Goal: Task Accomplishment & Management: Complete application form

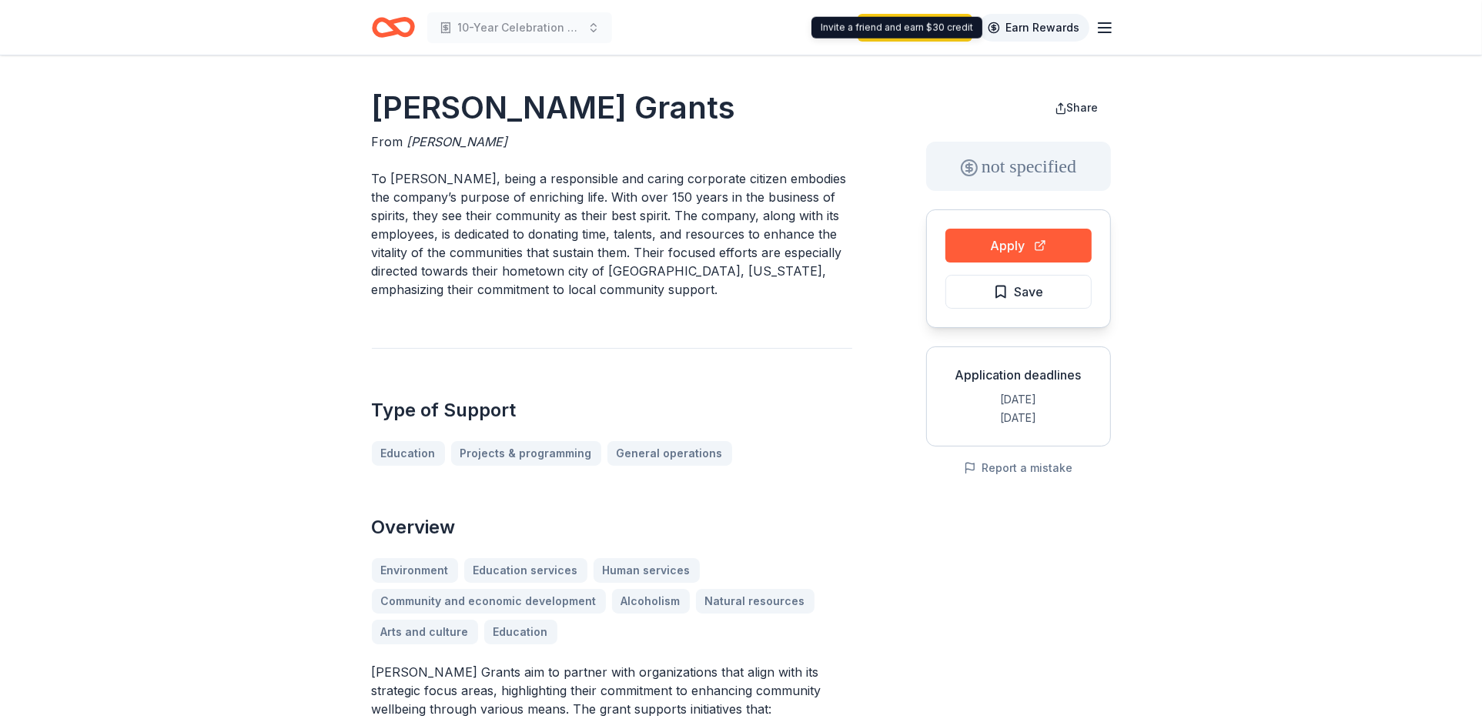
click at [1055, 26] on link "Earn Rewards" at bounding box center [1033, 28] width 111 height 28
click at [1102, 32] on line "button" at bounding box center [1104, 32] width 12 height 0
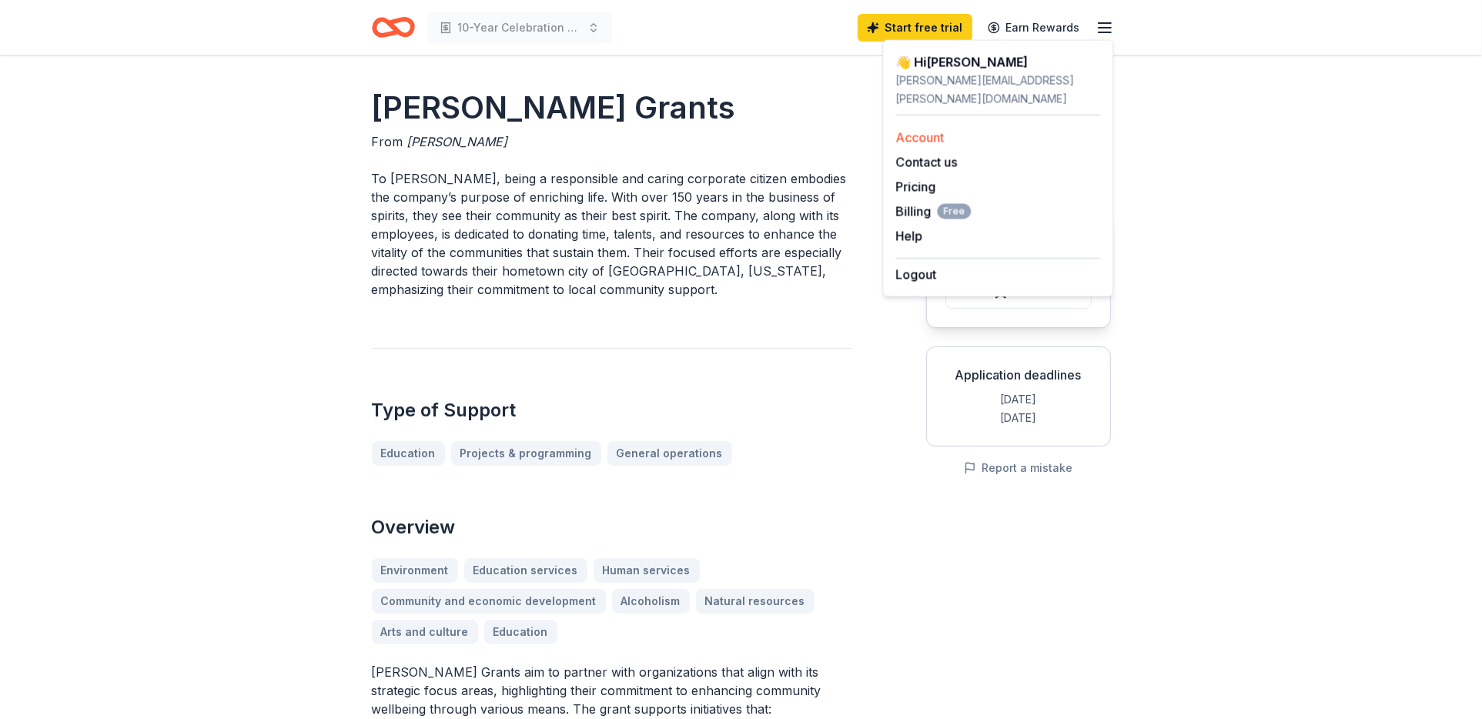
click at [926, 130] on link "Account" at bounding box center [919, 137] width 48 height 15
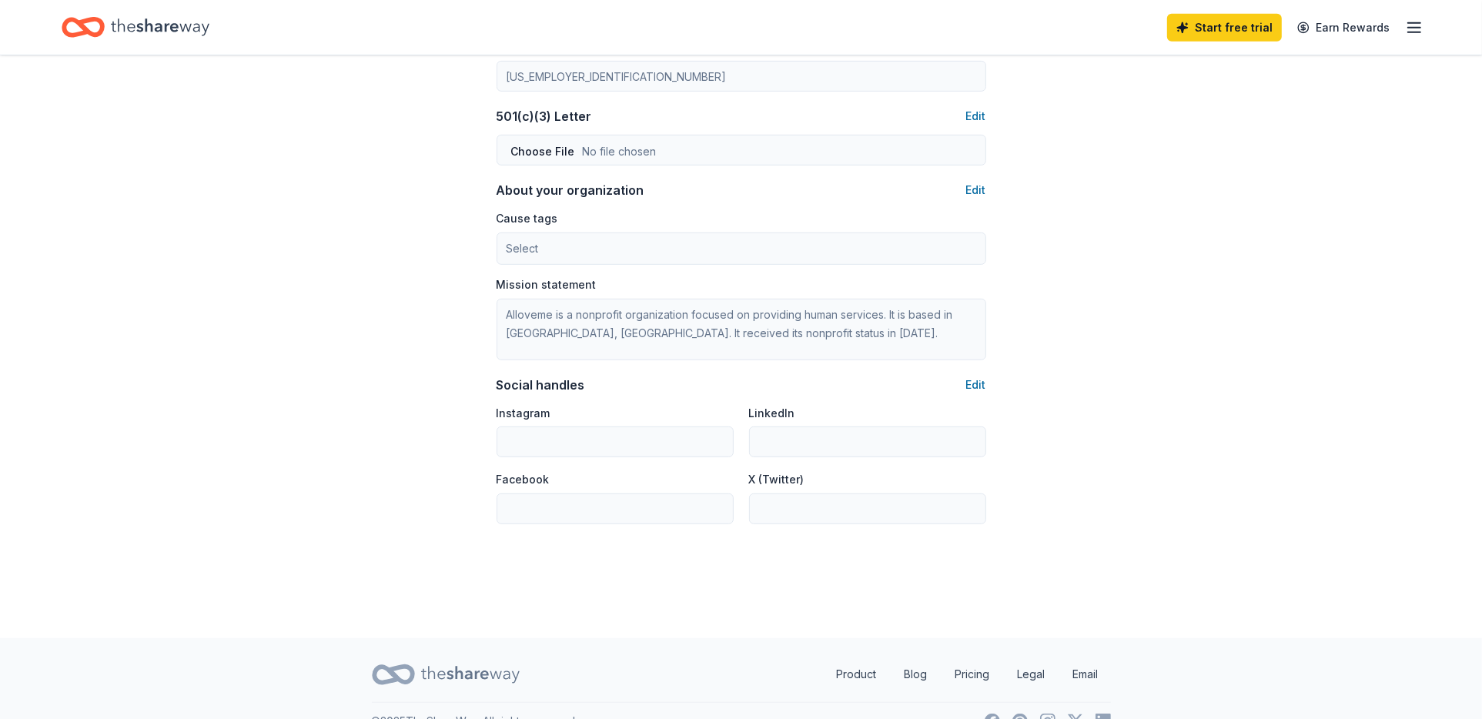
scroll to position [819, 0]
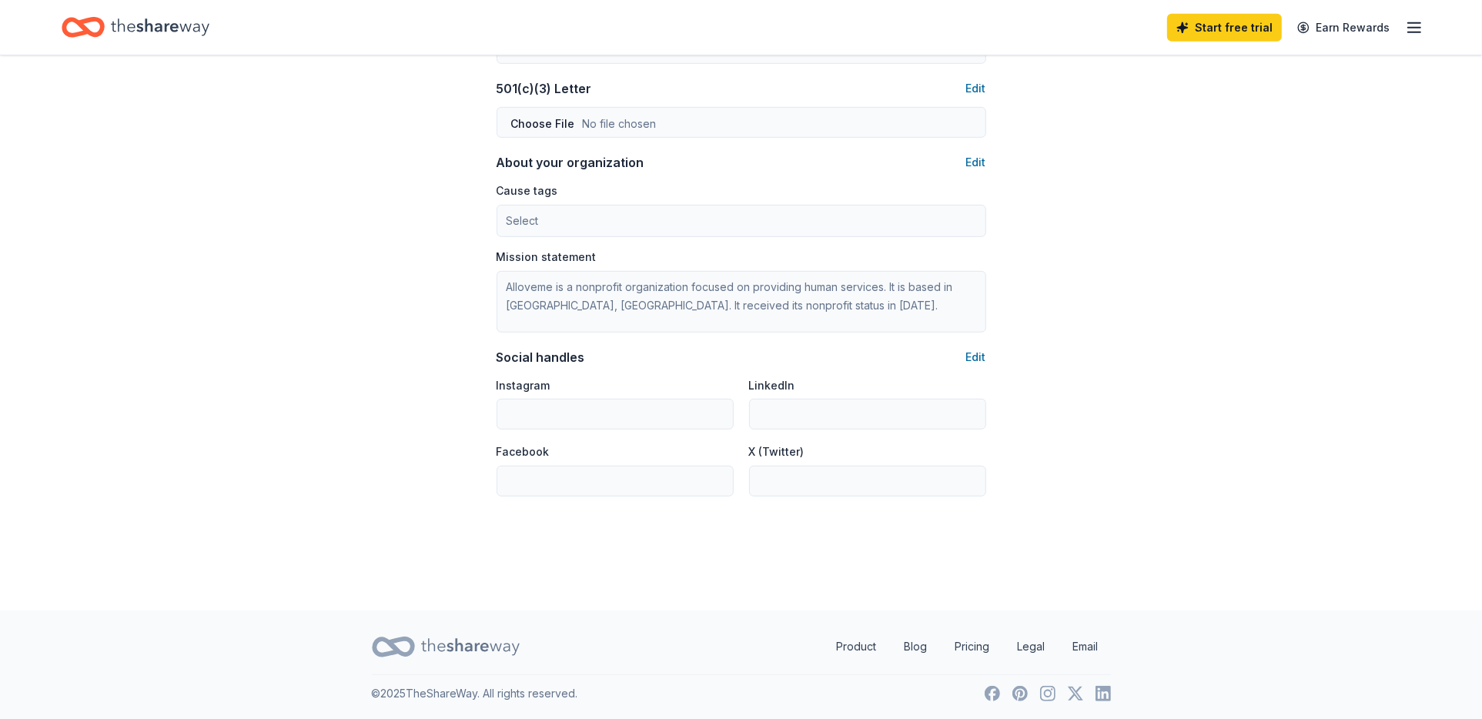
click at [1418, 34] on icon "button" at bounding box center [1414, 27] width 18 height 18
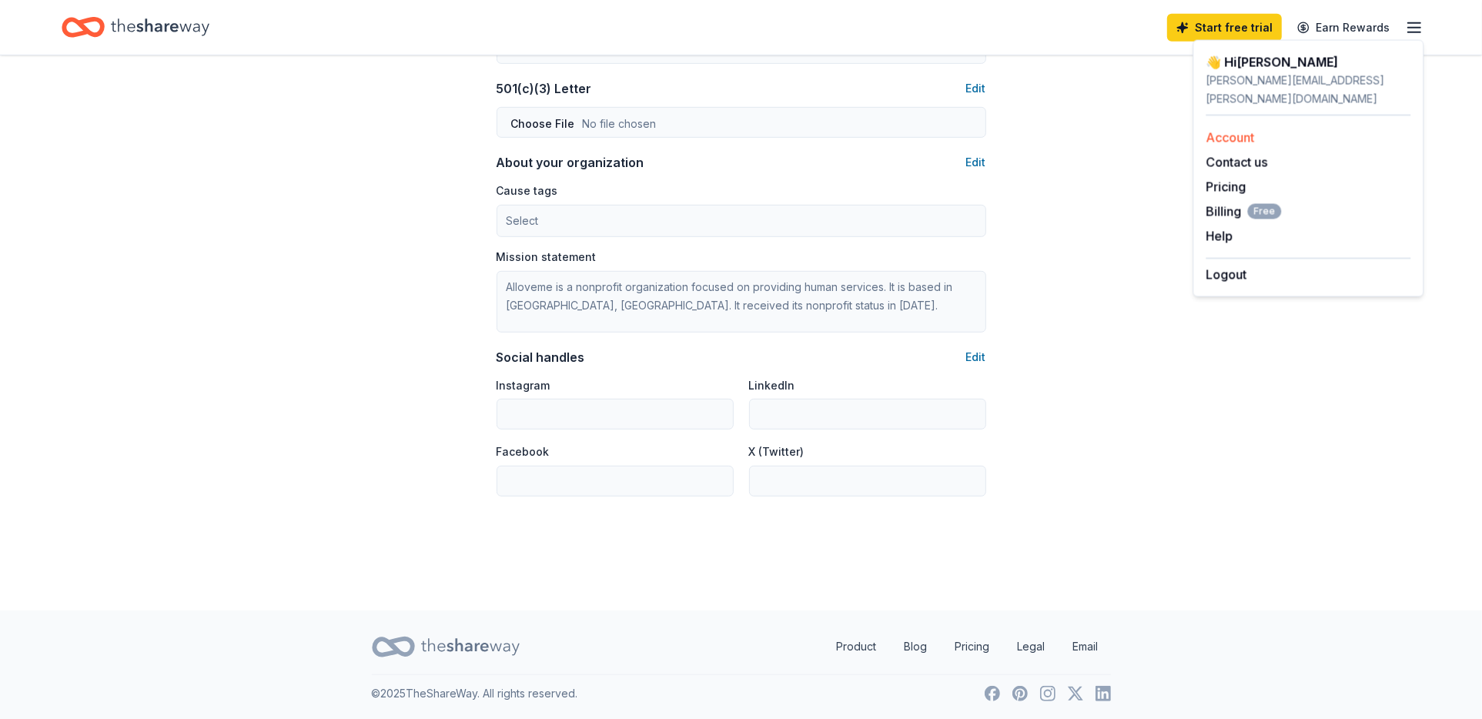
click at [1232, 130] on link "Account" at bounding box center [1229, 137] width 48 height 15
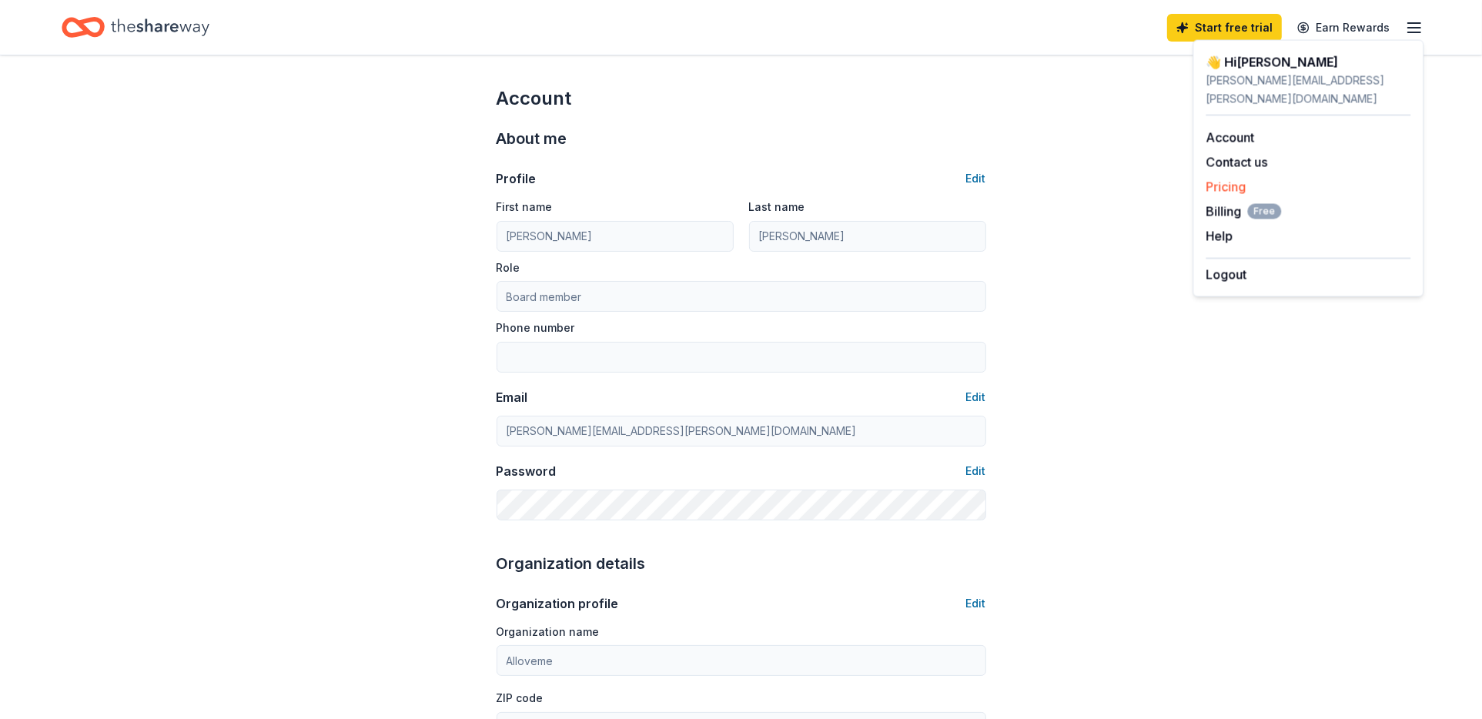
click at [1222, 179] on link "Pricing" at bounding box center [1225, 186] width 40 height 15
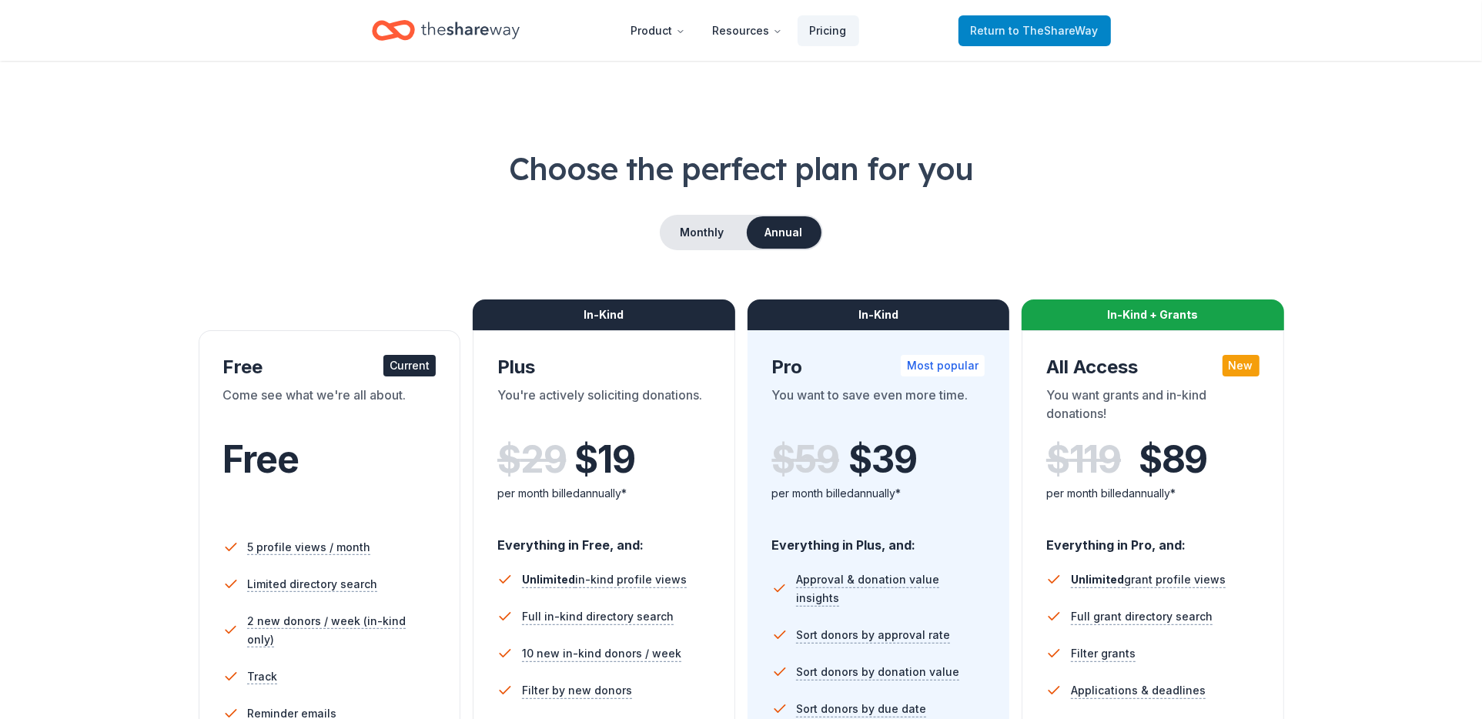
click at [1078, 36] on span "Return to TheShareWay" at bounding box center [1035, 31] width 128 height 18
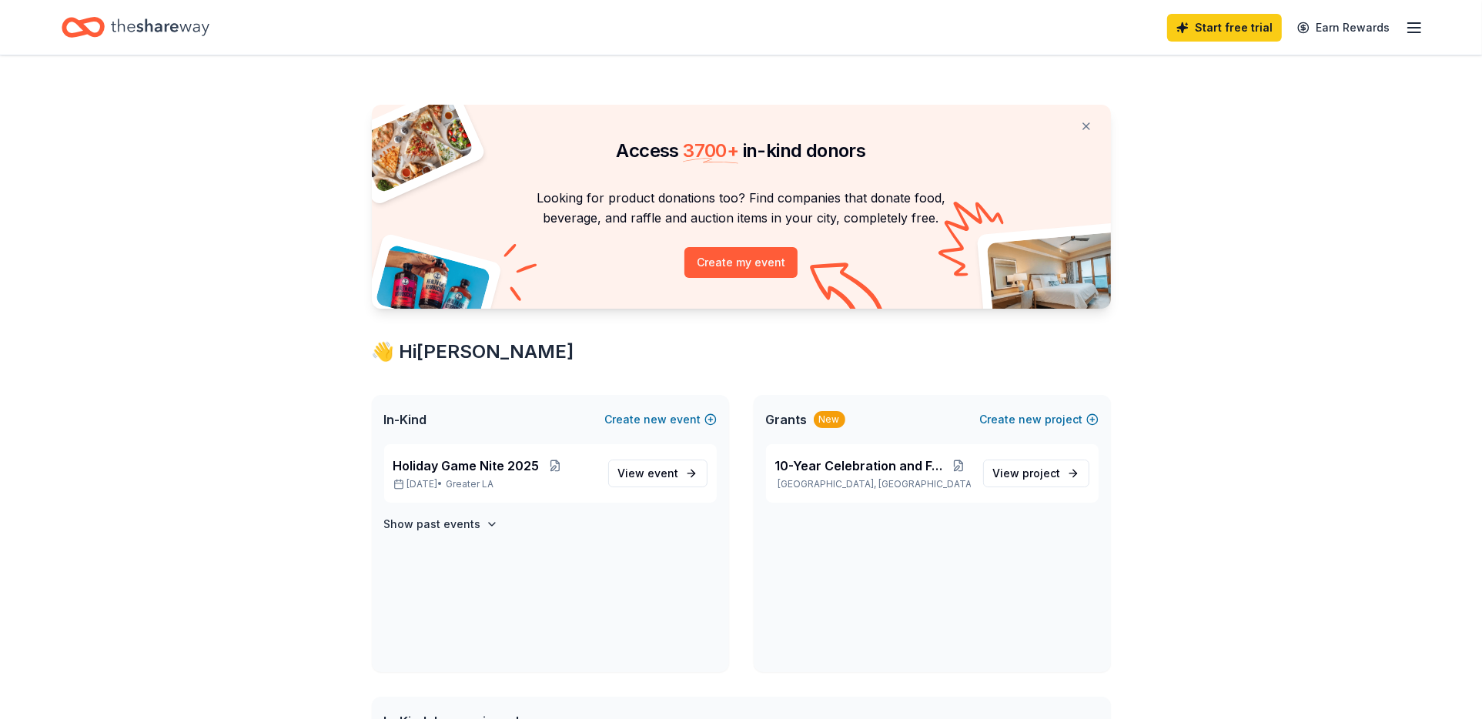
click at [1091, 29] on div "Start free trial Earn Rewards" at bounding box center [741, 27] width 1358 height 36
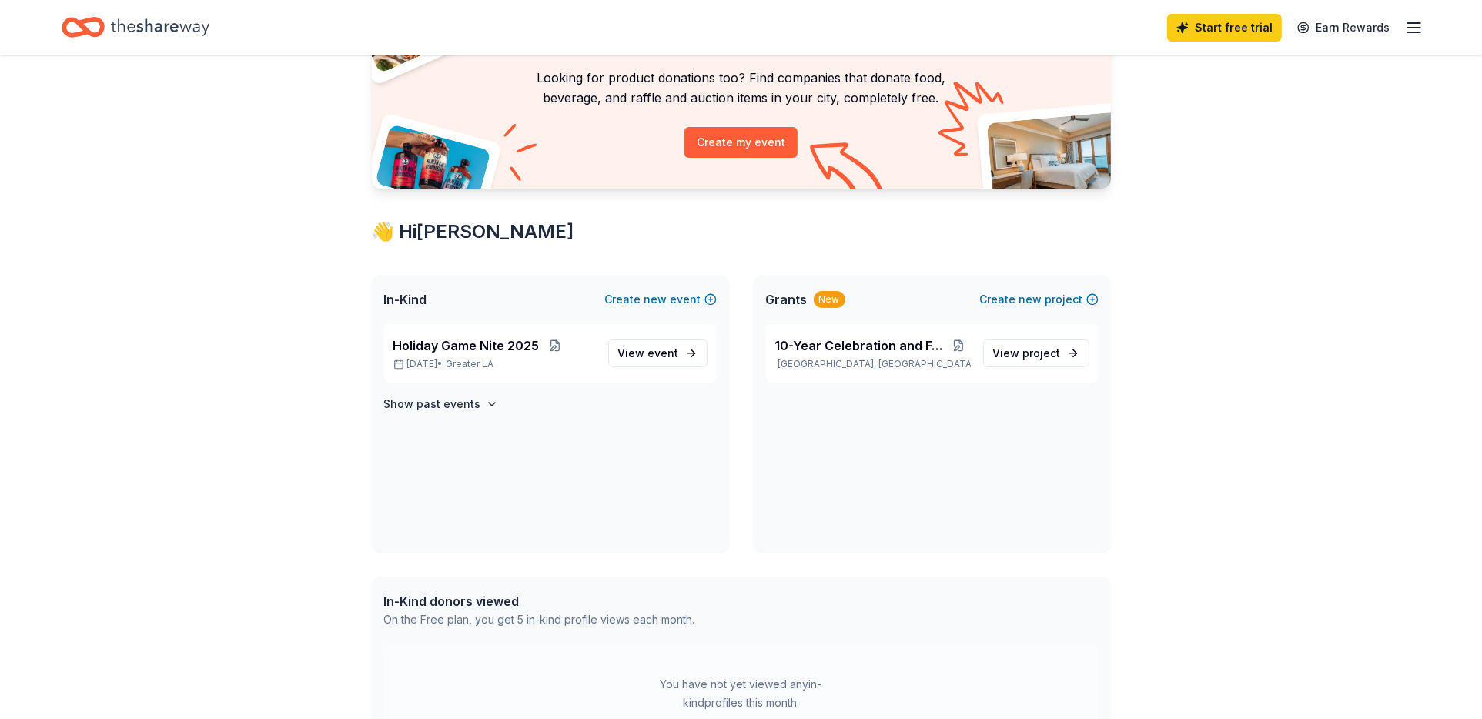
scroll to position [32, 0]
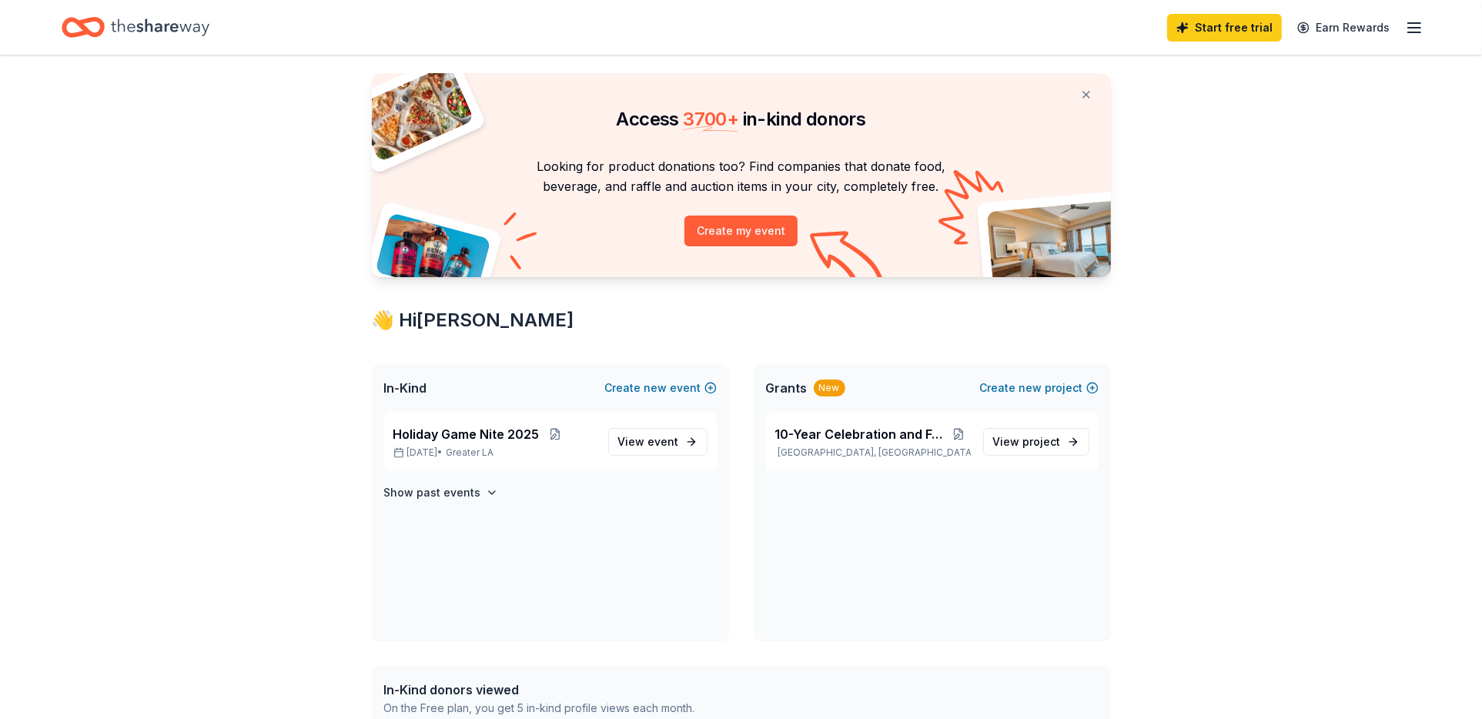
click at [410, 503] on div "Holiday Game Nite 2025 Dec 05, 2025 • Greater LA View event Show past events" at bounding box center [550, 527] width 357 height 228
click at [413, 497] on h4 "Show past events" at bounding box center [432, 492] width 97 height 18
click at [655, 444] on span "event" at bounding box center [663, 441] width 31 height 13
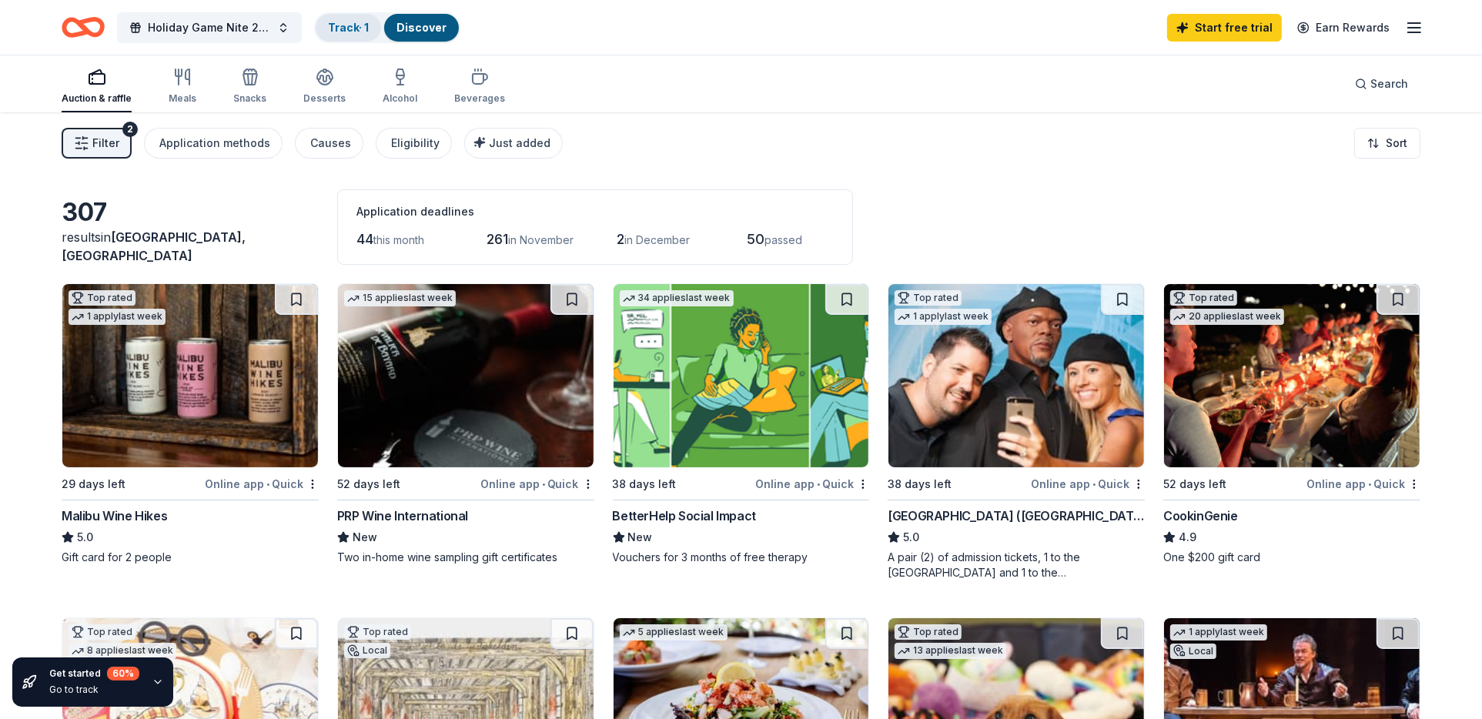
click at [343, 32] on link "Track · 1" at bounding box center [348, 27] width 41 height 13
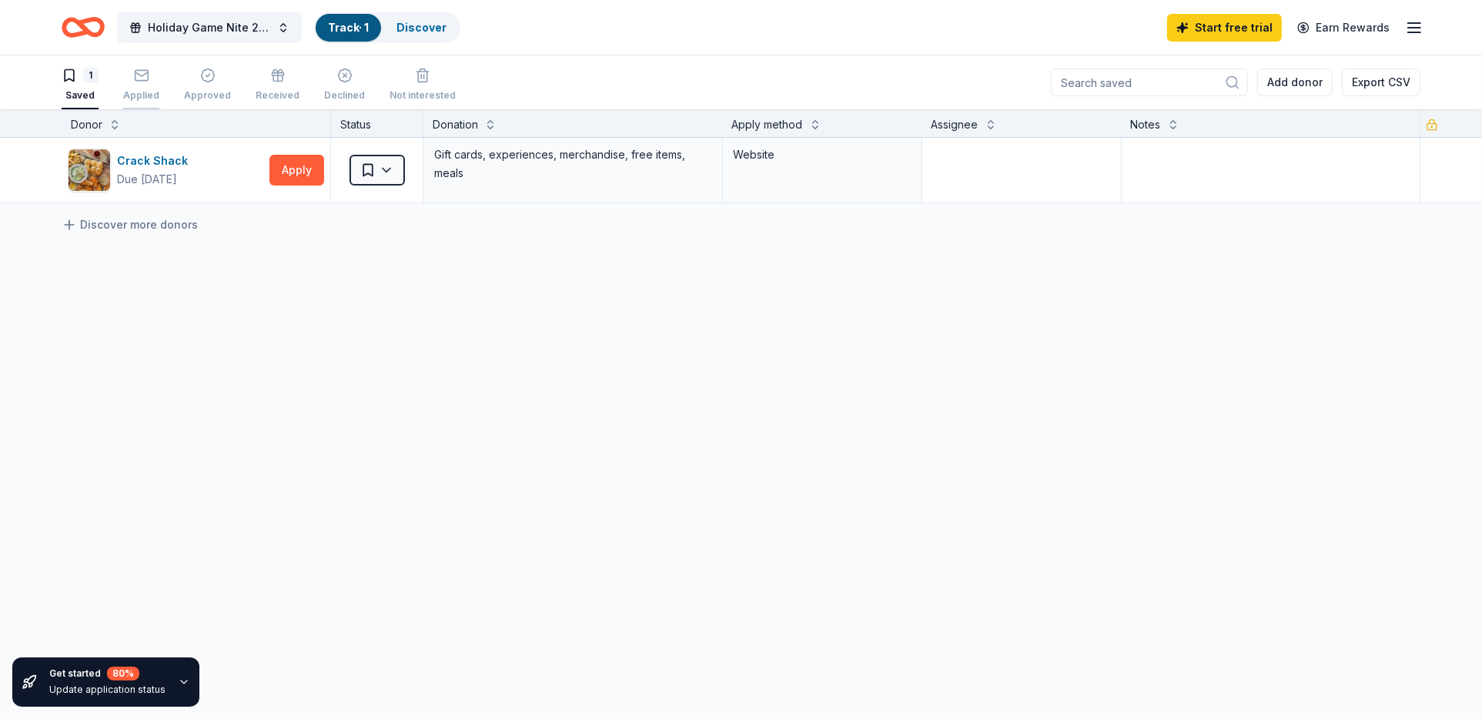
click at [147, 84] on div "Applied" at bounding box center [141, 85] width 36 height 34
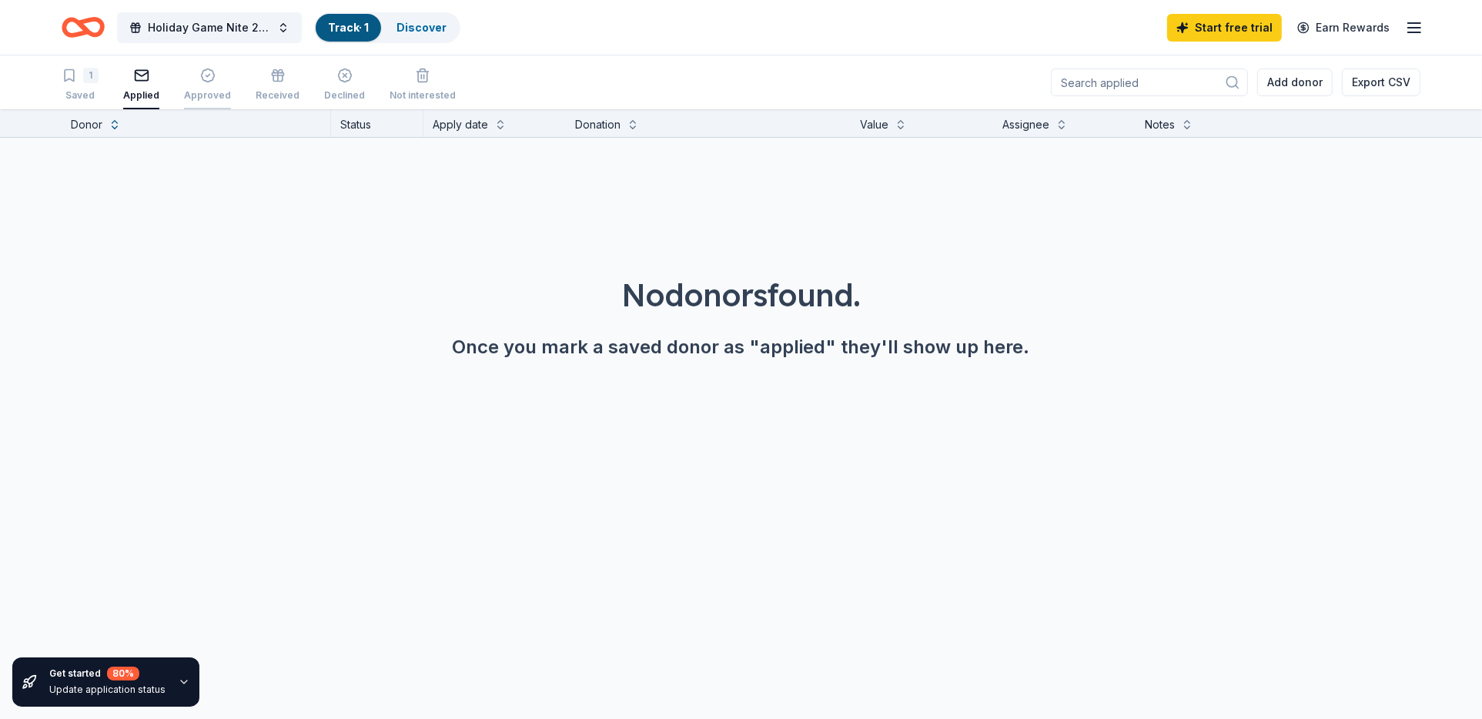
click at [201, 85] on div "Approved" at bounding box center [207, 85] width 47 height 34
click at [276, 77] on icon "button" at bounding box center [277, 75] width 15 height 15
click at [336, 86] on div "Declined" at bounding box center [344, 85] width 41 height 34
click at [420, 79] on div "button" at bounding box center [422, 75] width 66 height 15
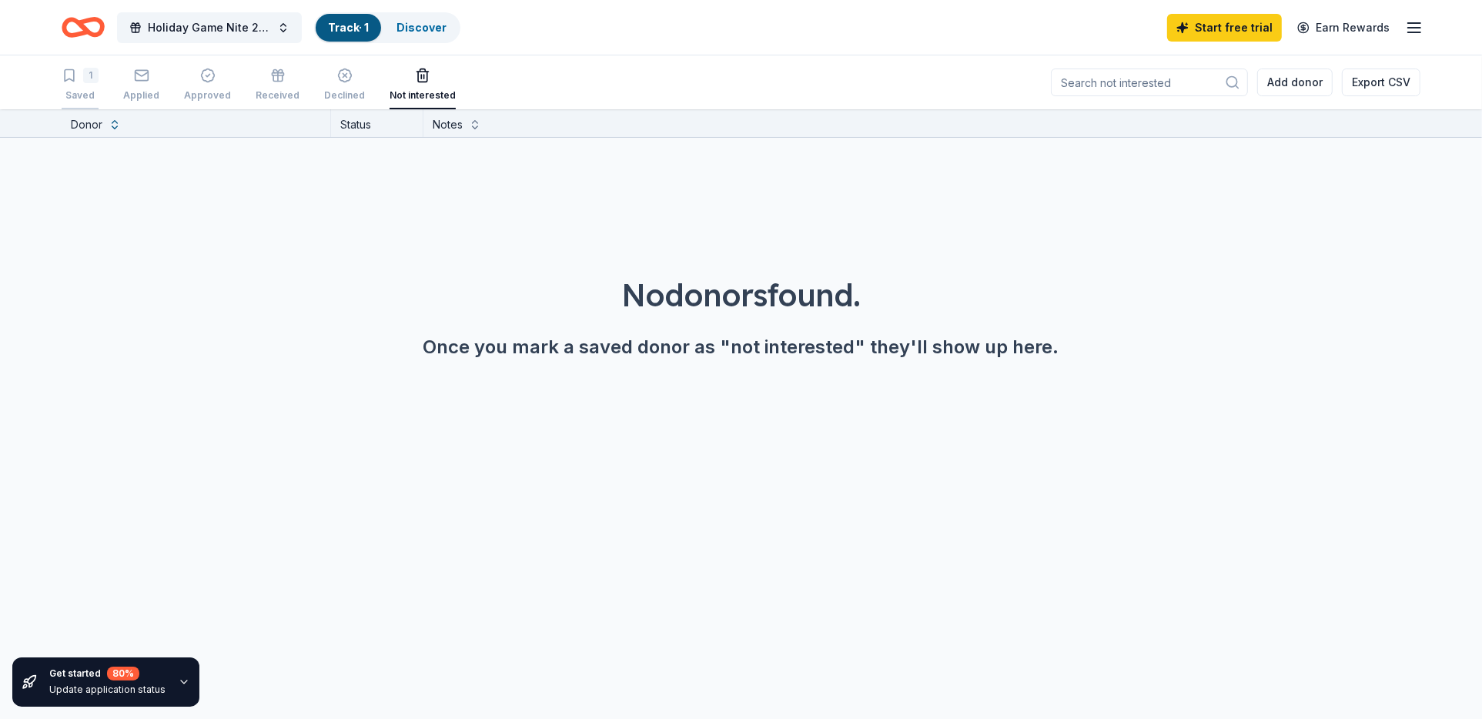
click at [78, 77] on div "1" at bounding box center [80, 75] width 37 height 15
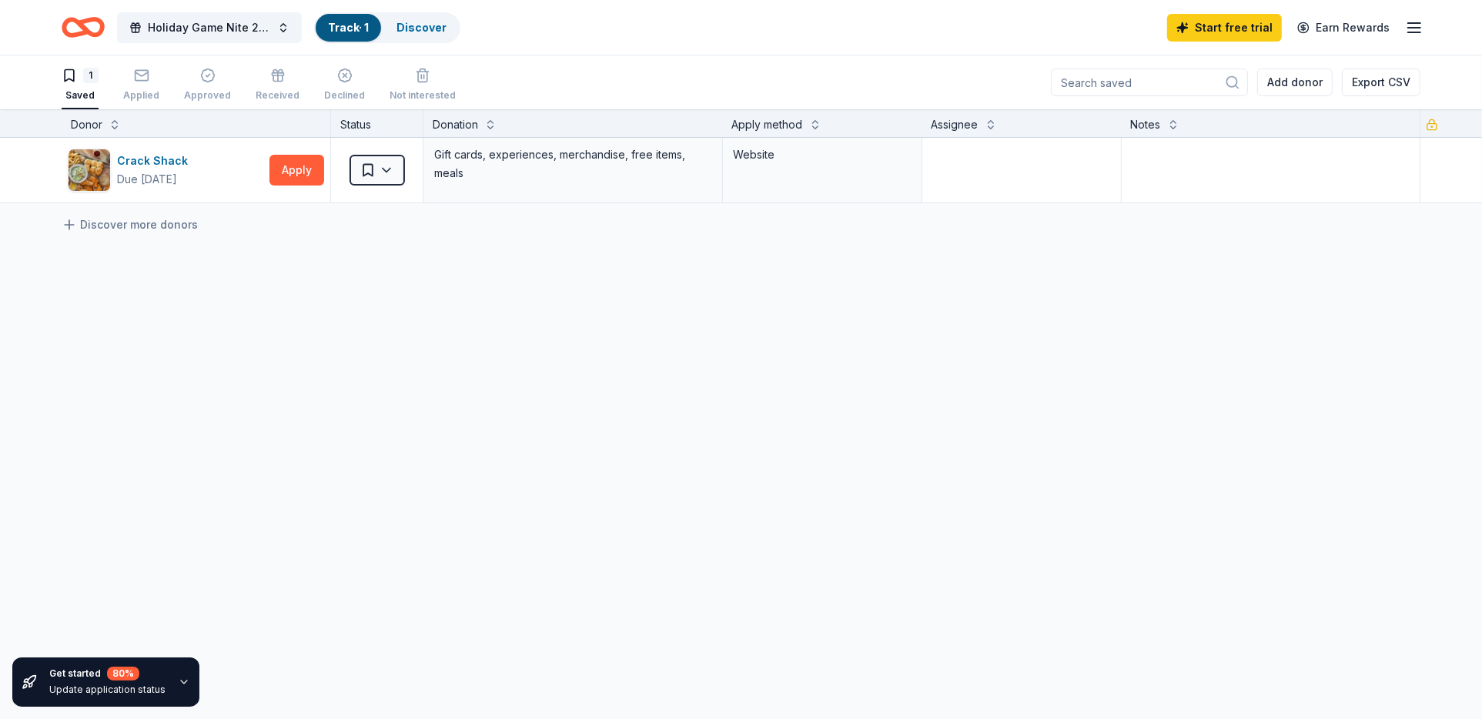
click at [361, 25] on link "Track · 1" at bounding box center [348, 27] width 41 height 13
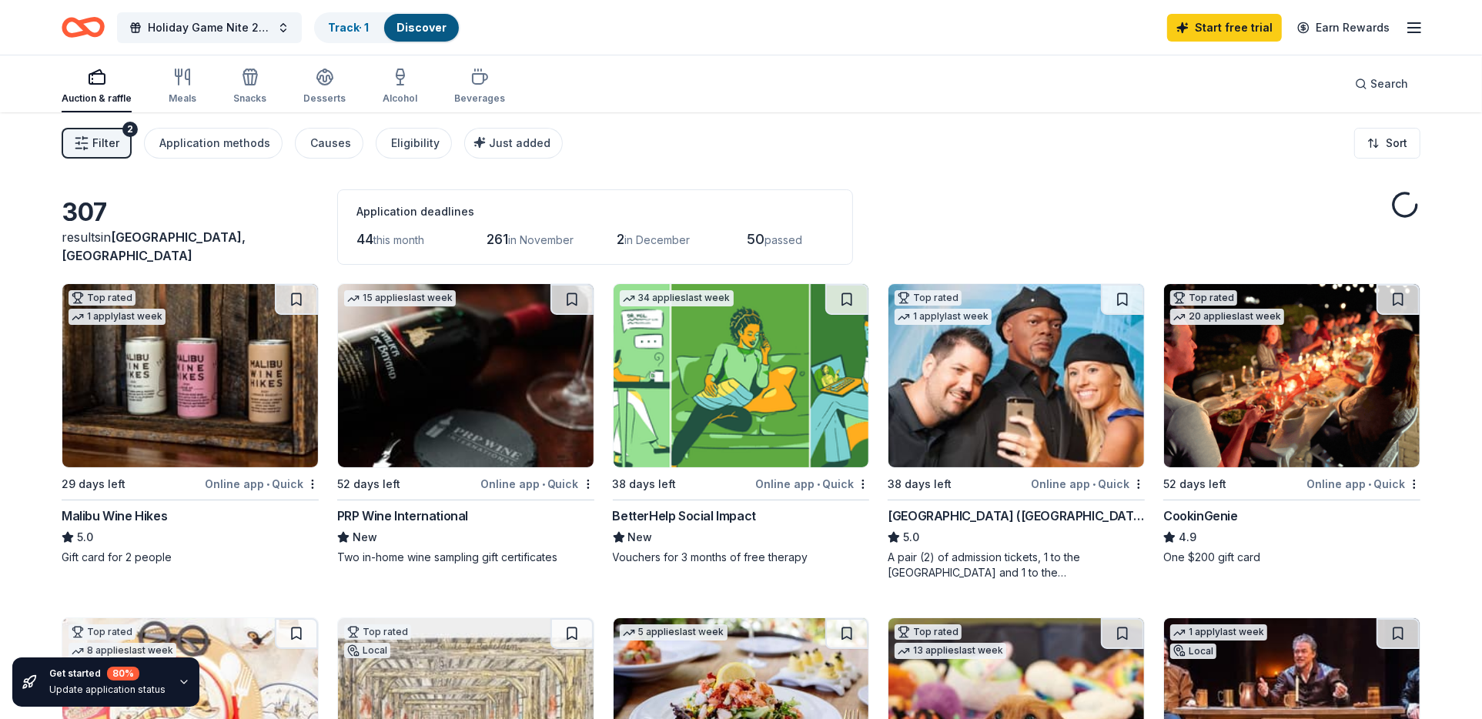
click at [415, 25] on link "Discover" at bounding box center [421, 27] width 50 height 13
click at [359, 28] on link "Track · 1" at bounding box center [348, 27] width 41 height 13
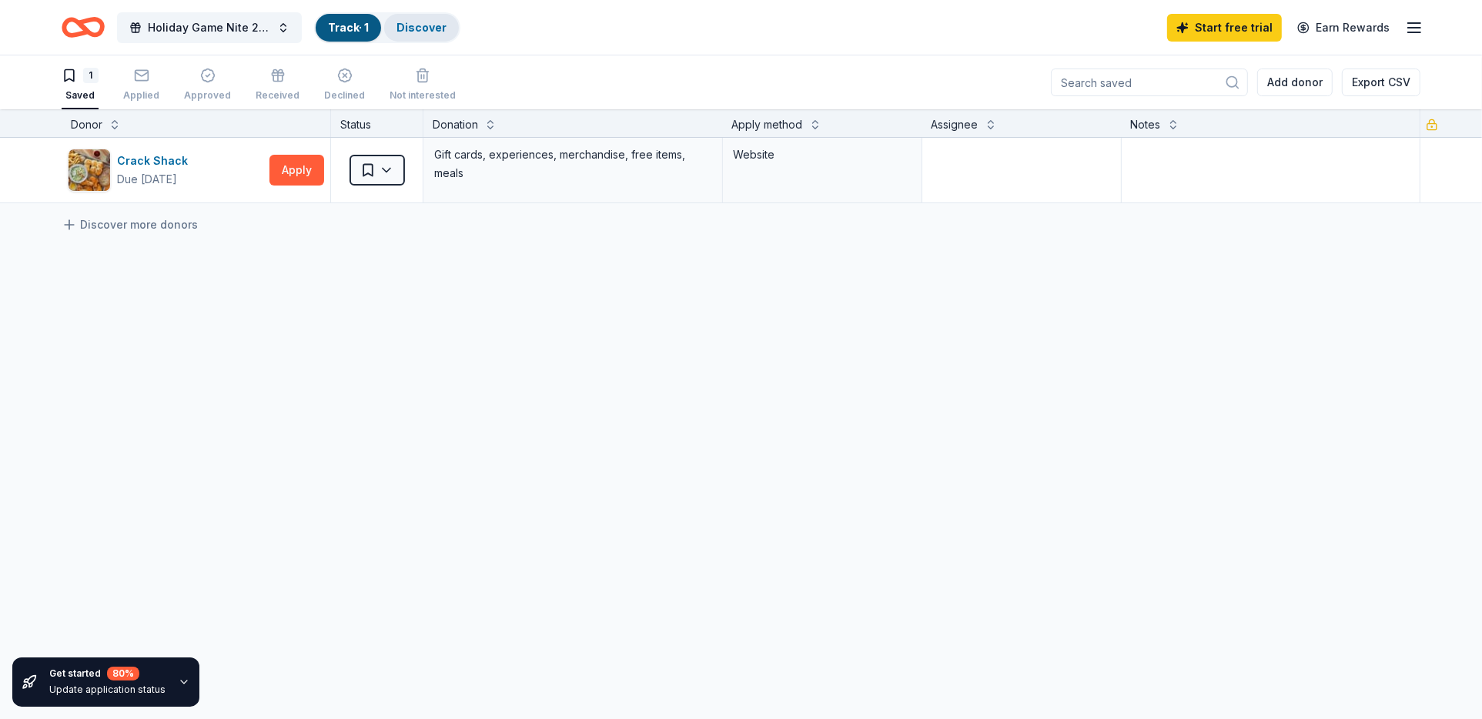
click at [416, 25] on link "Discover" at bounding box center [421, 27] width 50 height 13
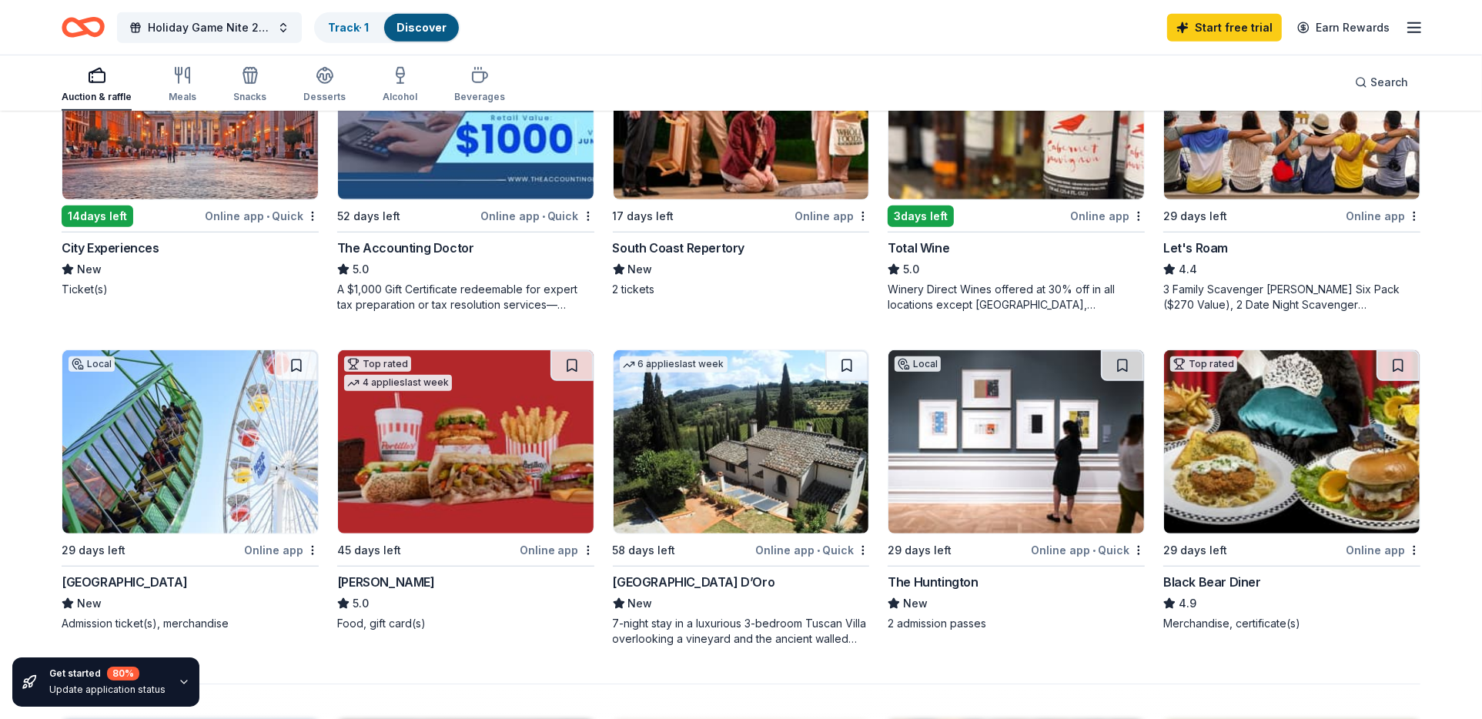
scroll to position [924, 0]
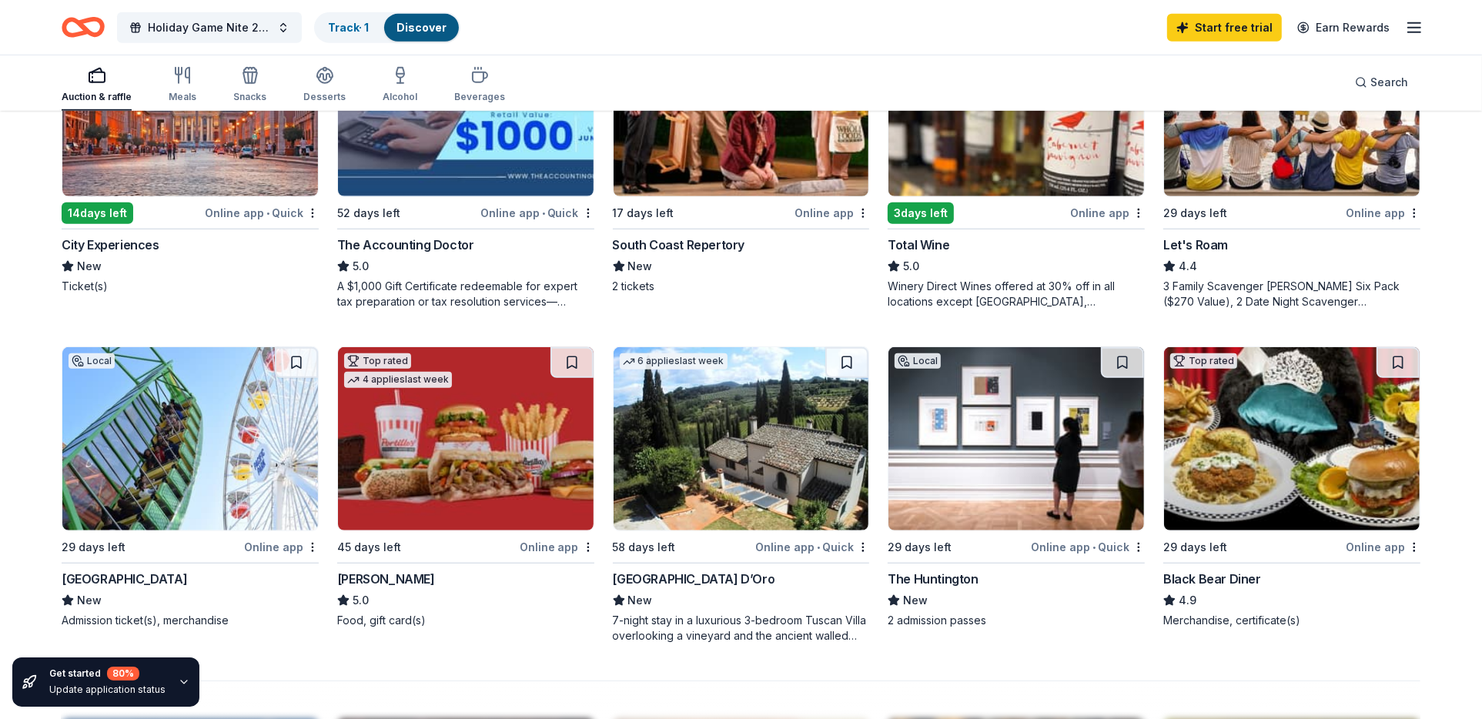
click at [1318, 443] on img at bounding box center [1292, 438] width 256 height 183
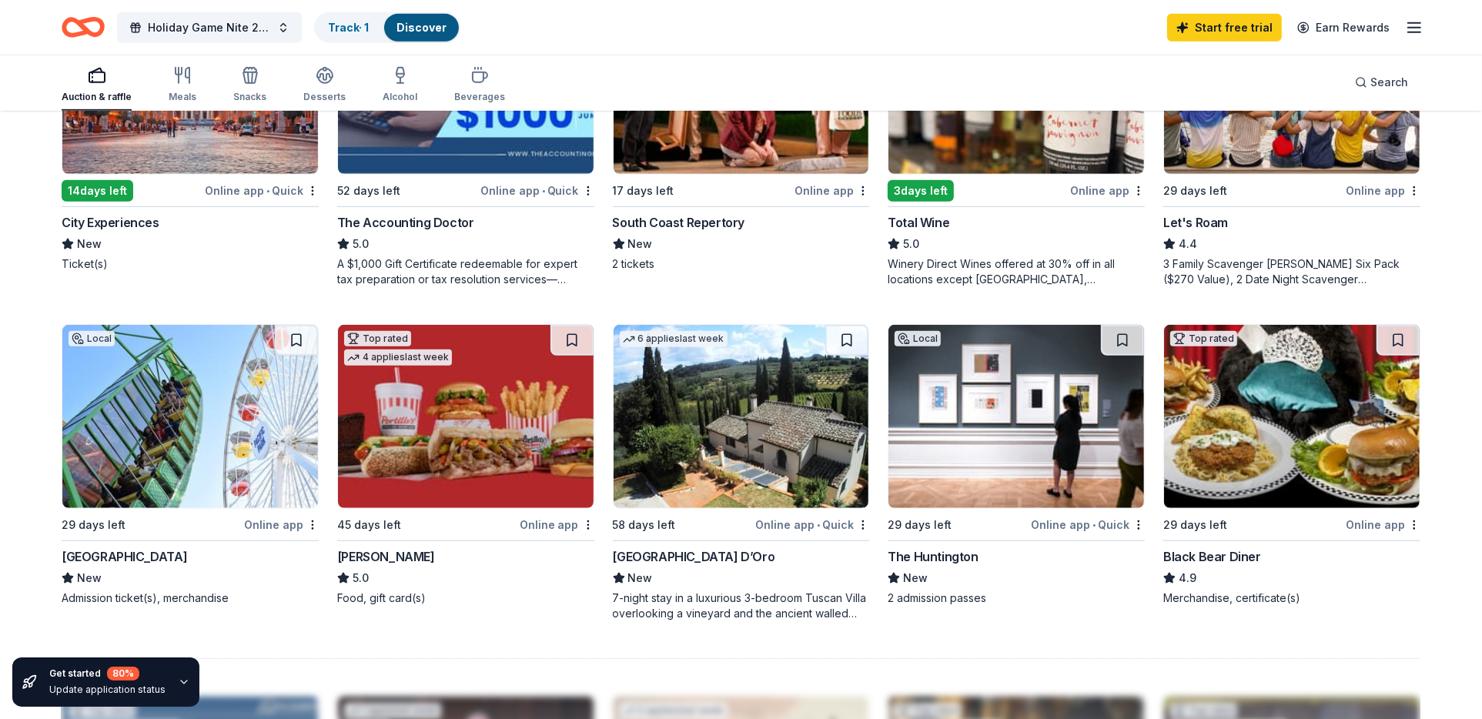
scroll to position [806, 0]
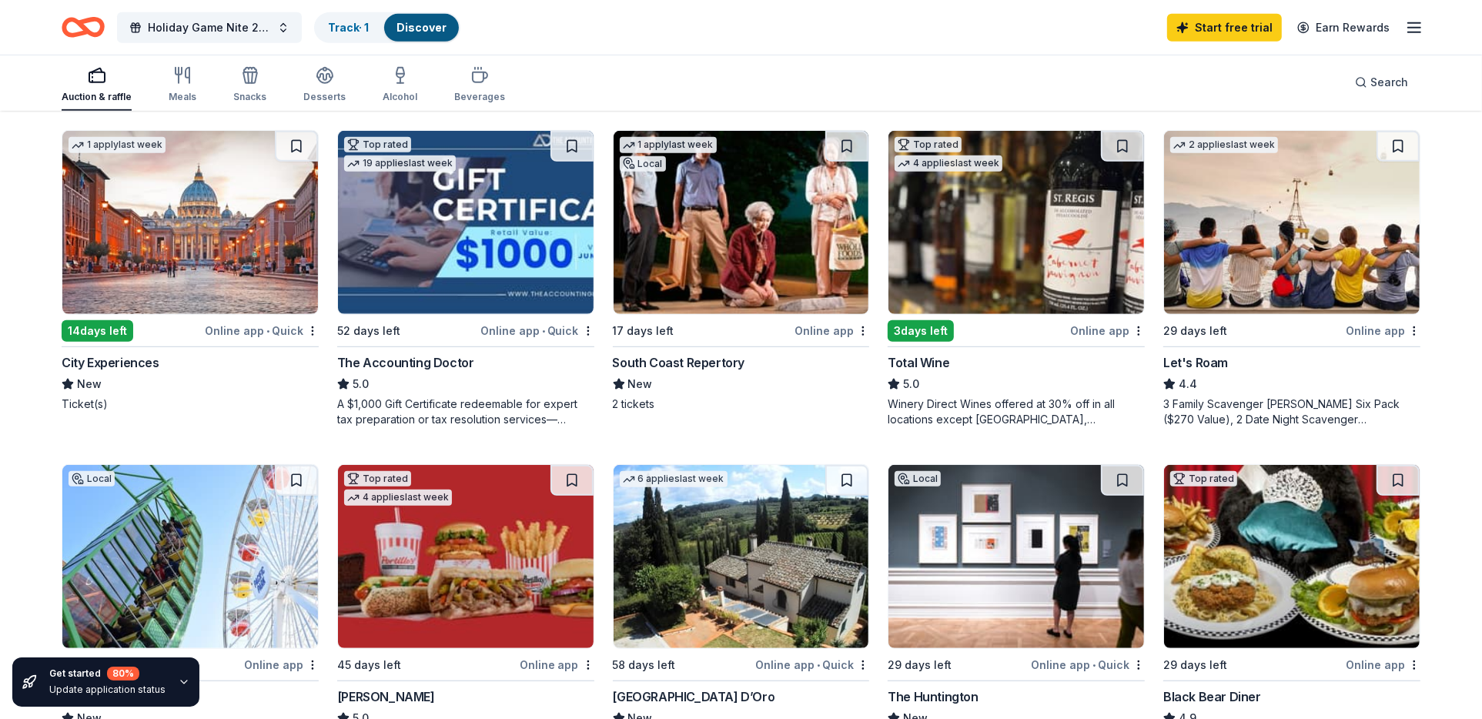
click at [171, 225] on img at bounding box center [190, 222] width 256 height 183
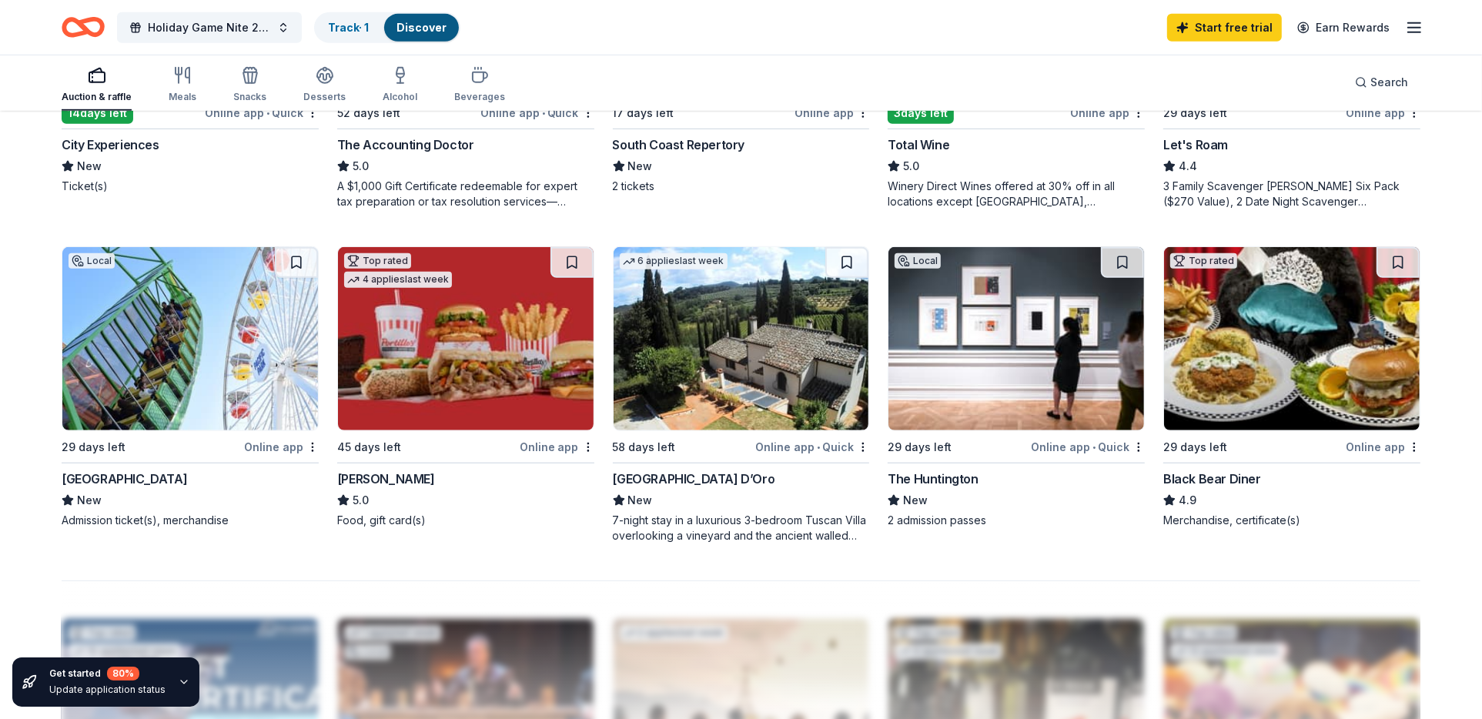
scroll to position [883, 0]
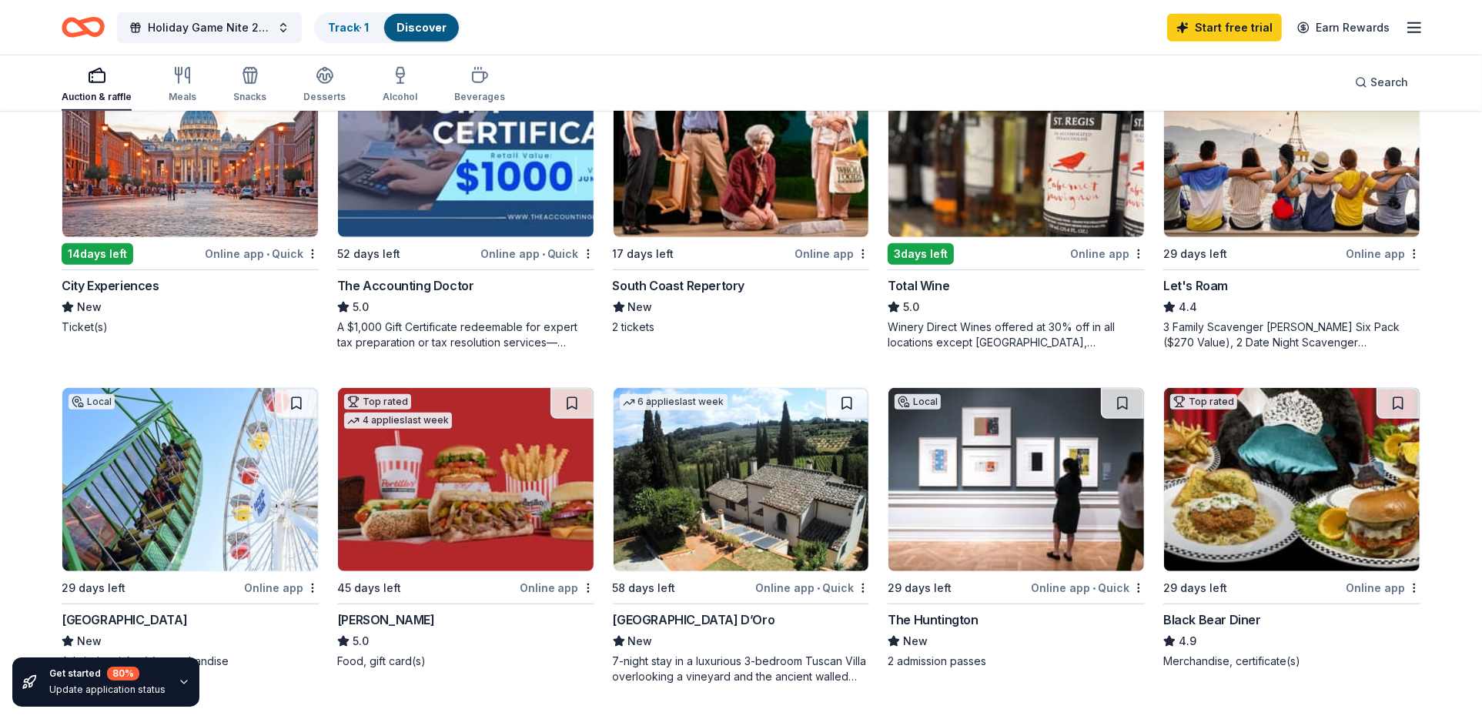
click at [800, 448] on img at bounding box center [741, 479] width 256 height 183
click at [440, 513] on img at bounding box center [466, 479] width 256 height 183
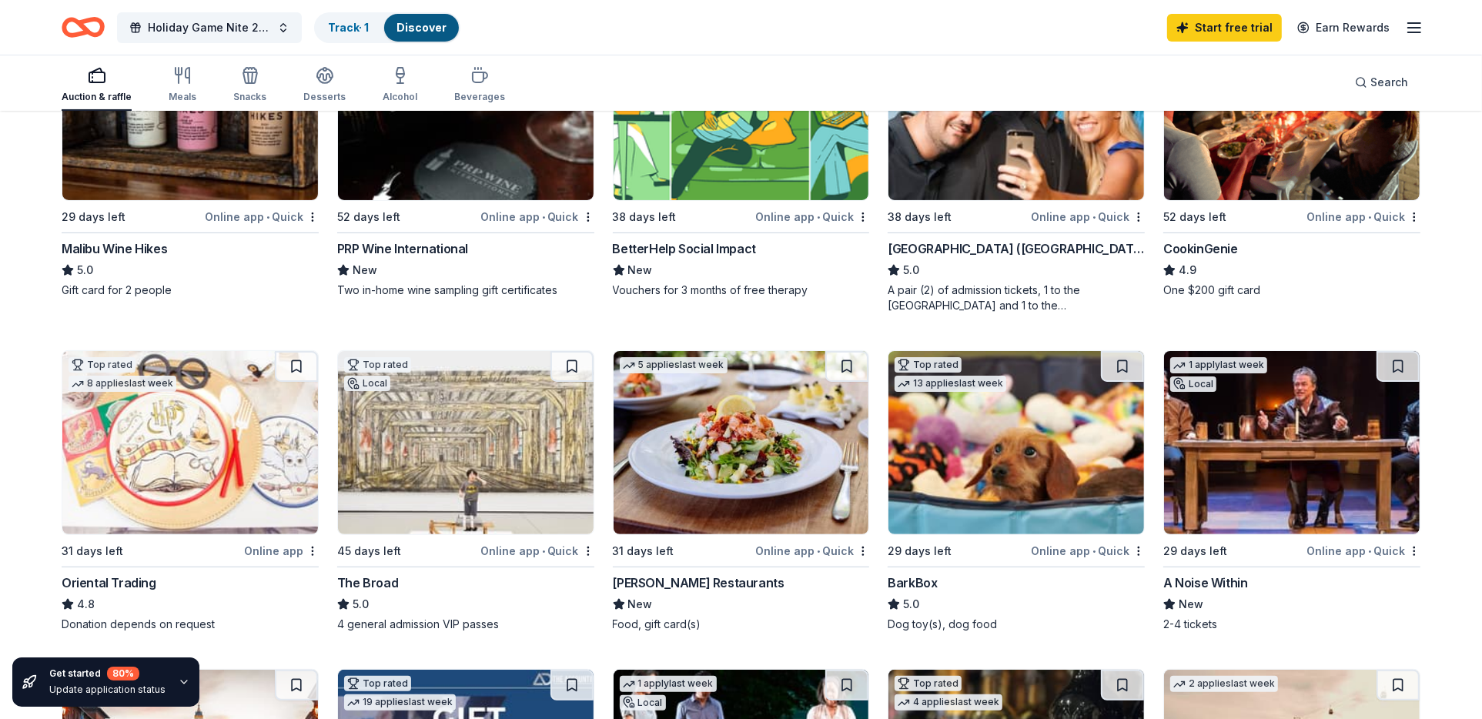
scroll to position [36, 0]
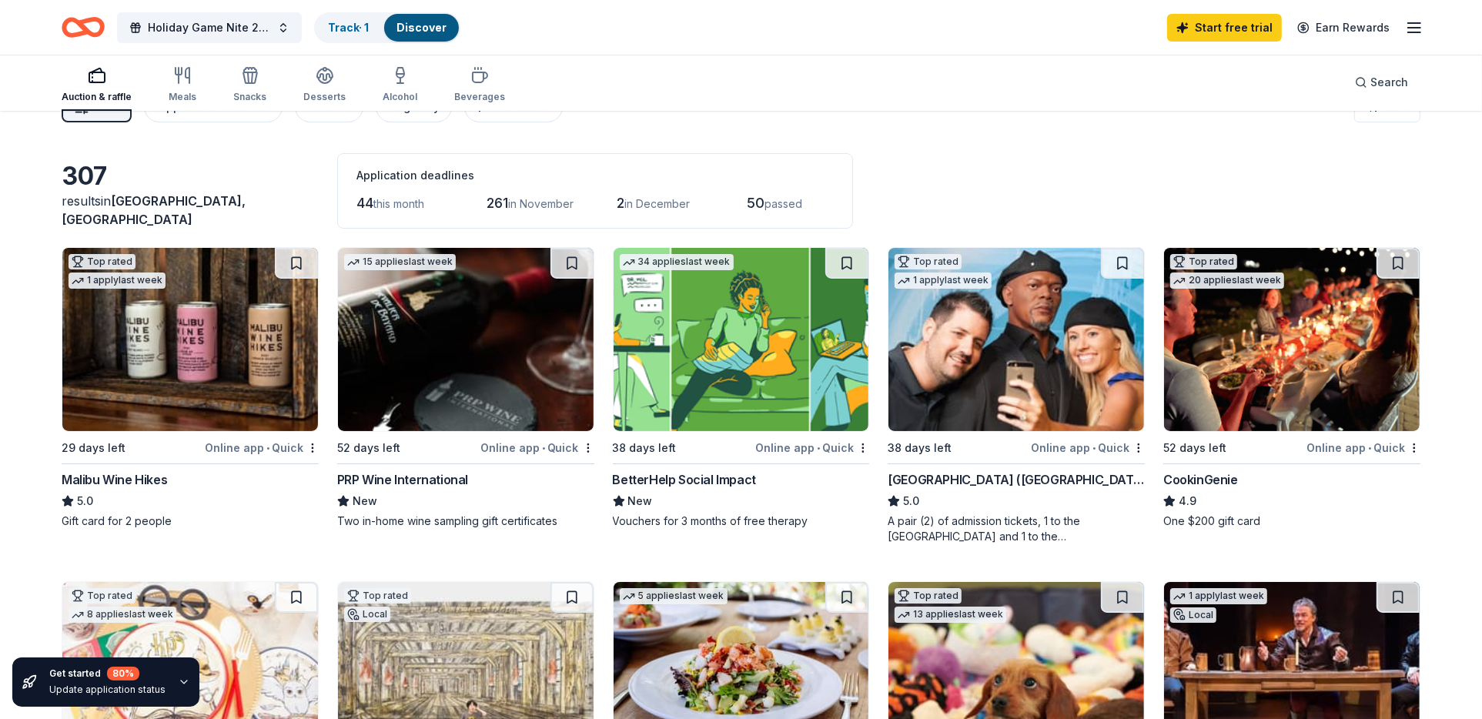
click at [735, 346] on img at bounding box center [741, 339] width 256 height 183
click at [1232, 345] on img at bounding box center [1292, 339] width 256 height 183
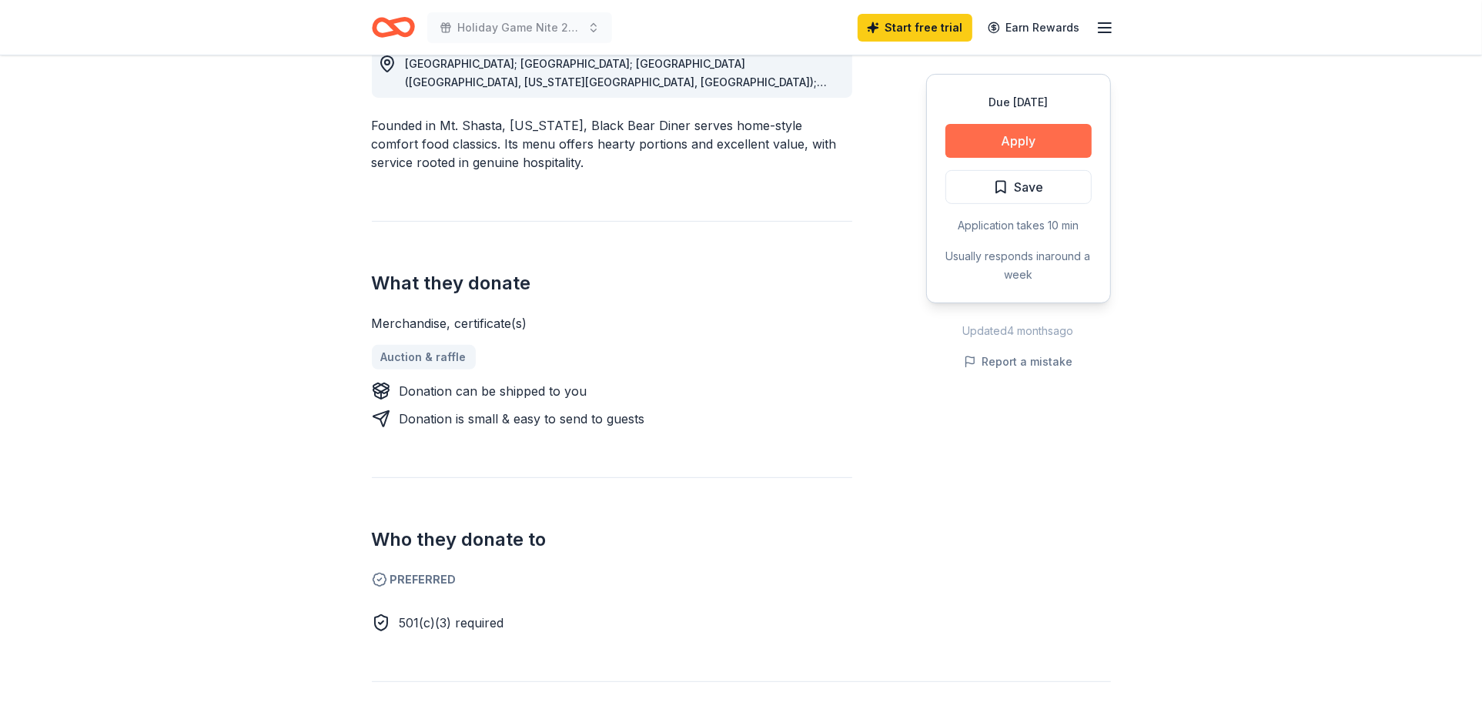
scroll to position [539, 0]
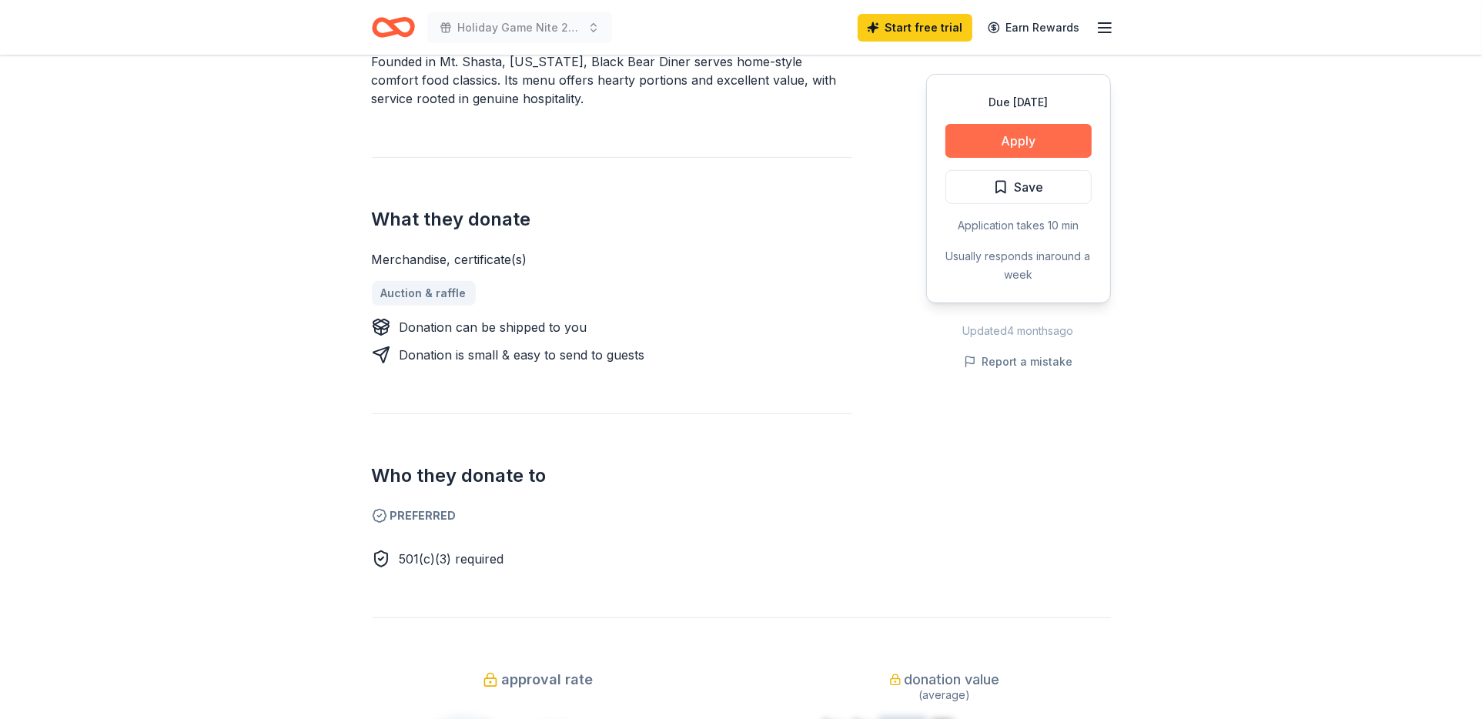
click at [1061, 146] on button "Apply" at bounding box center [1018, 141] width 146 height 34
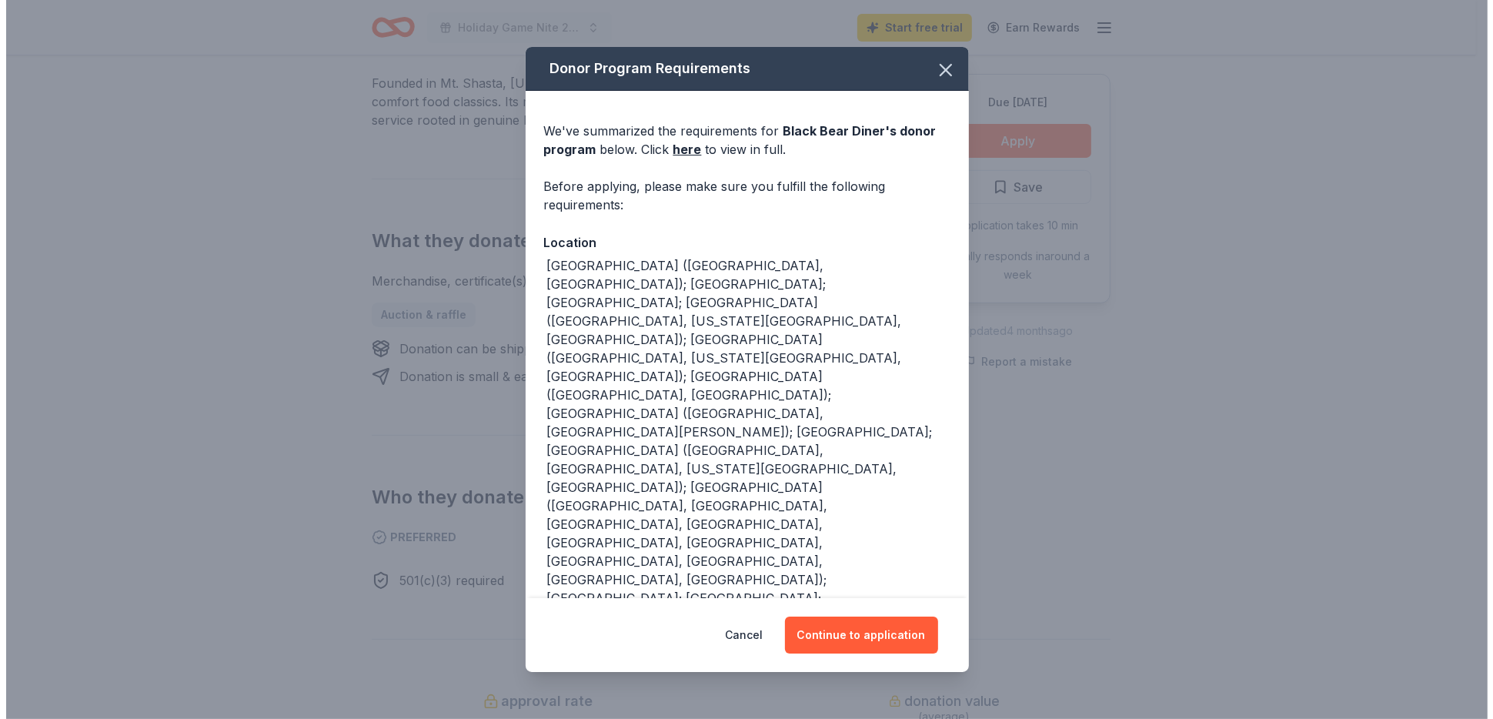
scroll to position [550, 0]
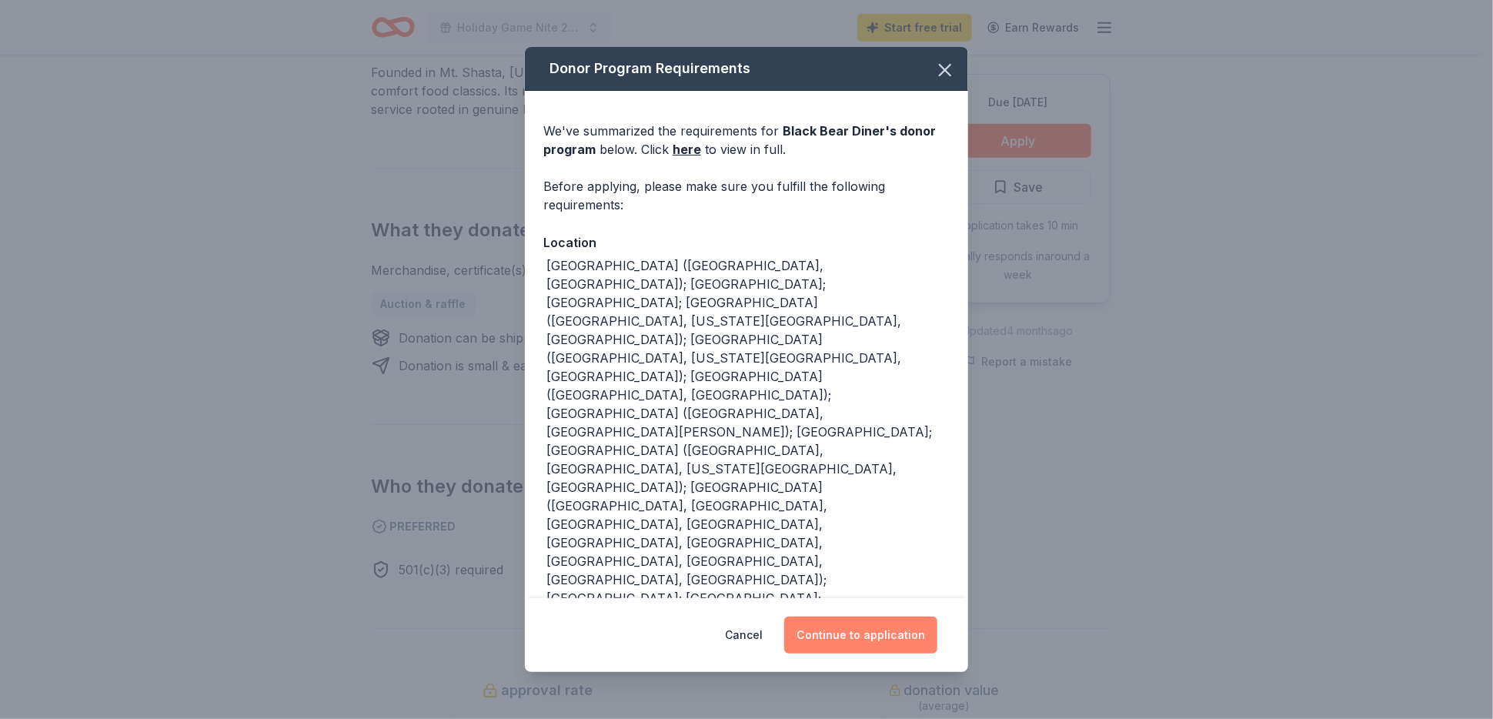
click at [898, 620] on button "Continue to application" at bounding box center [860, 634] width 153 height 37
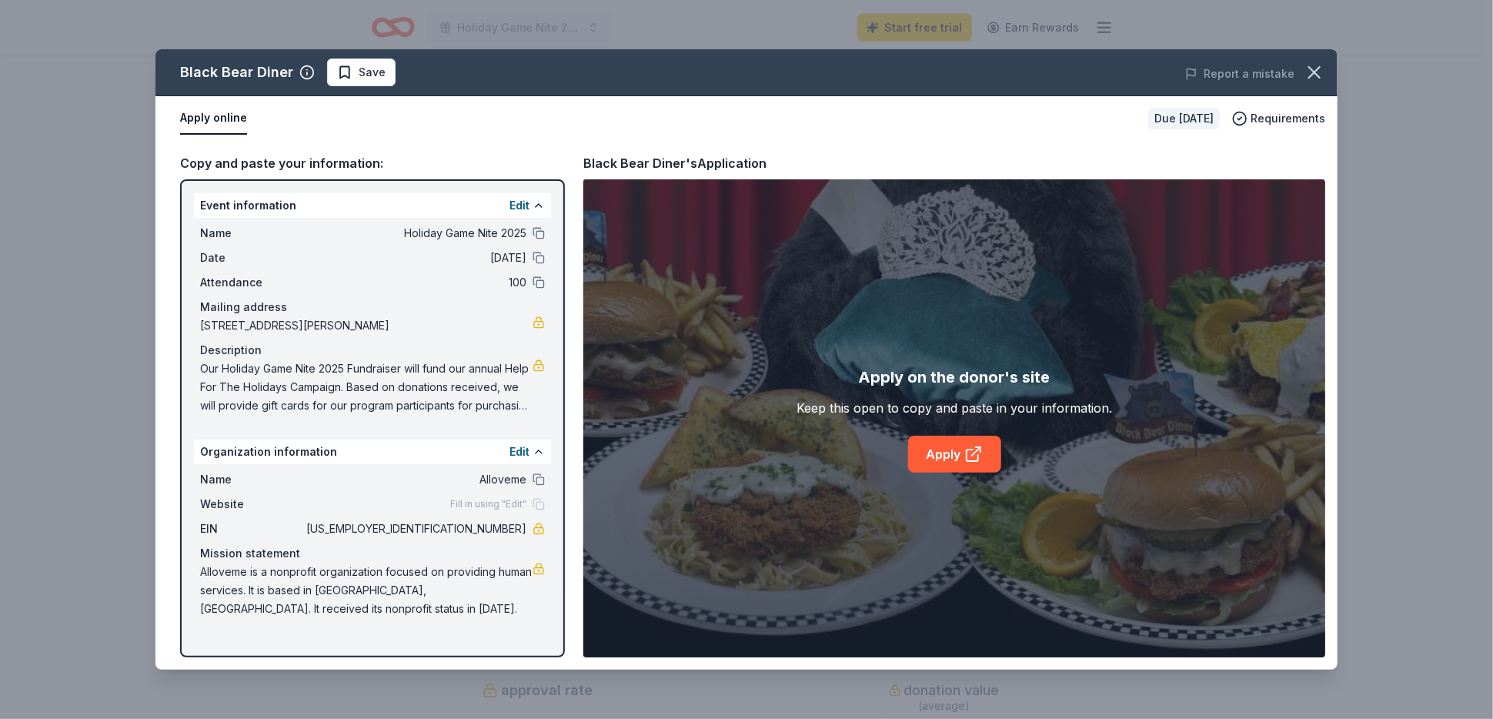
click at [230, 119] on button "Apply online" at bounding box center [213, 118] width 67 height 32
click at [923, 455] on link "Apply" at bounding box center [954, 454] width 93 height 37
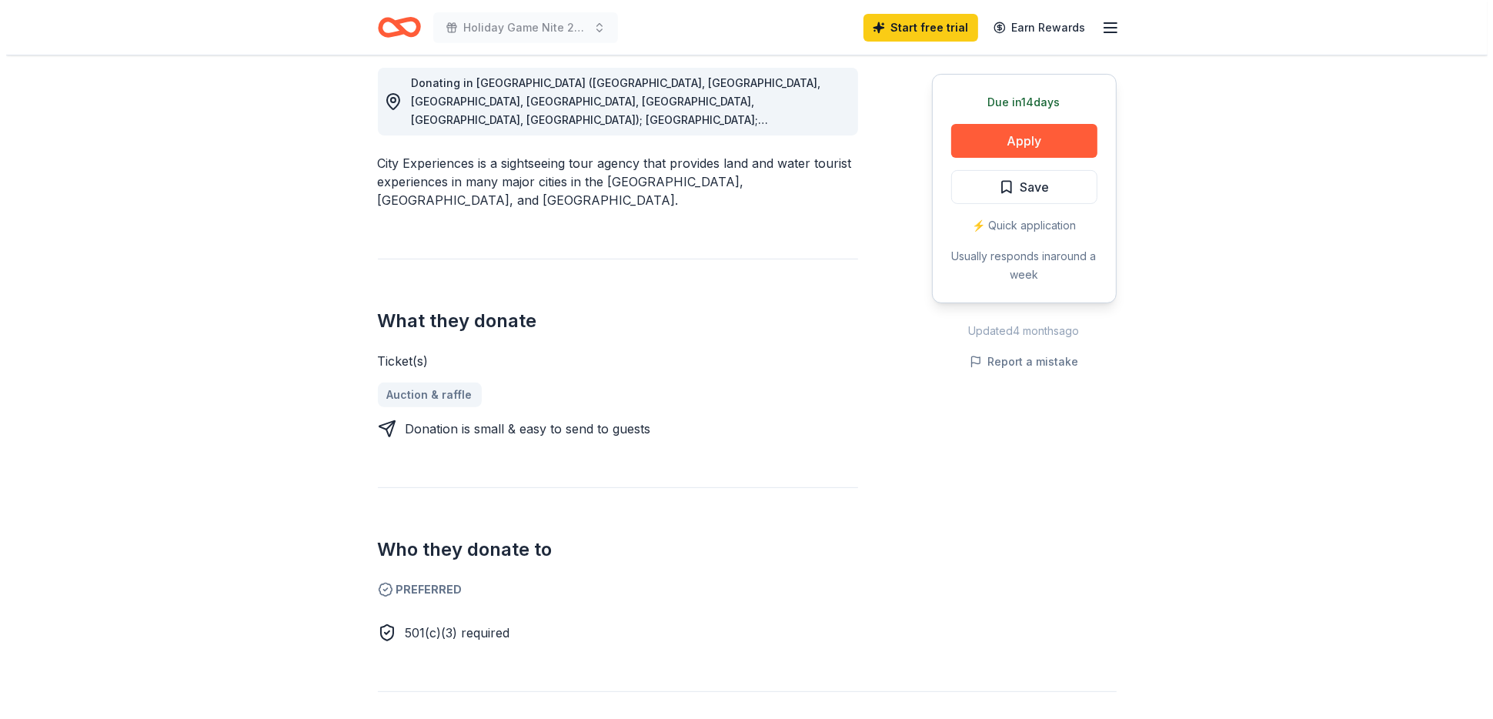
scroll to position [462, 0]
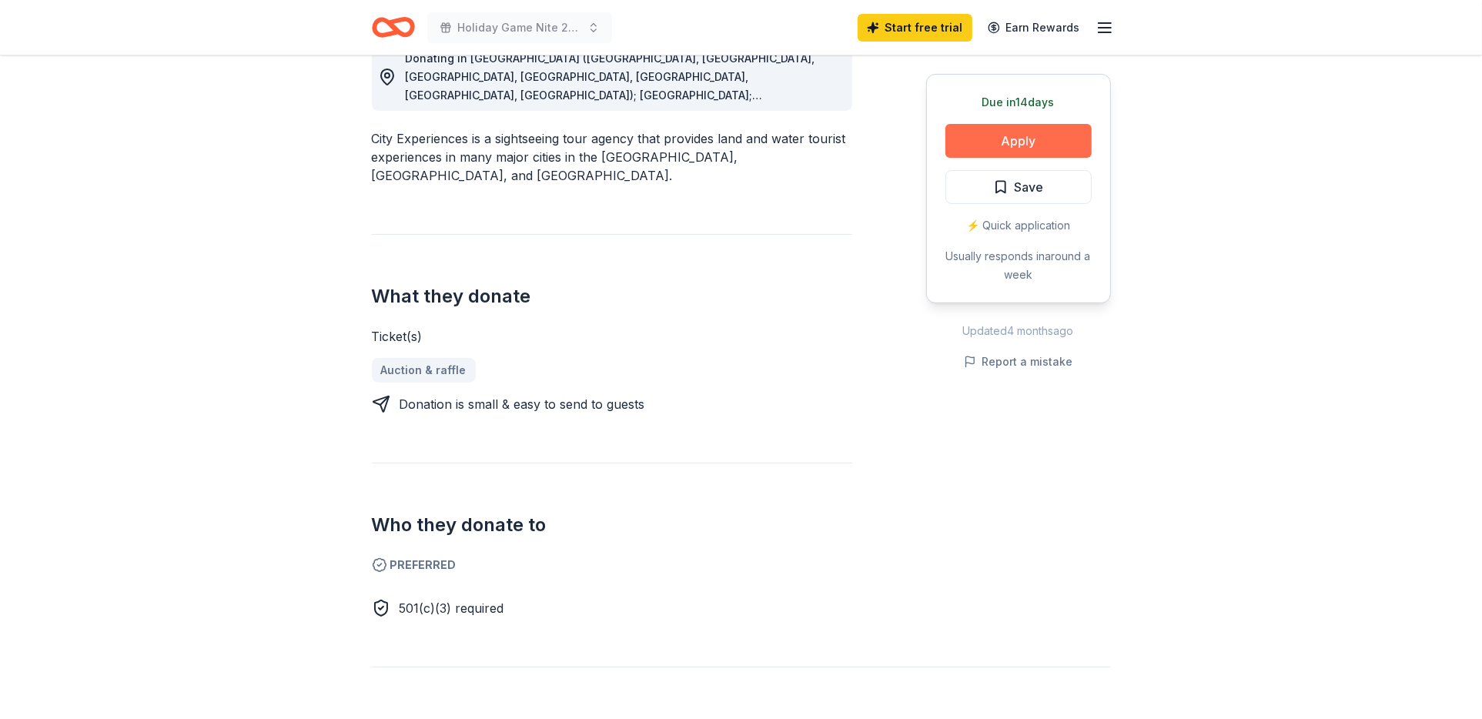
click at [1071, 145] on button "Apply" at bounding box center [1018, 141] width 146 height 34
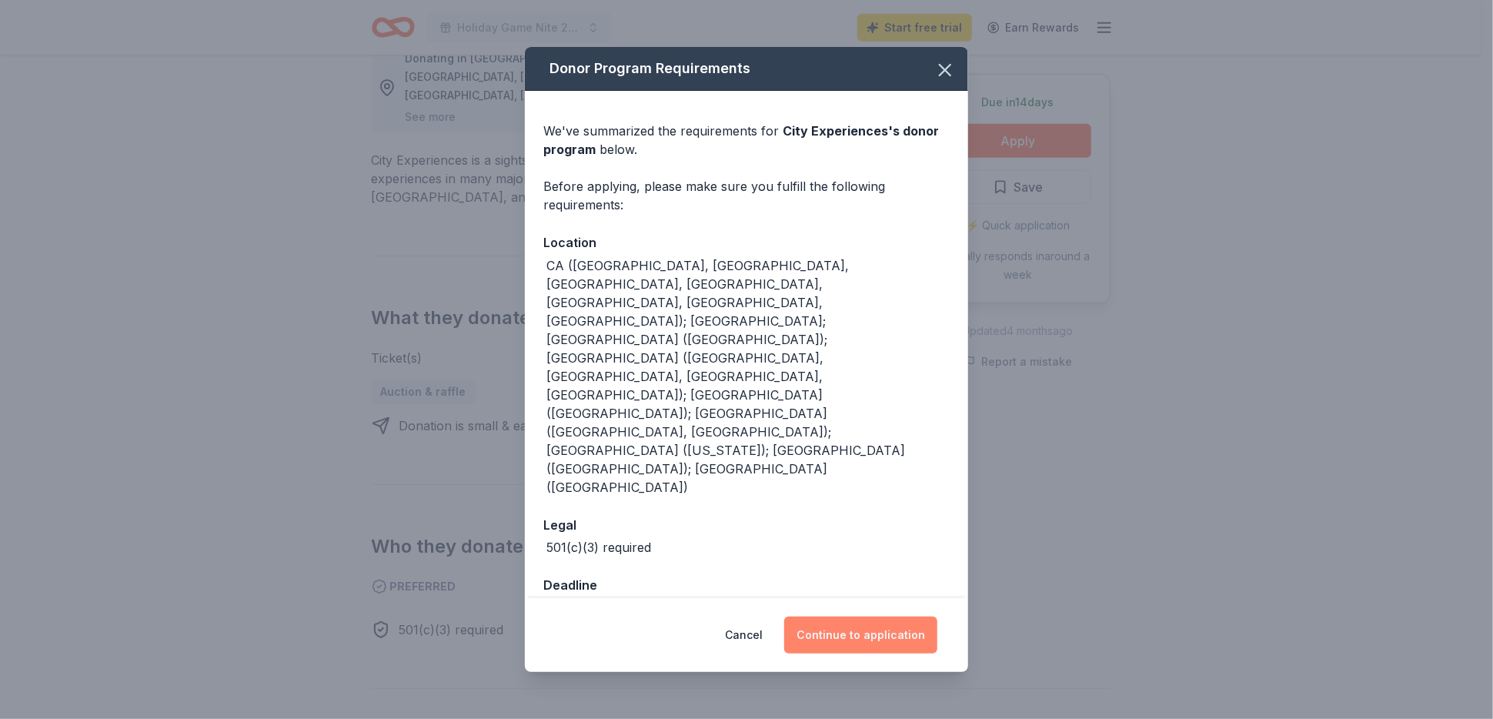
click at [880, 616] on button "Continue to application" at bounding box center [860, 634] width 153 height 37
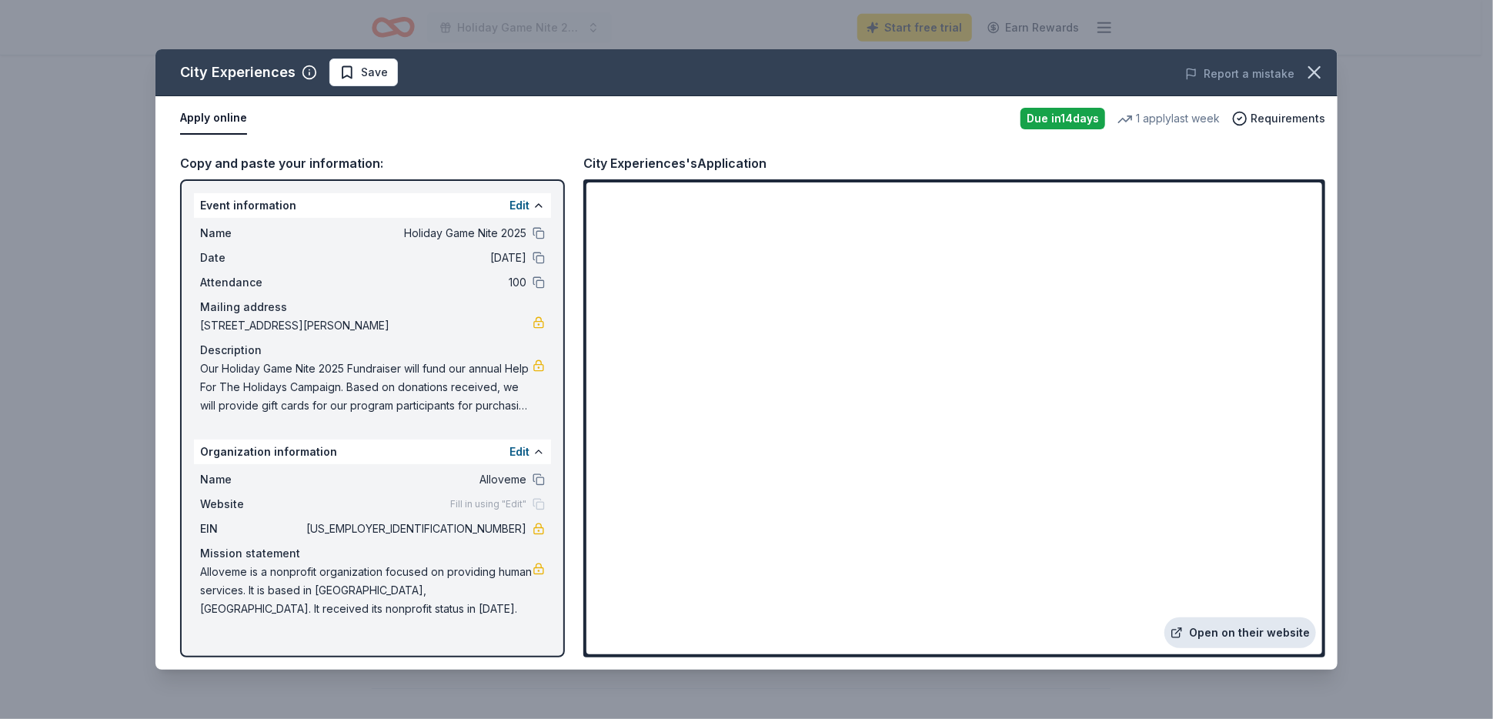
click at [1285, 633] on link "Open on their website" at bounding box center [1240, 632] width 152 height 31
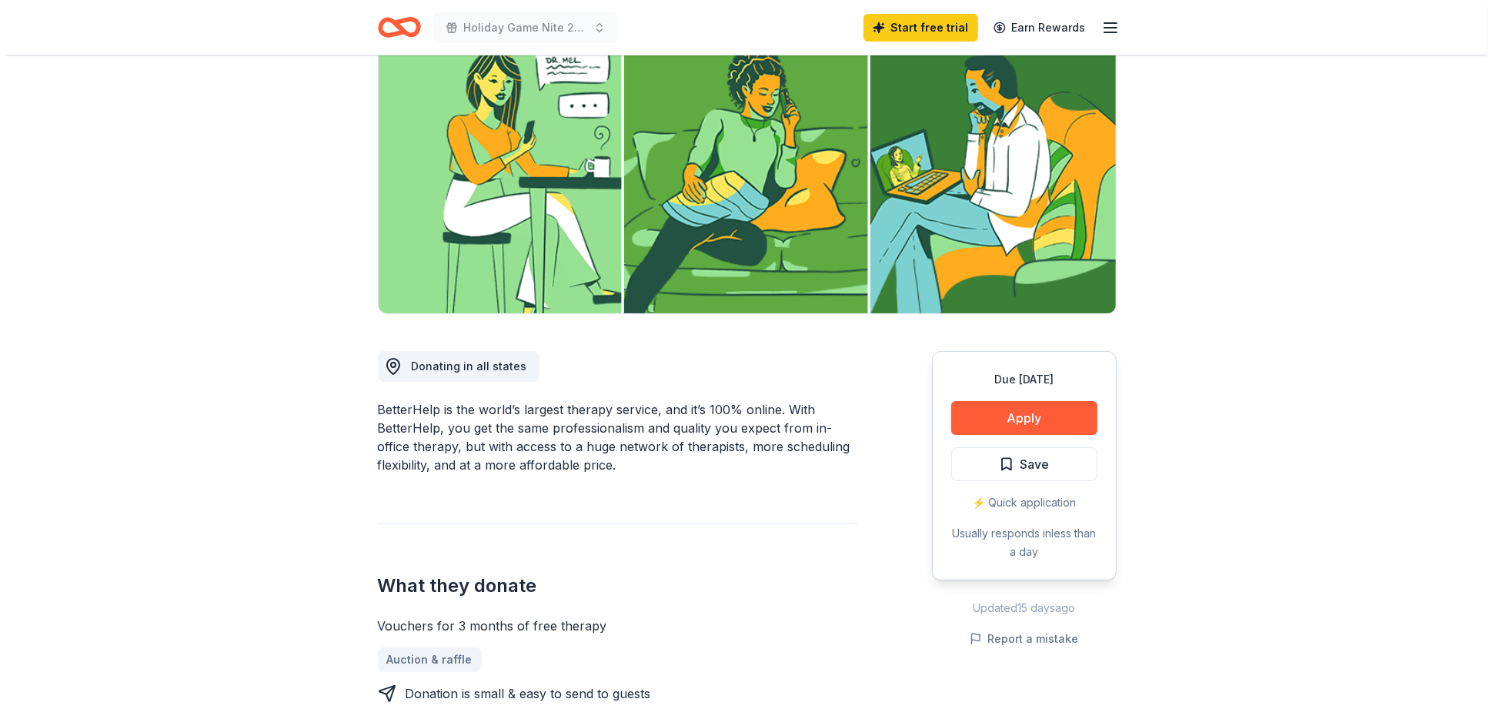
scroll to position [308, 0]
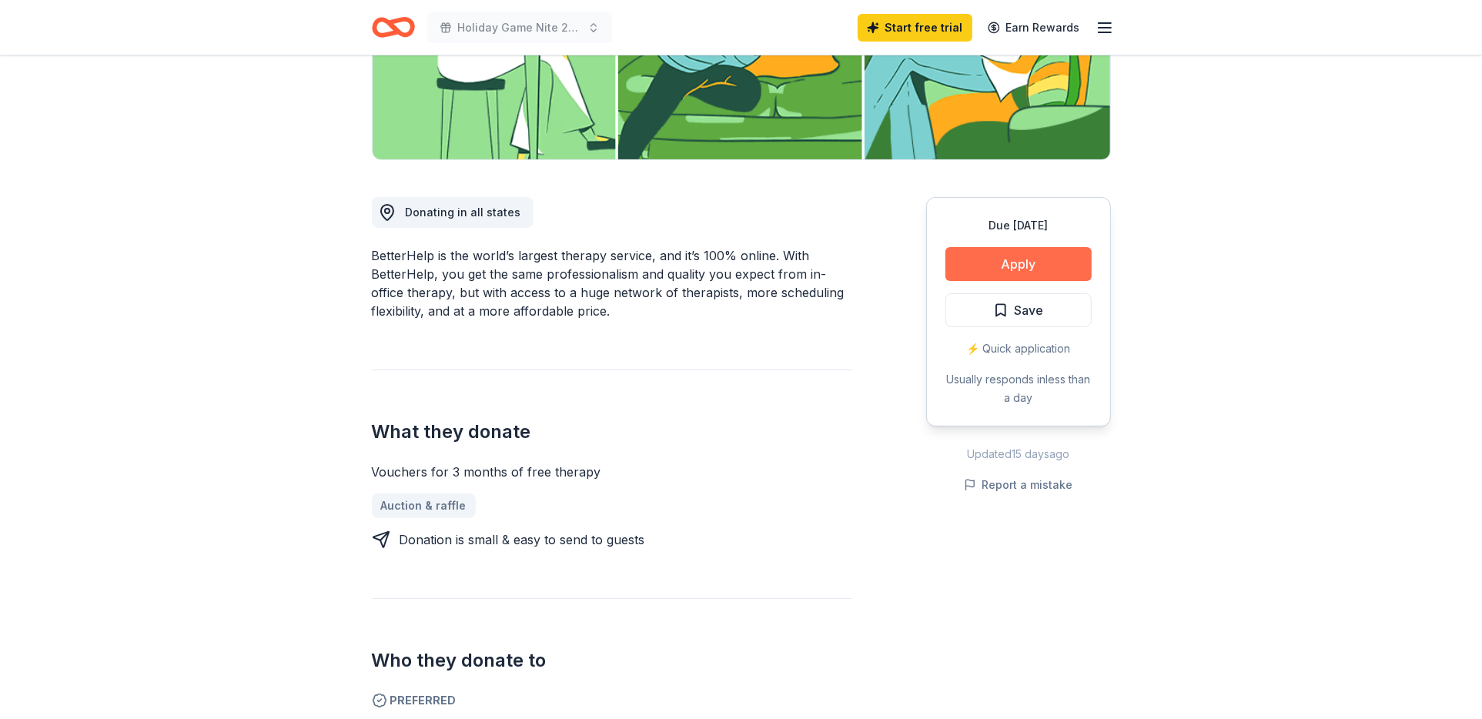
click at [1074, 270] on button "Apply" at bounding box center [1018, 264] width 146 height 34
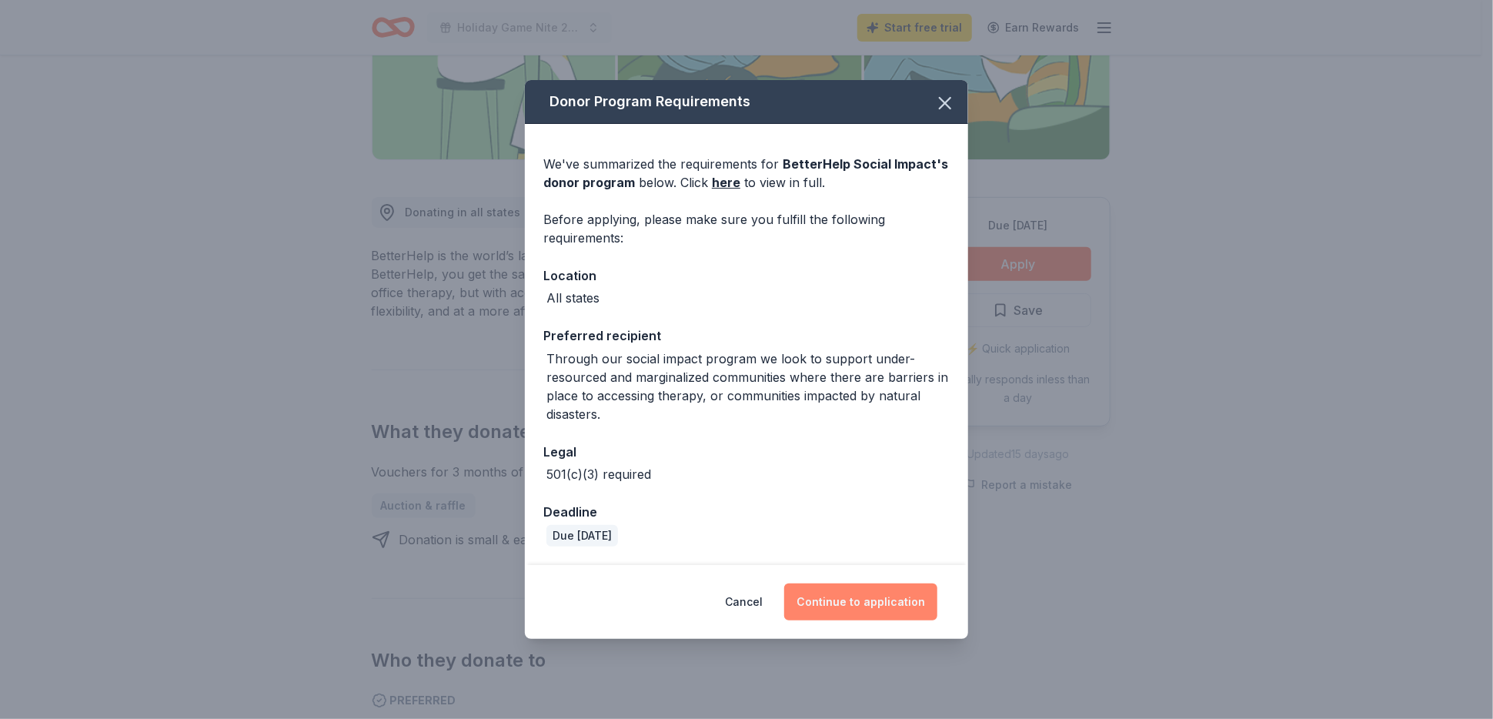
click at [859, 604] on button "Continue to application" at bounding box center [860, 601] width 153 height 37
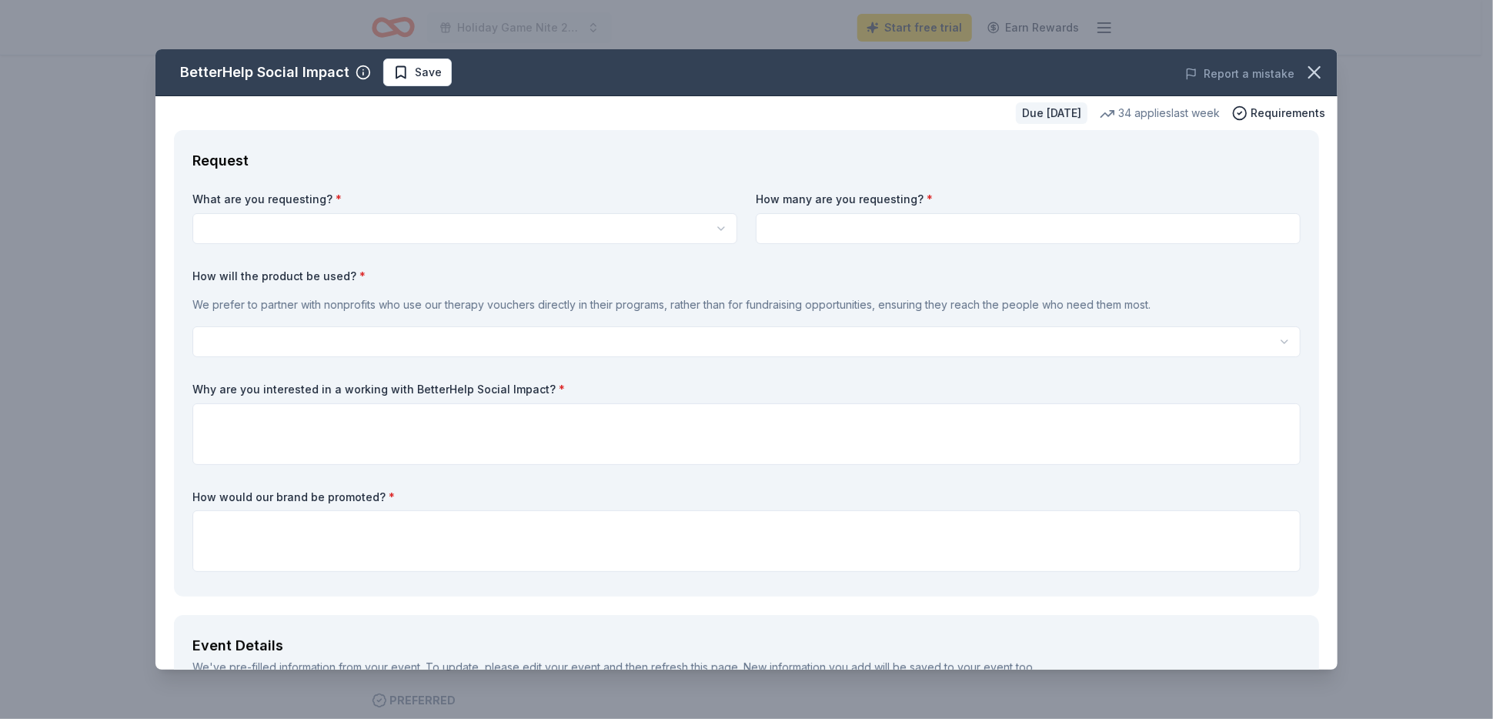
scroll to position [0, 0]
click at [717, 229] on html "Holiday Game Nite 2025 Start free trial Earn Rewards Due in 38 days Share Bette…" at bounding box center [746, 359] width 1493 height 719
select select "Vouchers for 3 months of free therapy"
click at [821, 222] on input at bounding box center [1028, 228] width 545 height 31
click at [798, 232] on input at bounding box center [1028, 228] width 545 height 31
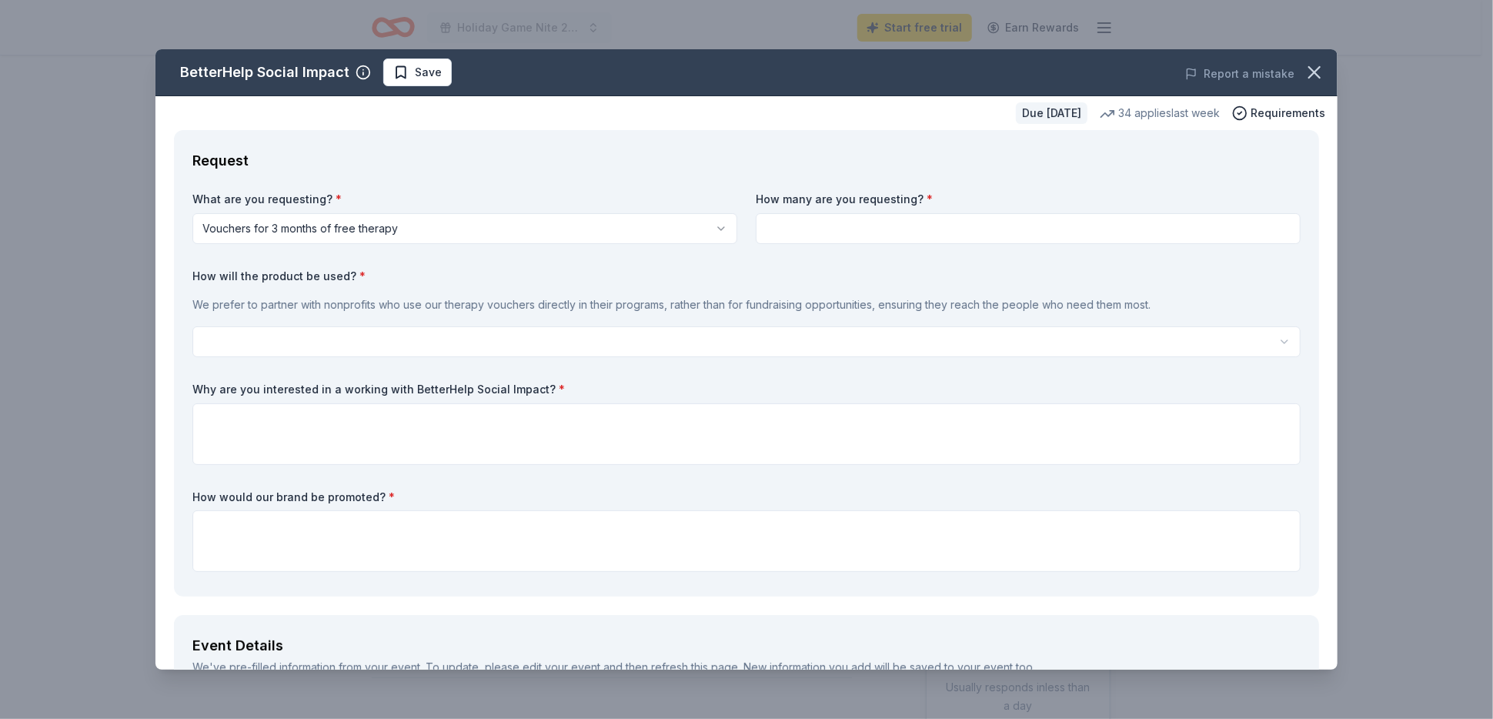
type input "2"
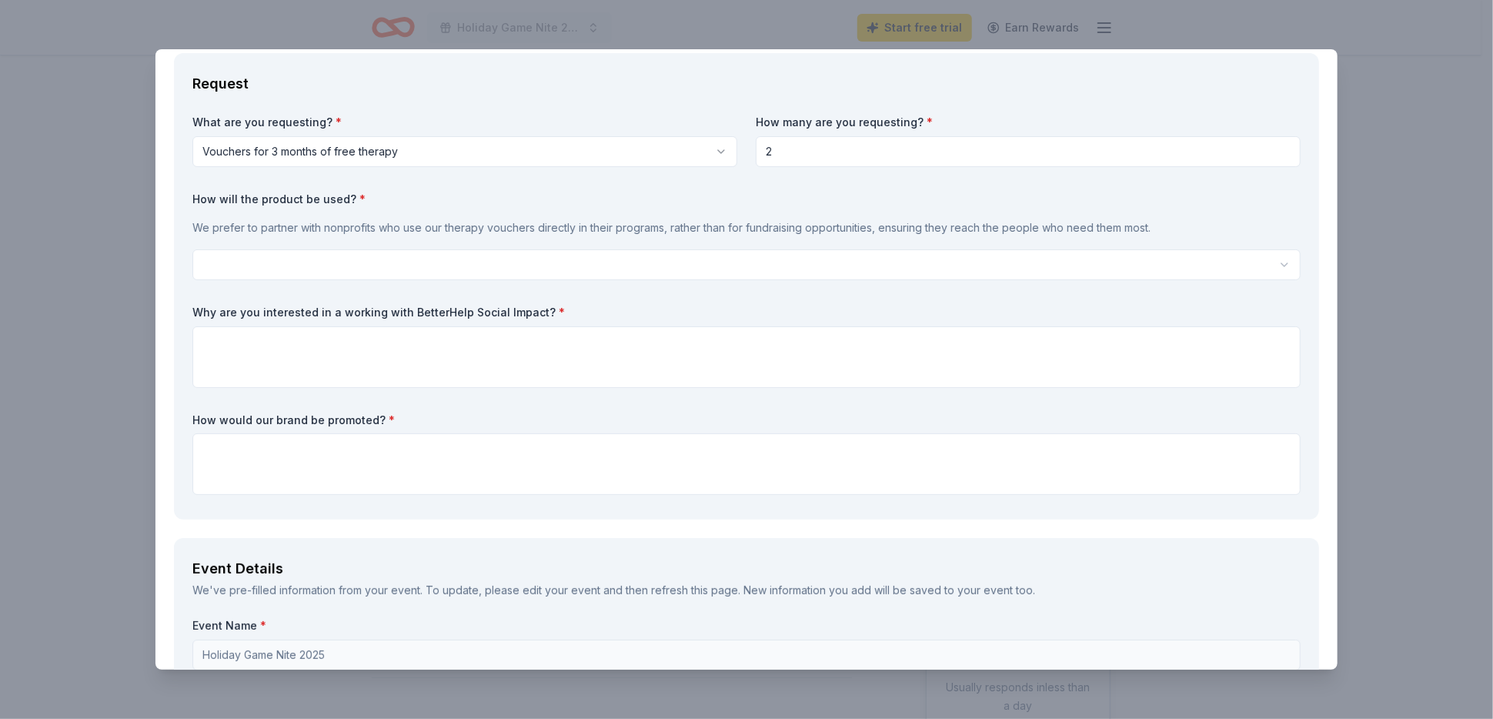
type input "2"
click at [1276, 264] on html "Holiday Game Nite 2025 Start free trial Earn Rewards Due in 38 days Share Bette…" at bounding box center [746, 359] width 1493 height 719
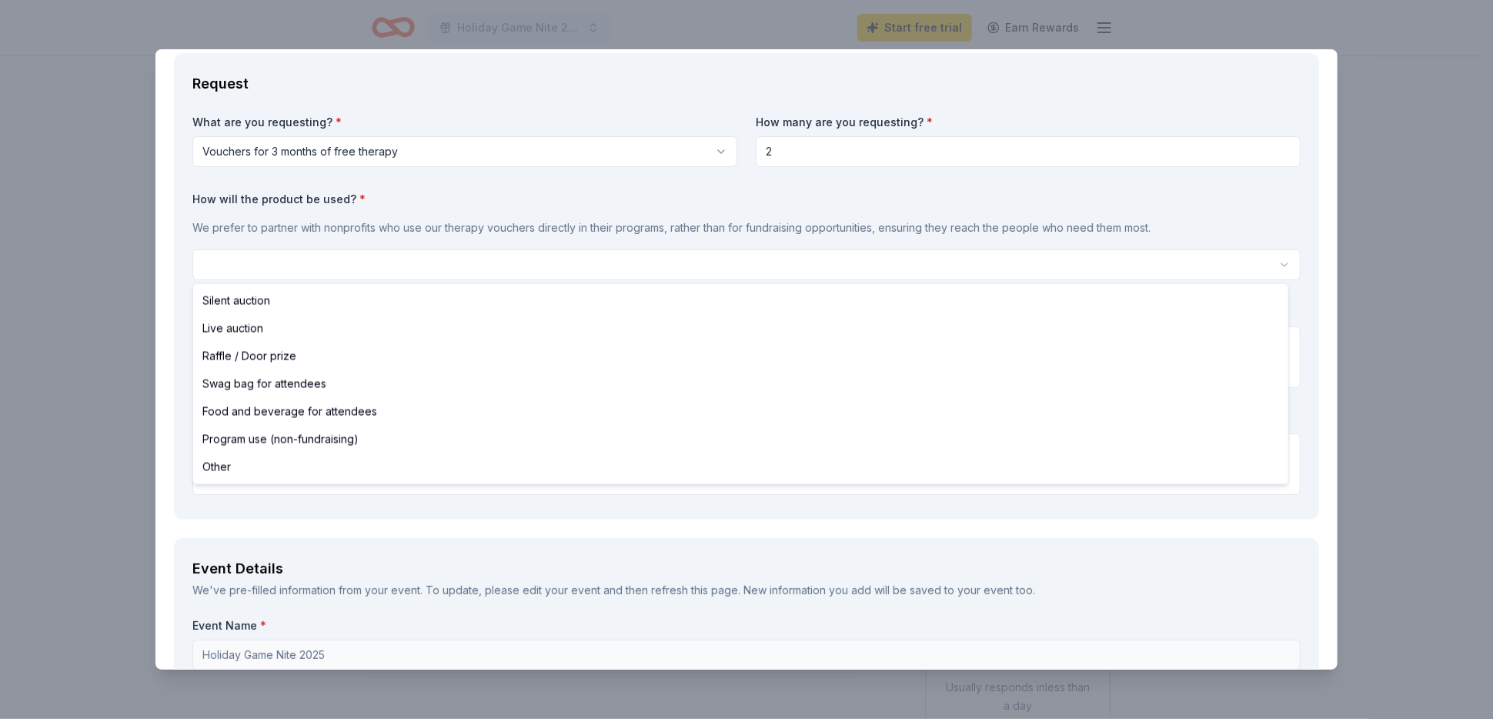
select select "raffleDoorPrize"
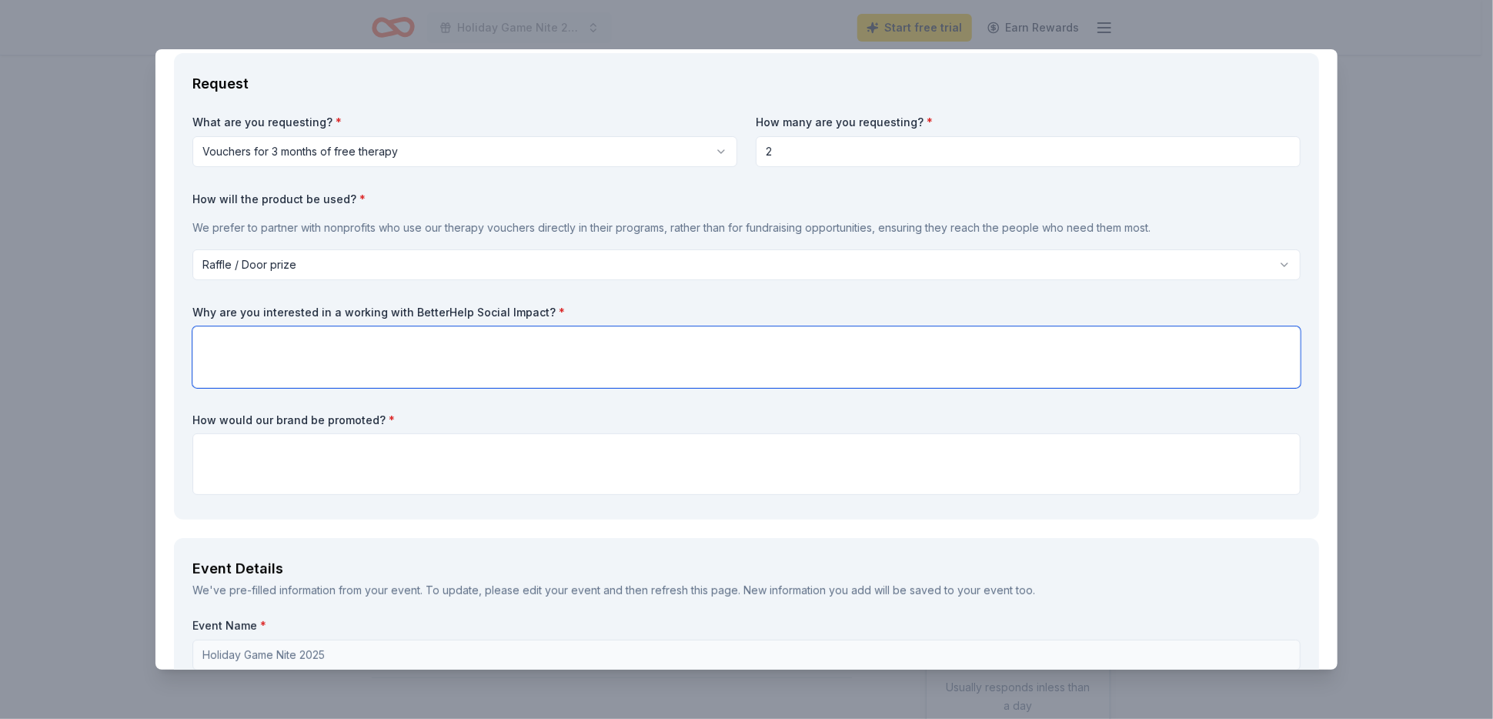
click at [221, 347] on textarea at bounding box center [746, 357] width 1108 height 62
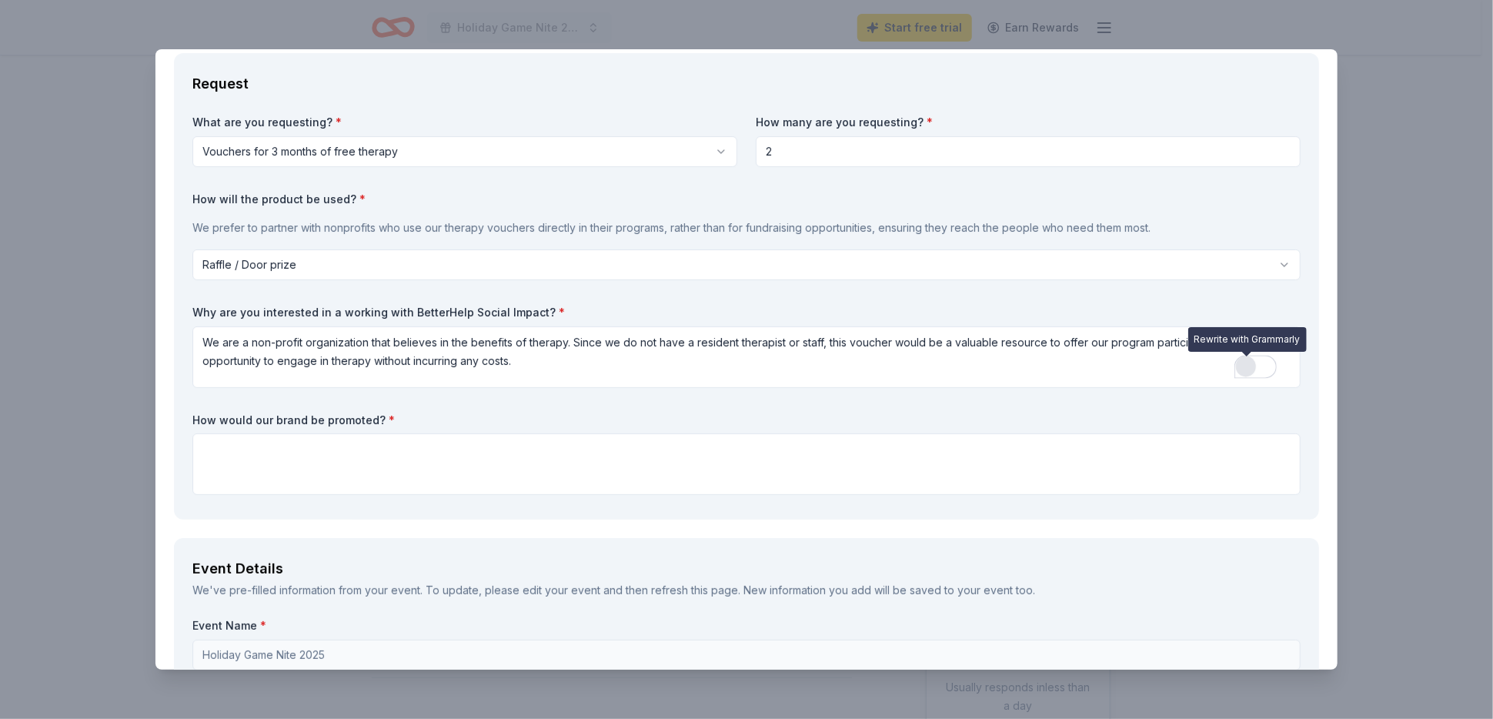
click at [1241, 364] on div "Rewrite with Grammarly" at bounding box center [1246, 367] width 17 height 18
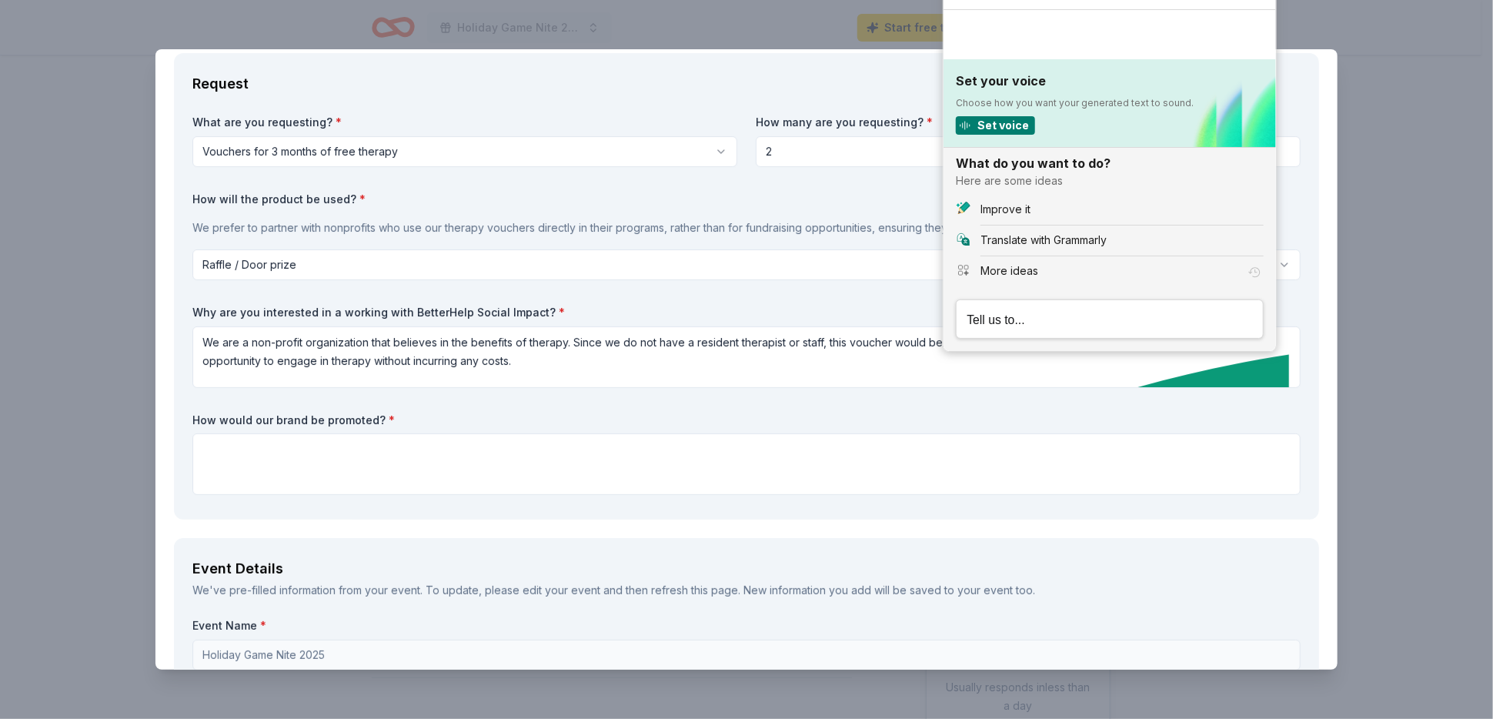
scroll to position [0, 0]
click at [1016, 219] on button "Improve it" at bounding box center [1110, 210] width 332 height 31
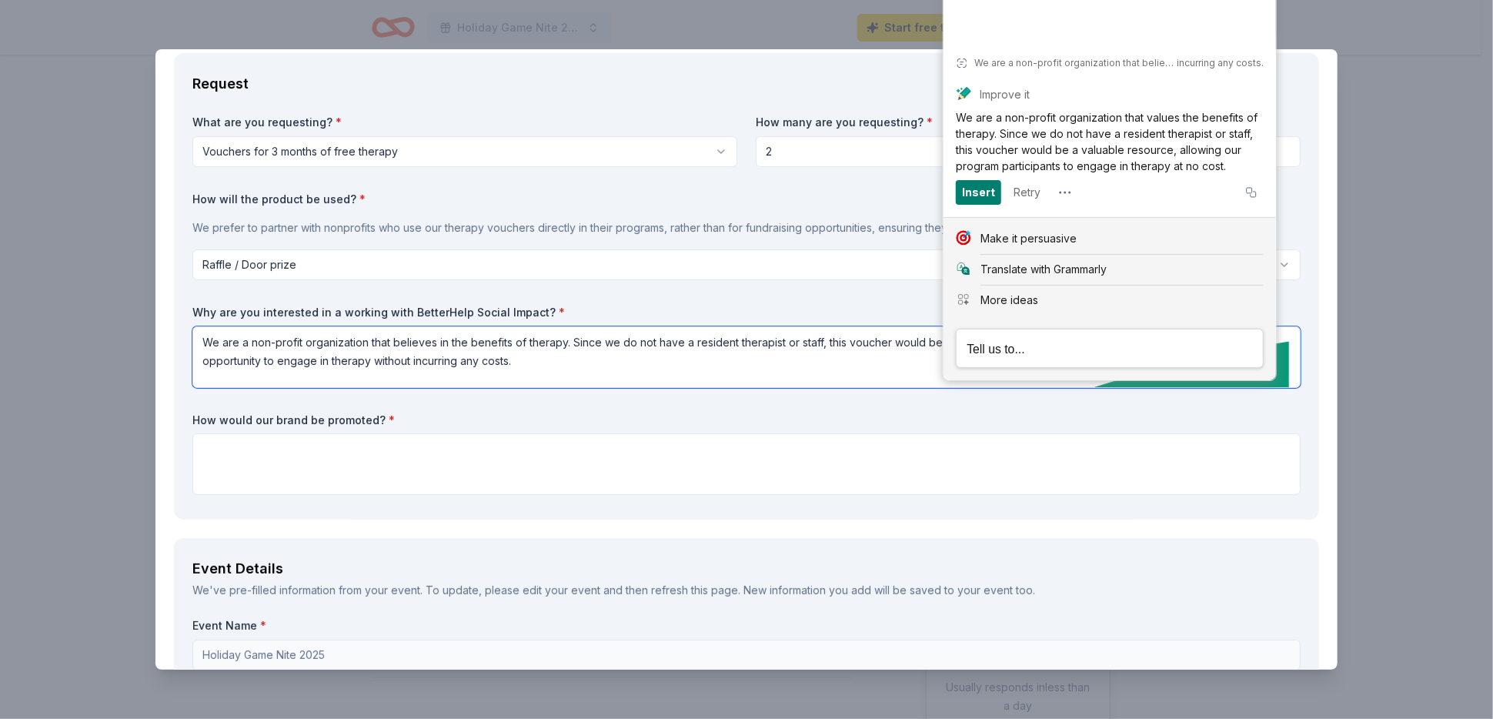
drag, startPoint x: 201, startPoint y: 342, endPoint x: 578, endPoint y: 350, distance: 377.2
click at [553, 365] on textarea "We are a non-profit organization that believes in the benefits of therapy. Sinc…" at bounding box center [746, 357] width 1108 height 62
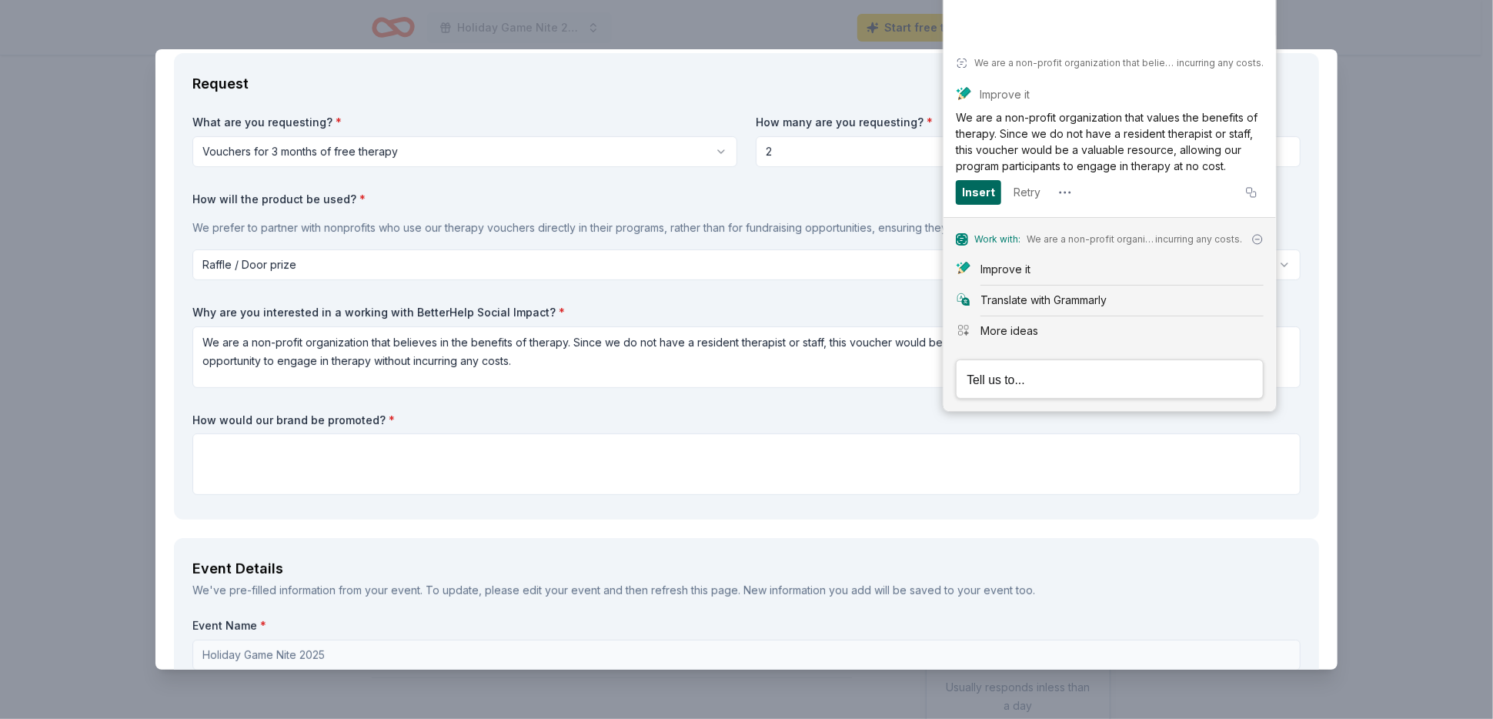
click at [985, 195] on div "Insert" at bounding box center [978, 192] width 33 height 25
click at [329, 367] on textarea "We are a non-profit organization that values the benefits of therapy. Since we …" at bounding box center [746, 357] width 1108 height 62
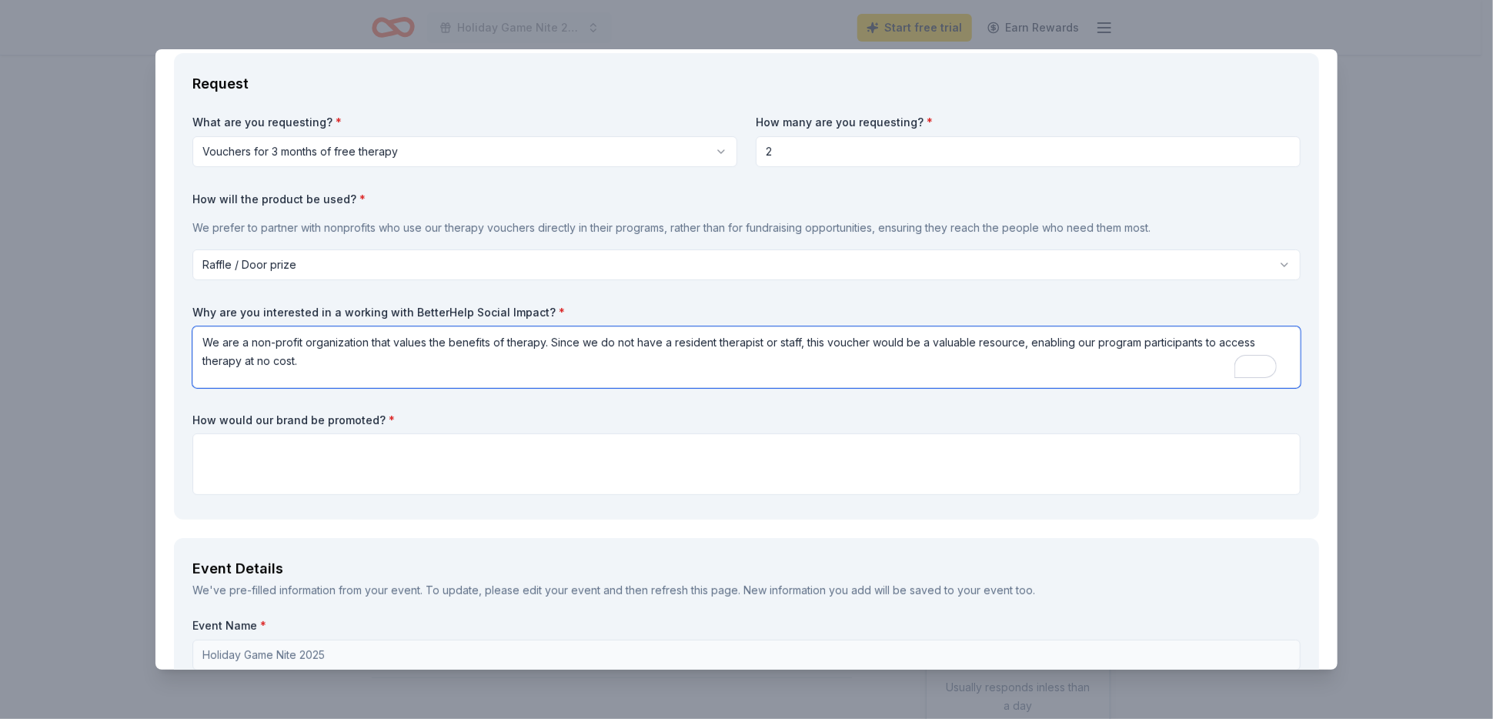
type textarea "We are a non-profit organization that values the benefits of therapy. Since we …"
click at [239, 451] on textarea "To enrich screen reader interactions, please activate Accessibility in Grammarl…" at bounding box center [746, 464] width 1108 height 62
click at [213, 453] on textarea "To enrich screen reader interactions, please activate Accessibility in Grammarl…" at bounding box center [746, 464] width 1108 height 62
type textarea "We have a website, social media accounts where your services would be advertise…"
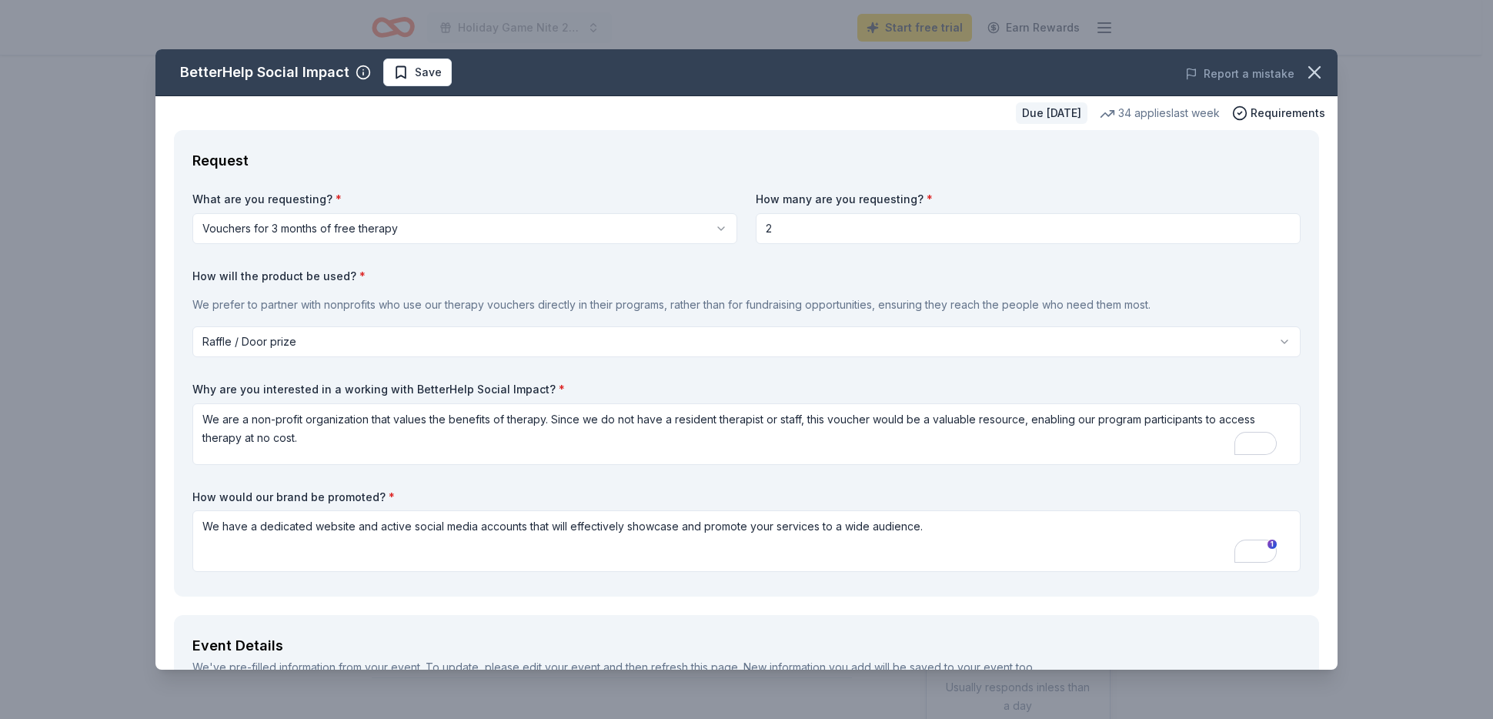
select select "raffleDoorPrize"
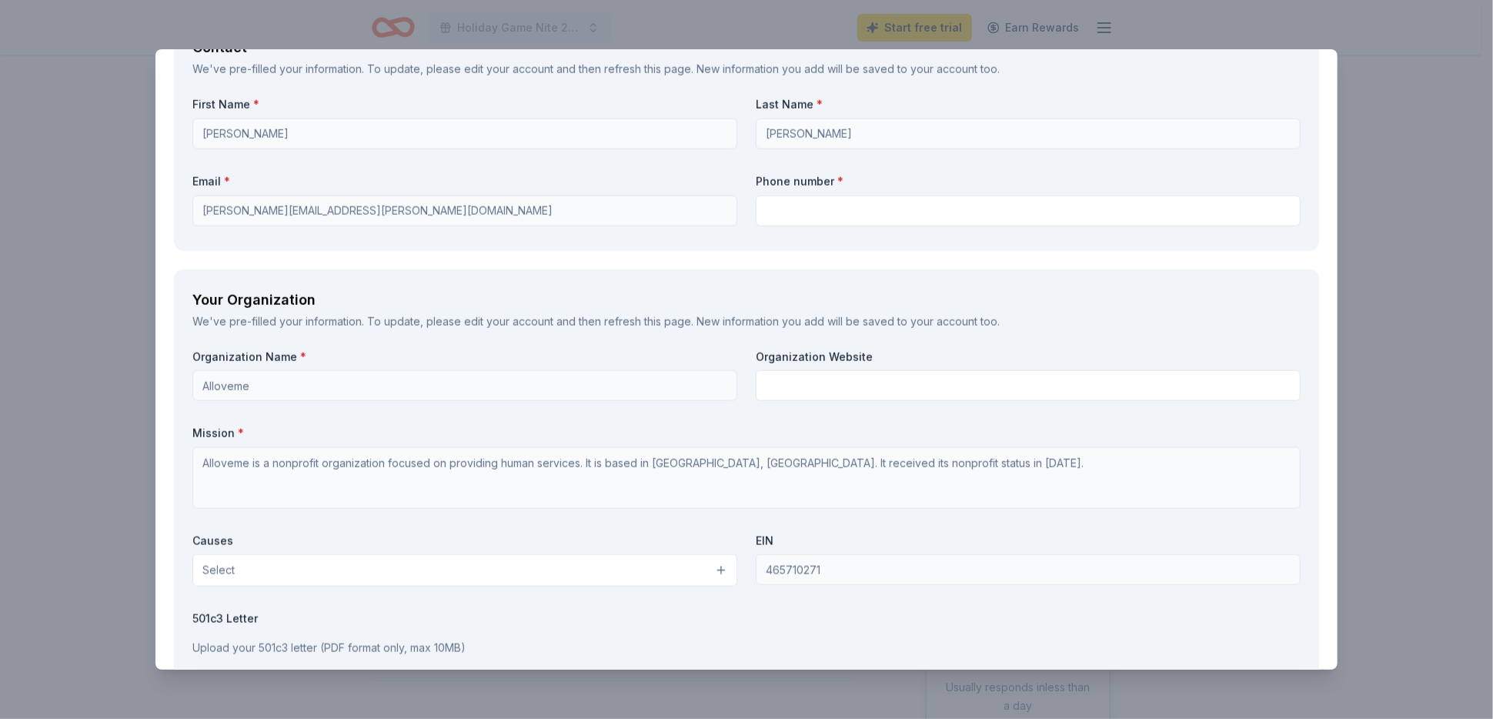
scroll to position [1001, 0]
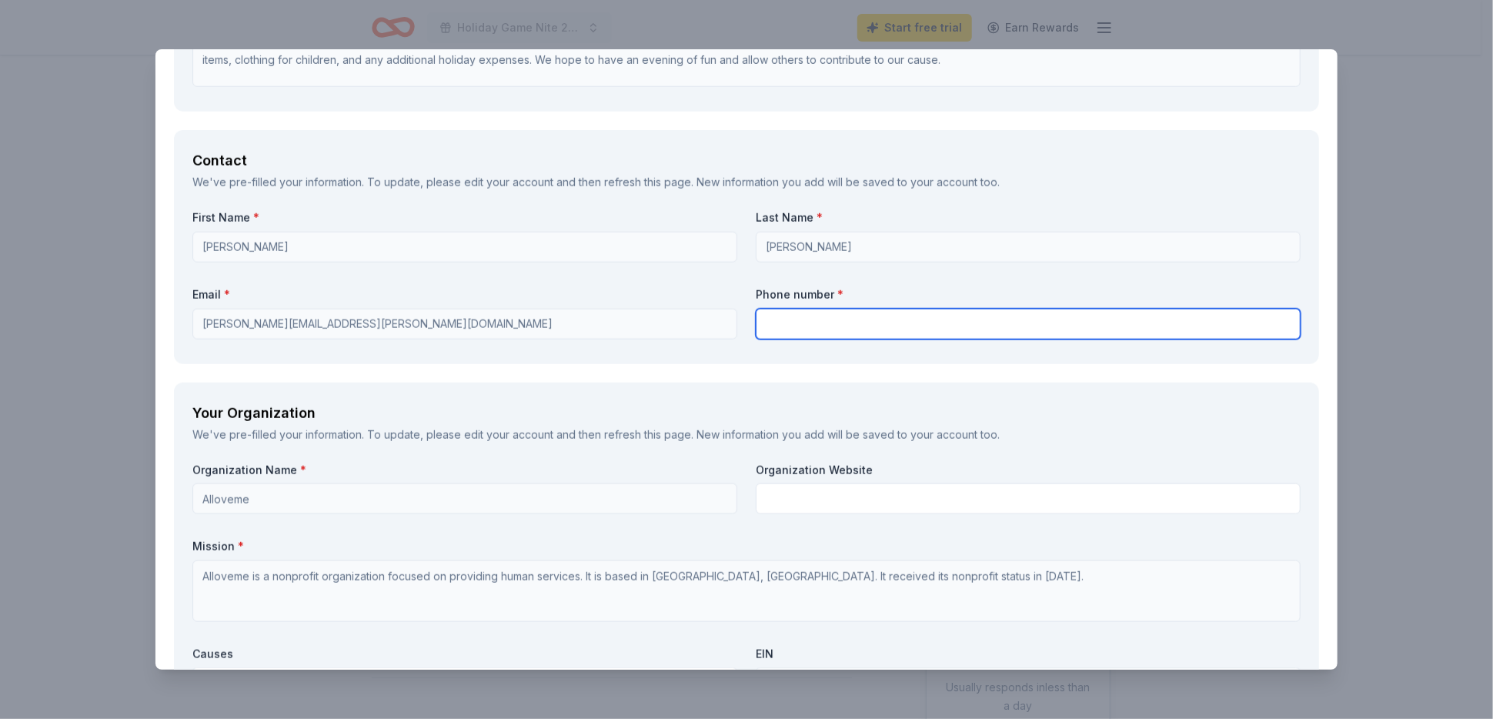
click at [772, 320] on input "text" at bounding box center [1028, 324] width 545 height 31
type input "3107390812"
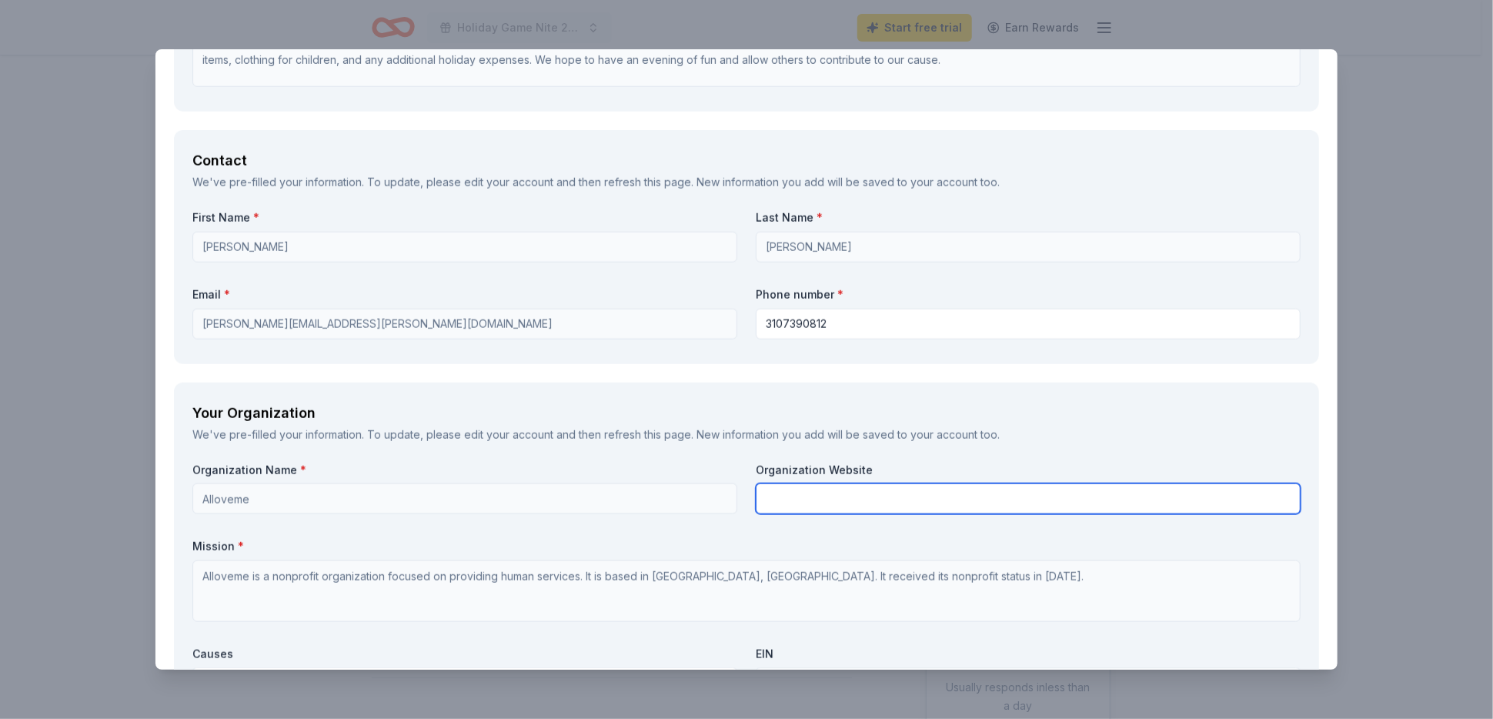
click at [809, 499] on input "text" at bounding box center [1028, 498] width 545 height 31
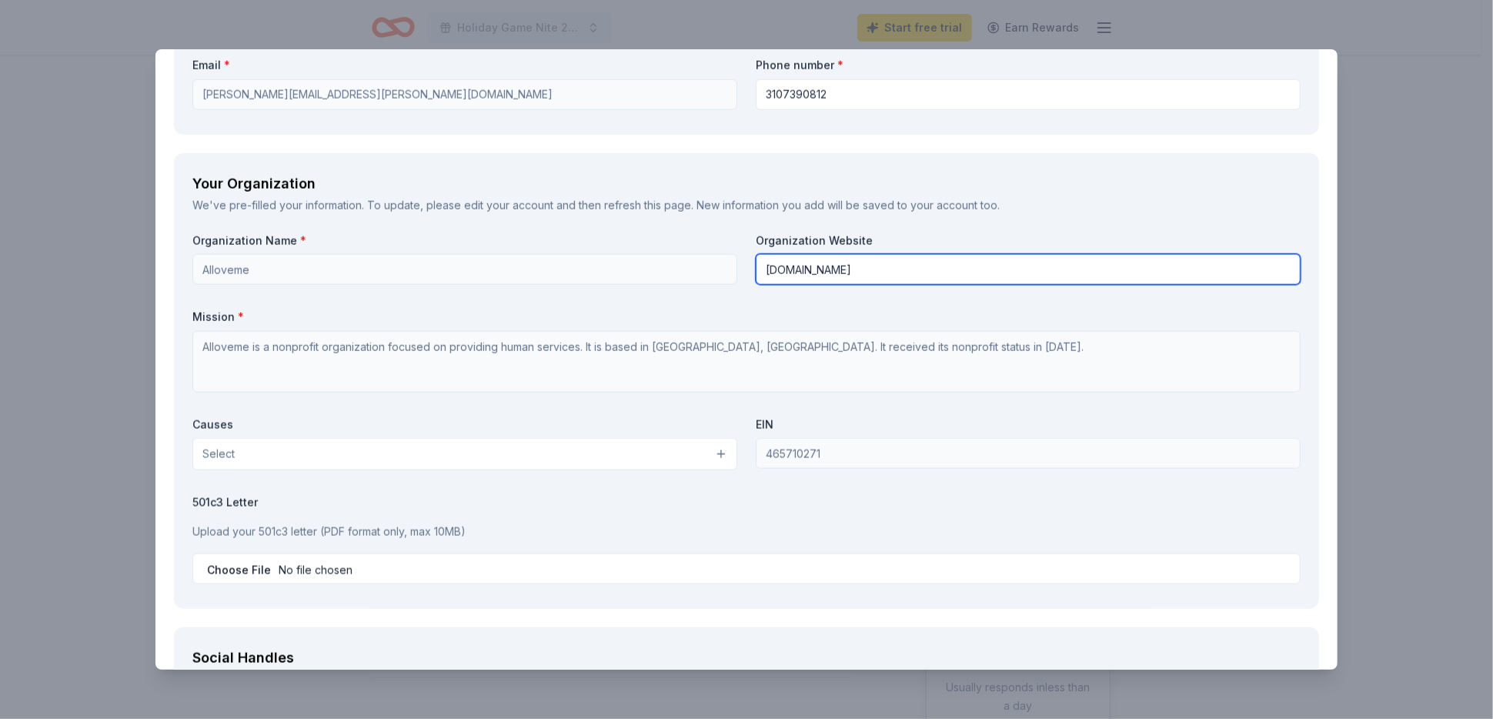
scroll to position [1231, 0]
type input "[DOMAIN_NAME]"
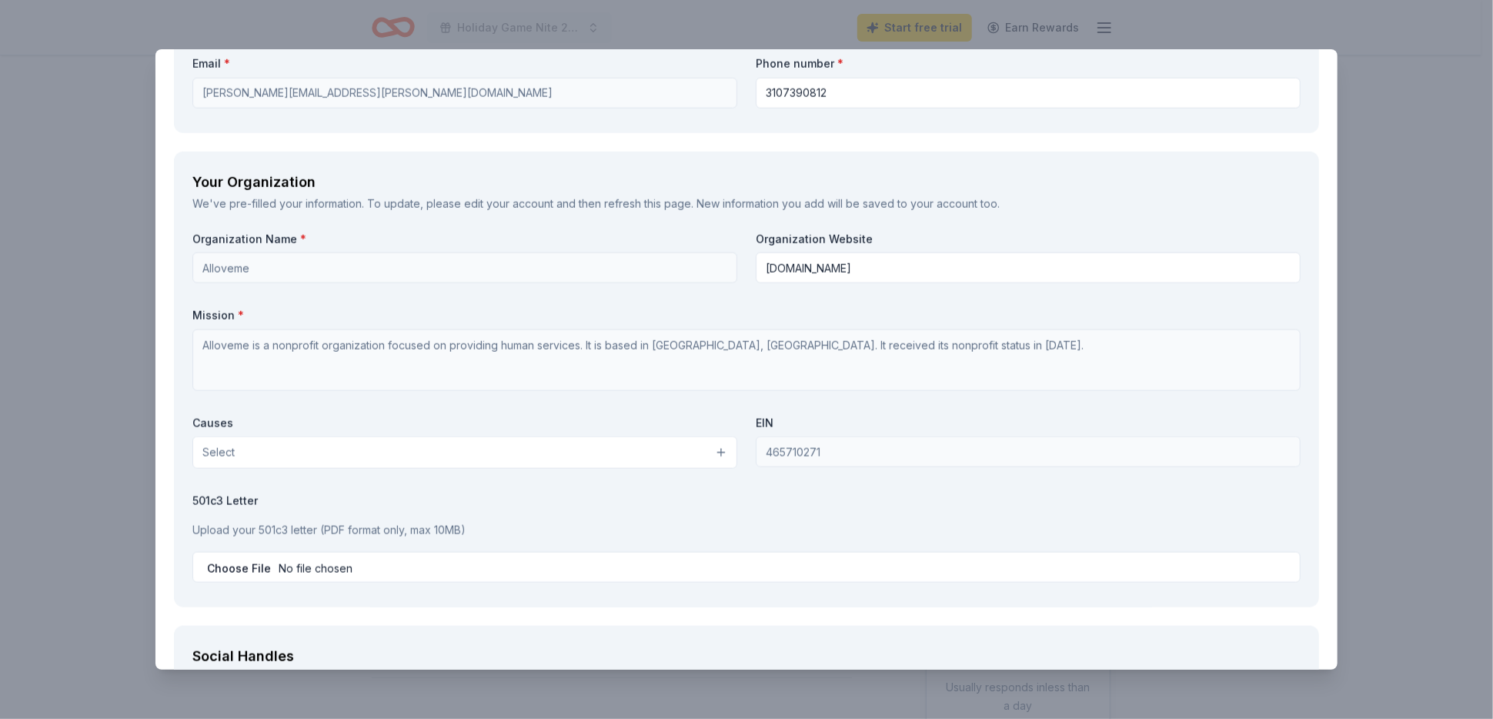
click at [717, 451] on button "Select" at bounding box center [464, 452] width 545 height 32
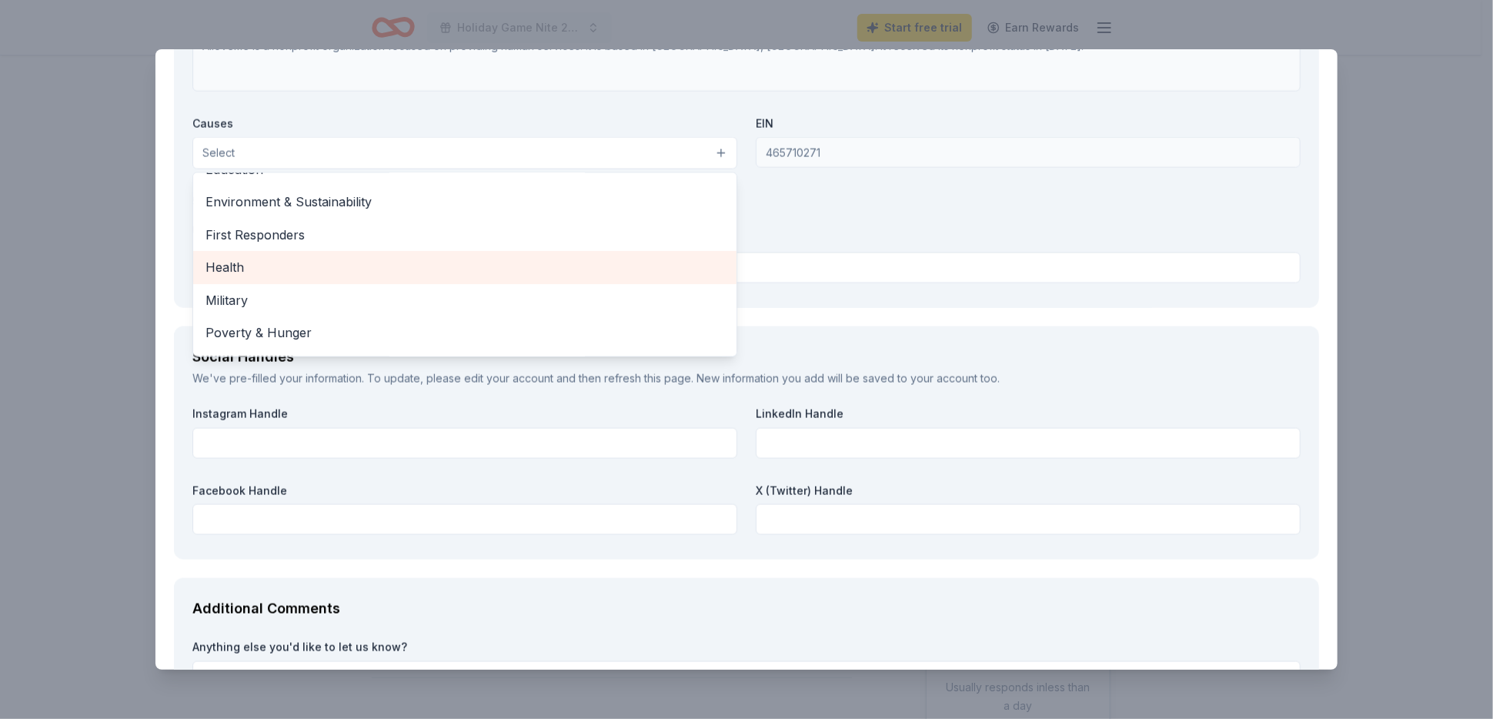
scroll to position [213, 0]
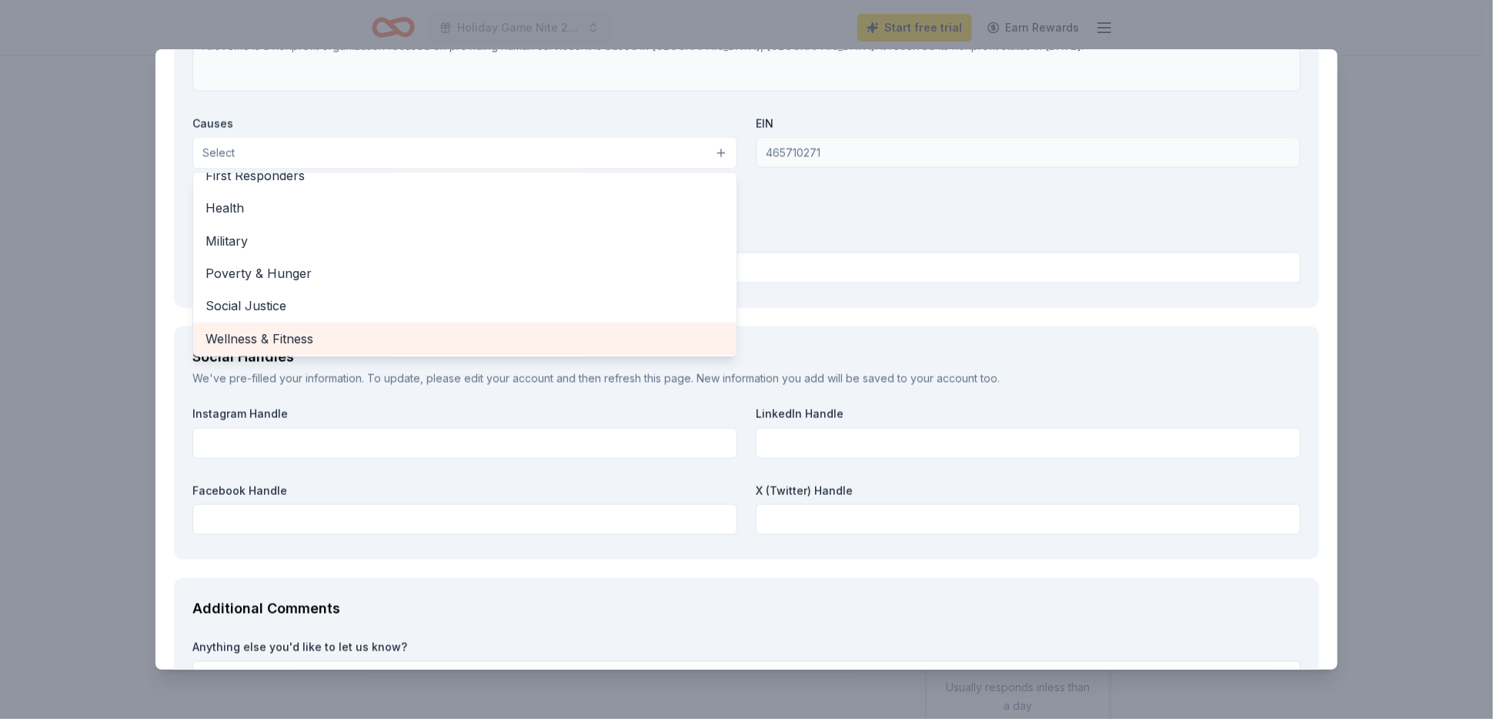
click at [302, 333] on span "Wellness & Fitness" at bounding box center [464, 339] width 519 height 20
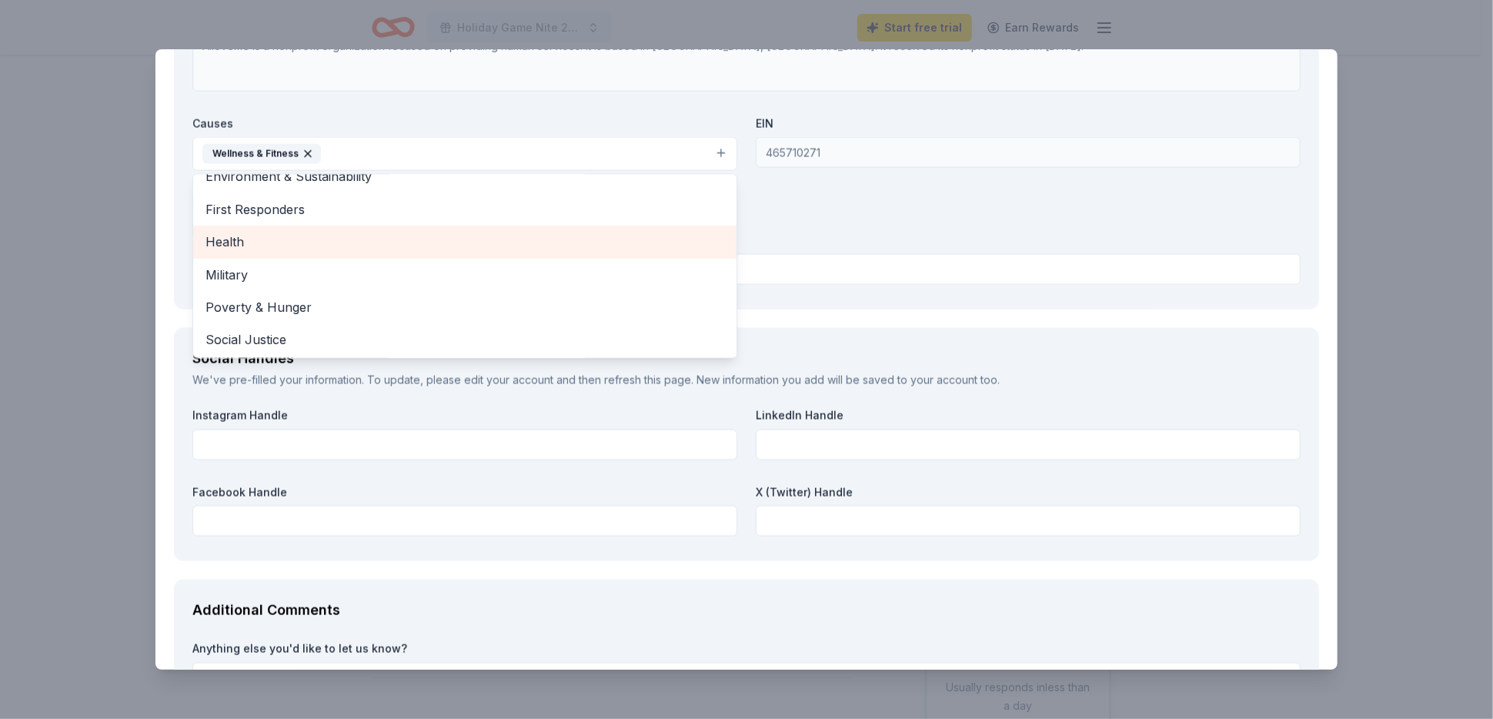
click at [229, 236] on span "Health" at bounding box center [464, 242] width 519 height 20
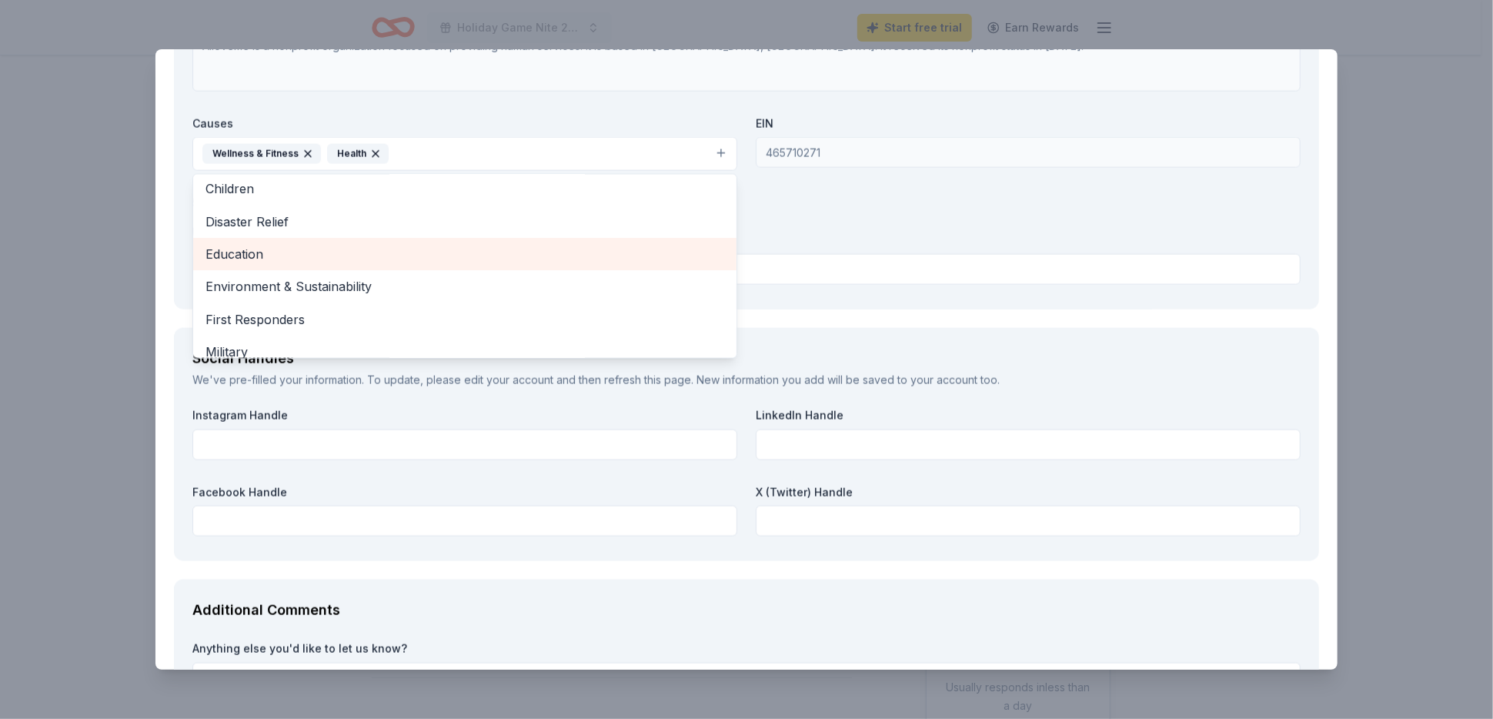
click at [252, 252] on span "Education" at bounding box center [464, 254] width 519 height 20
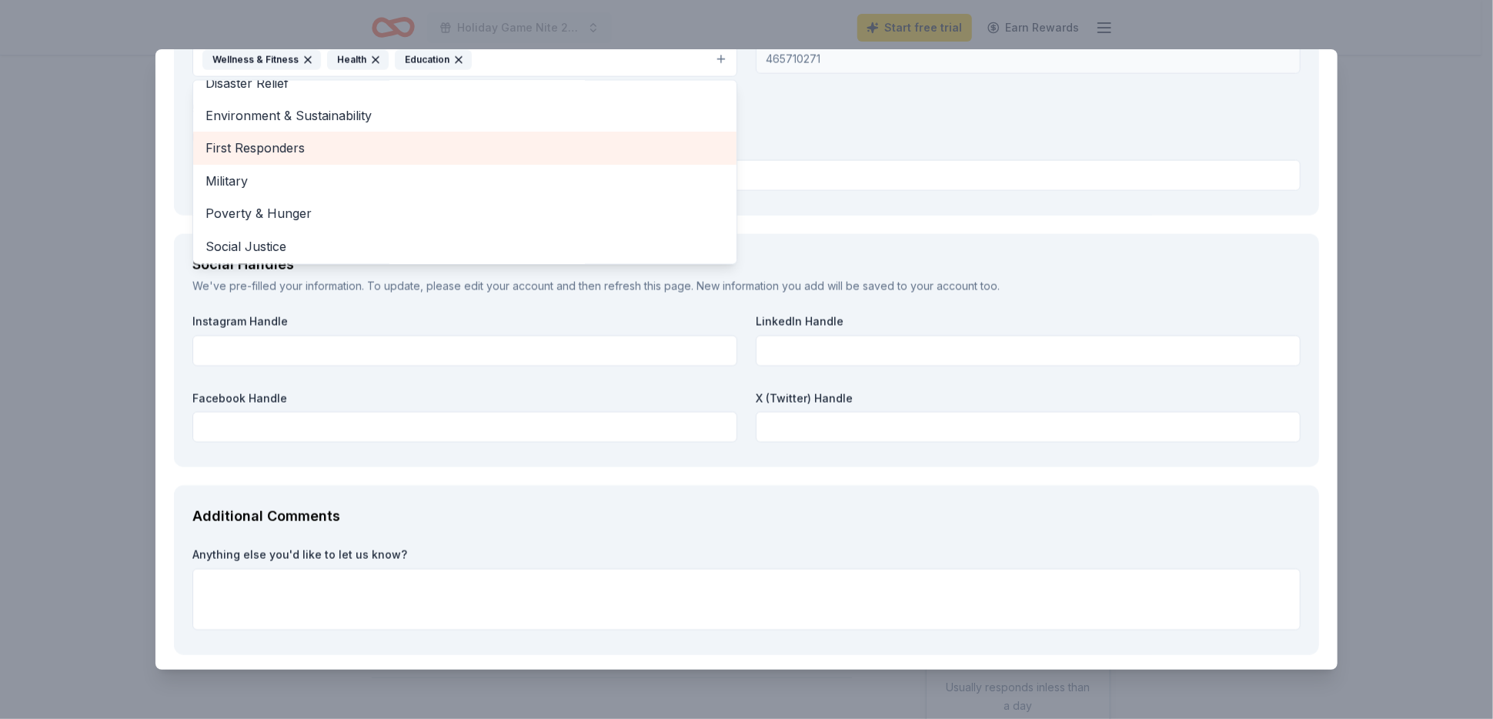
scroll to position [1685, 0]
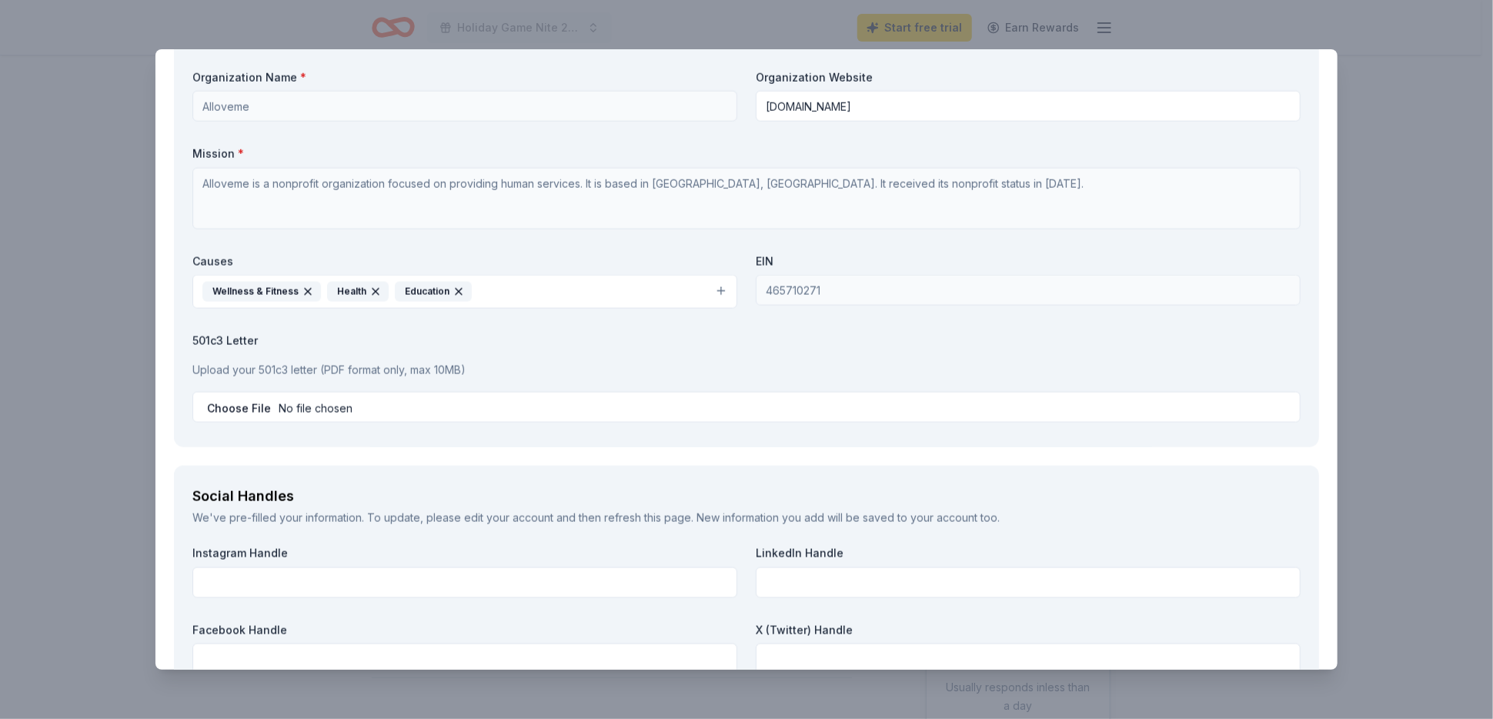
scroll to position [1476, 0]
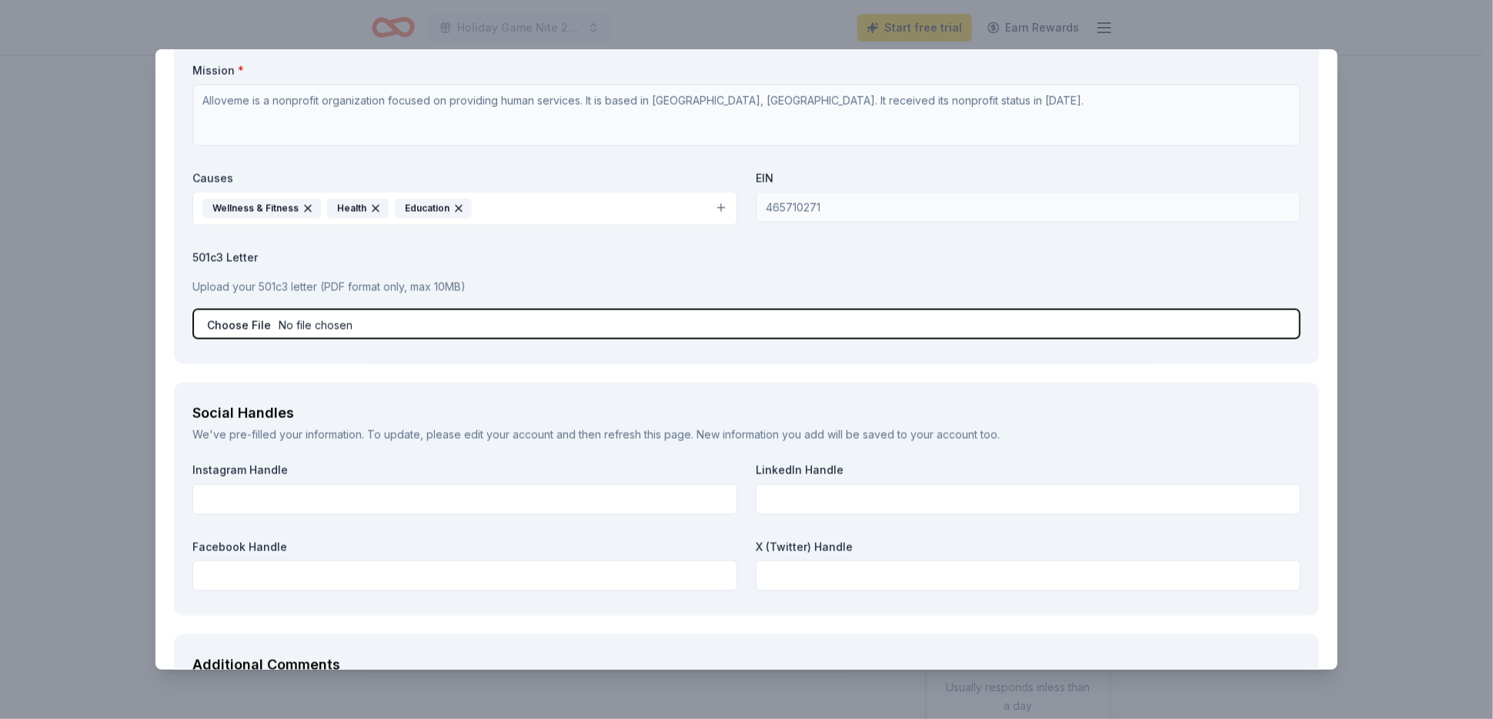
click at [1247, 322] on input "file" at bounding box center [746, 324] width 1108 height 31
type input "C:\fakepath\ALLOVEME IRS EIN 46-5710271.pdf"
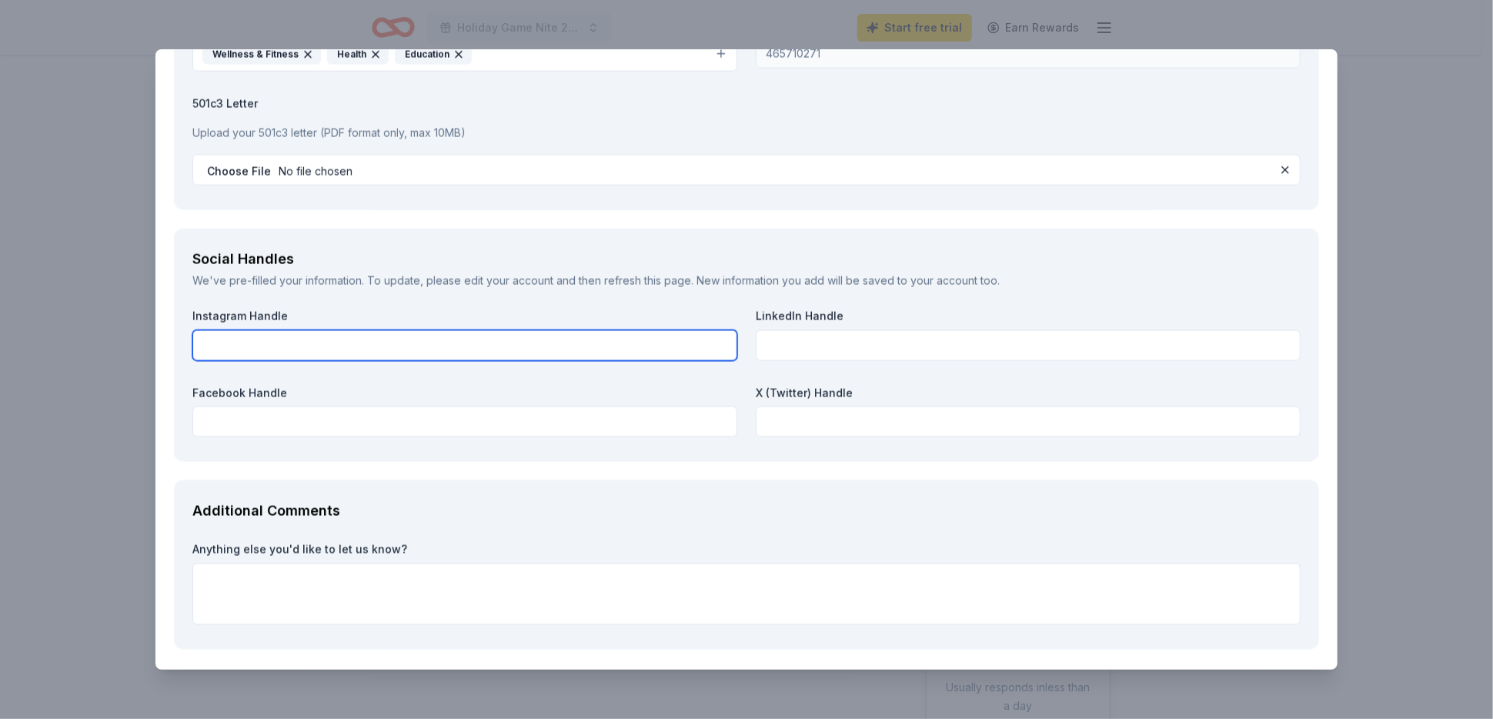
click at [219, 339] on input "text" at bounding box center [464, 345] width 545 height 31
type input "alloveme_mslori"
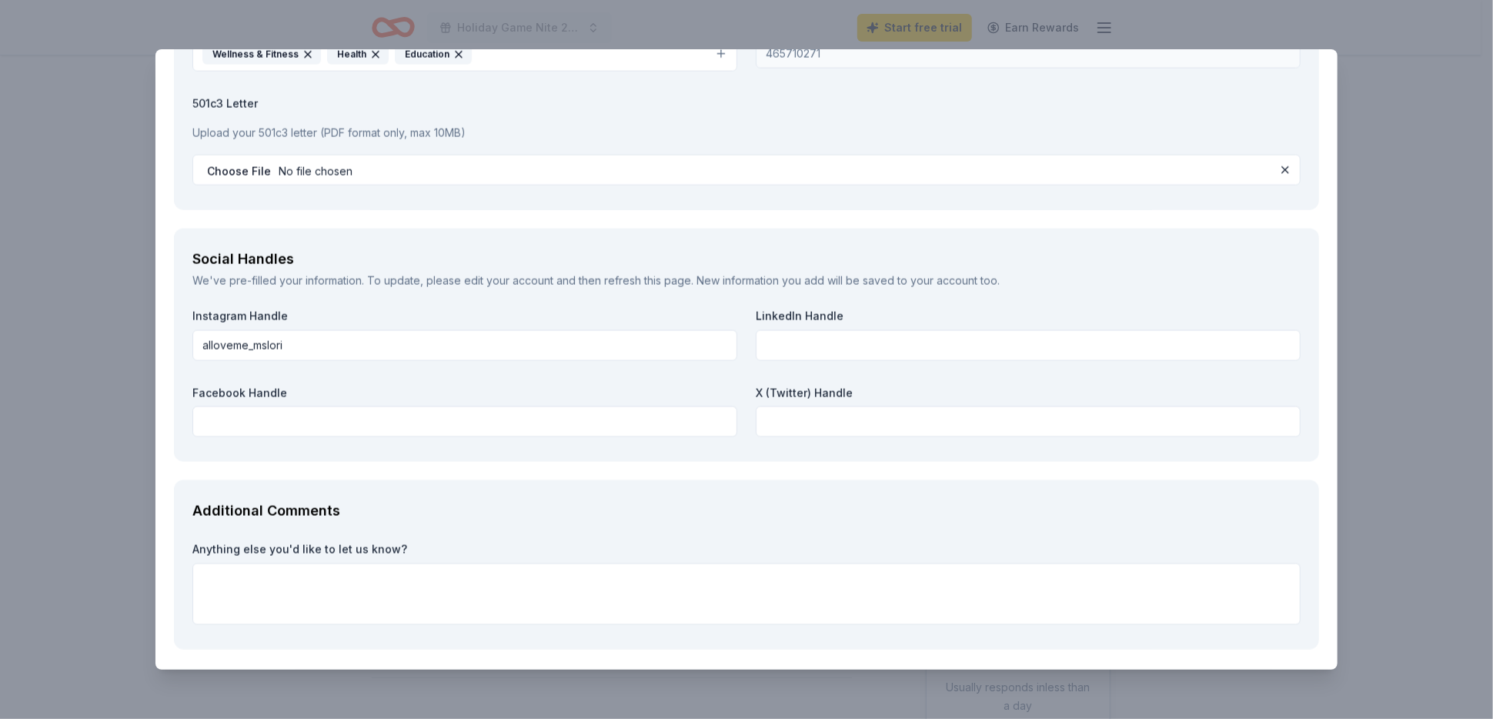
click at [203, 401] on div "Facebook Handle" at bounding box center [464, 412] width 545 height 52
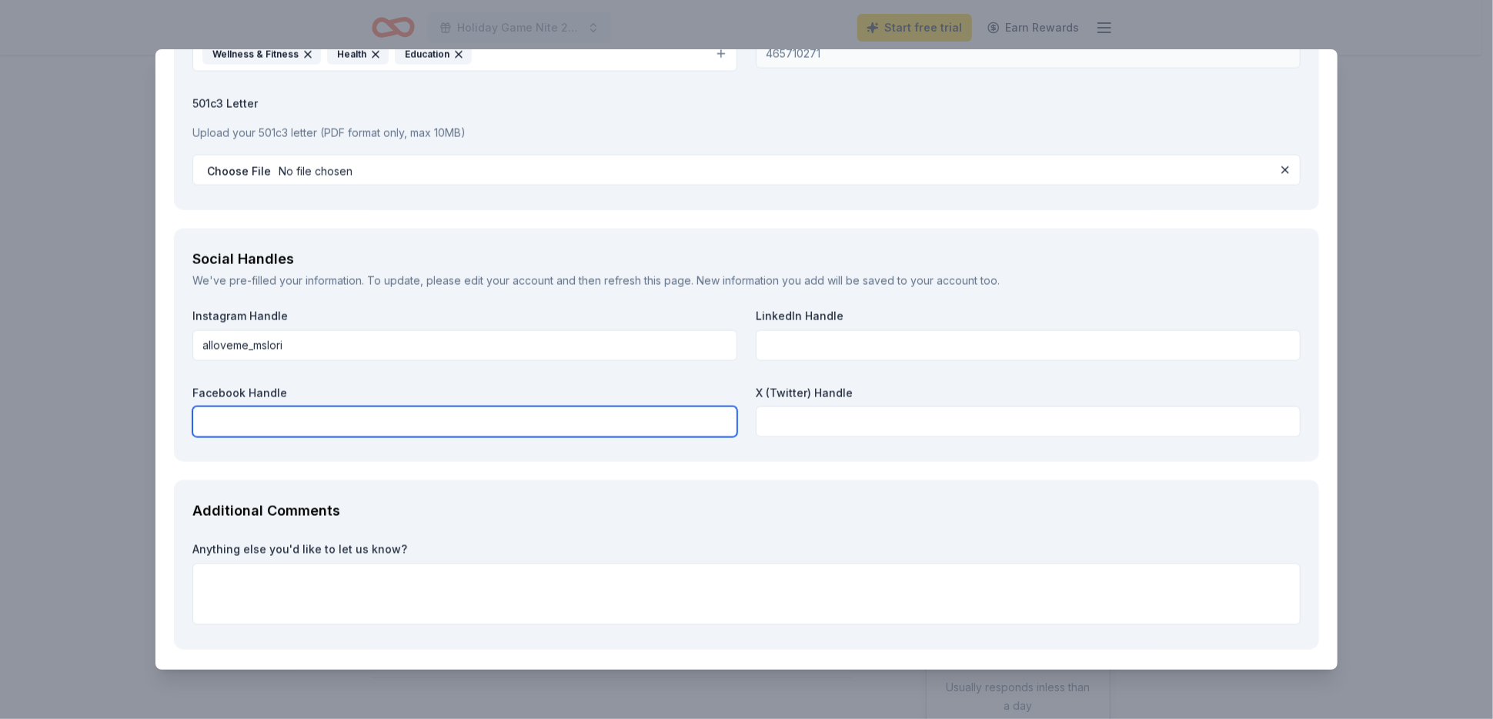
click at [226, 419] on input "text" at bounding box center [464, 421] width 545 height 31
type input "[URL][DOMAIN_NAME][DOMAIN_NAME]"
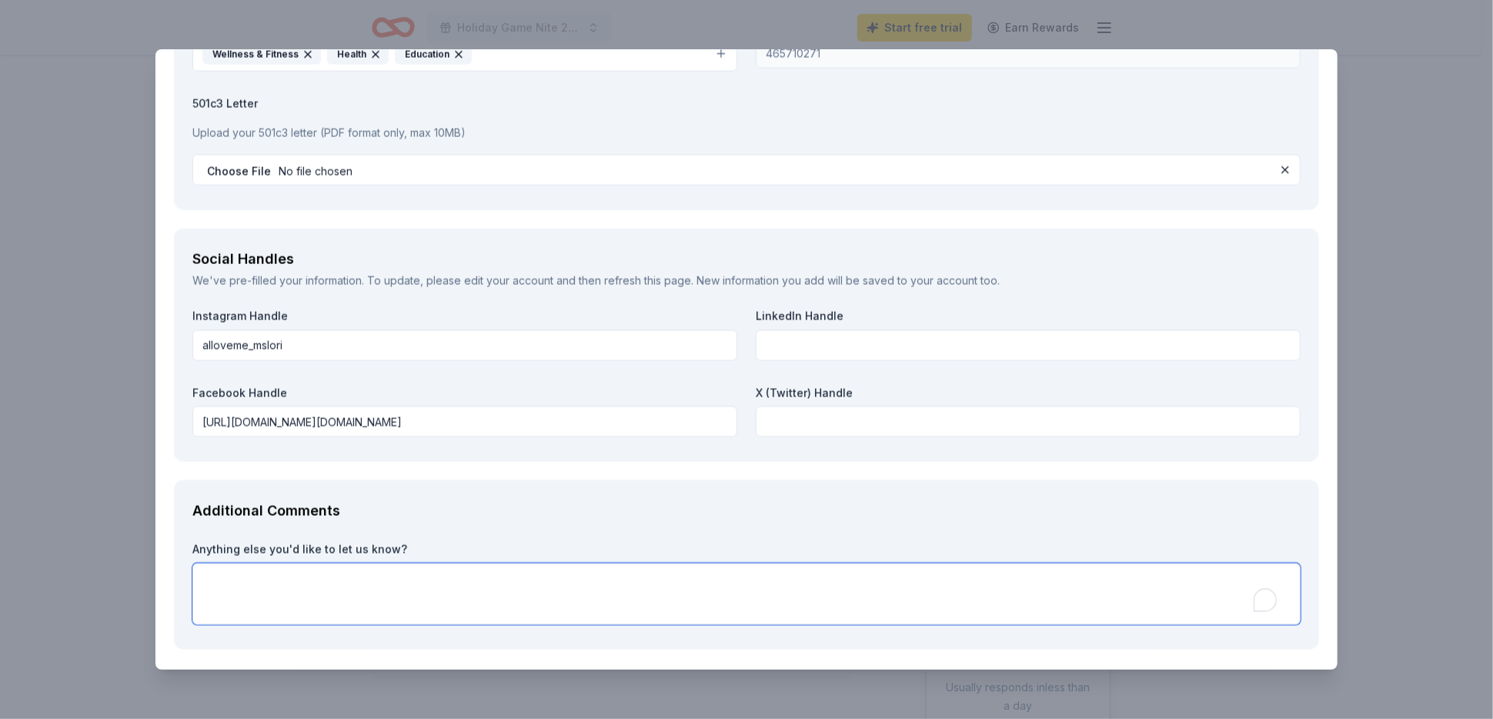
click at [225, 576] on textarea "To enrich screen reader interactions, please activate Accessibility in Grammarl…" at bounding box center [746, 594] width 1108 height 62
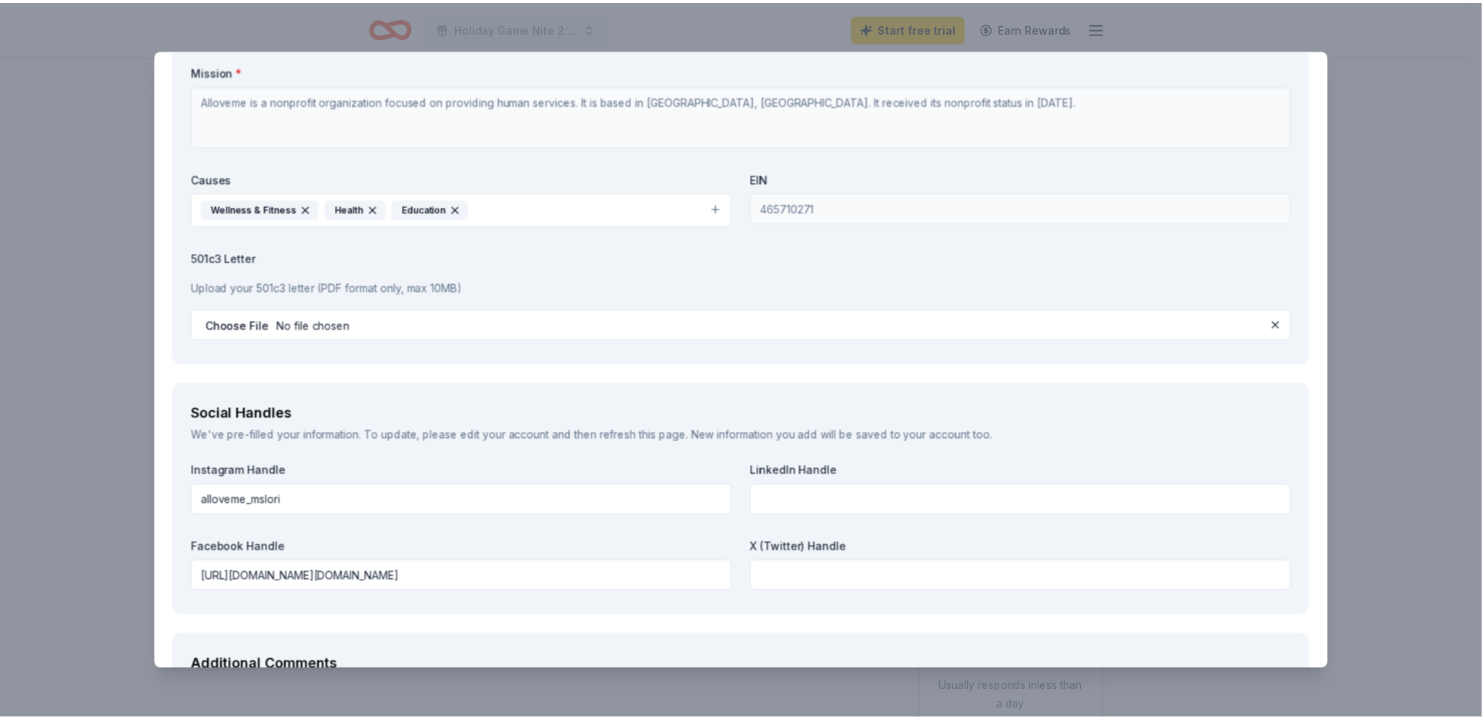
scroll to position [1685, 0]
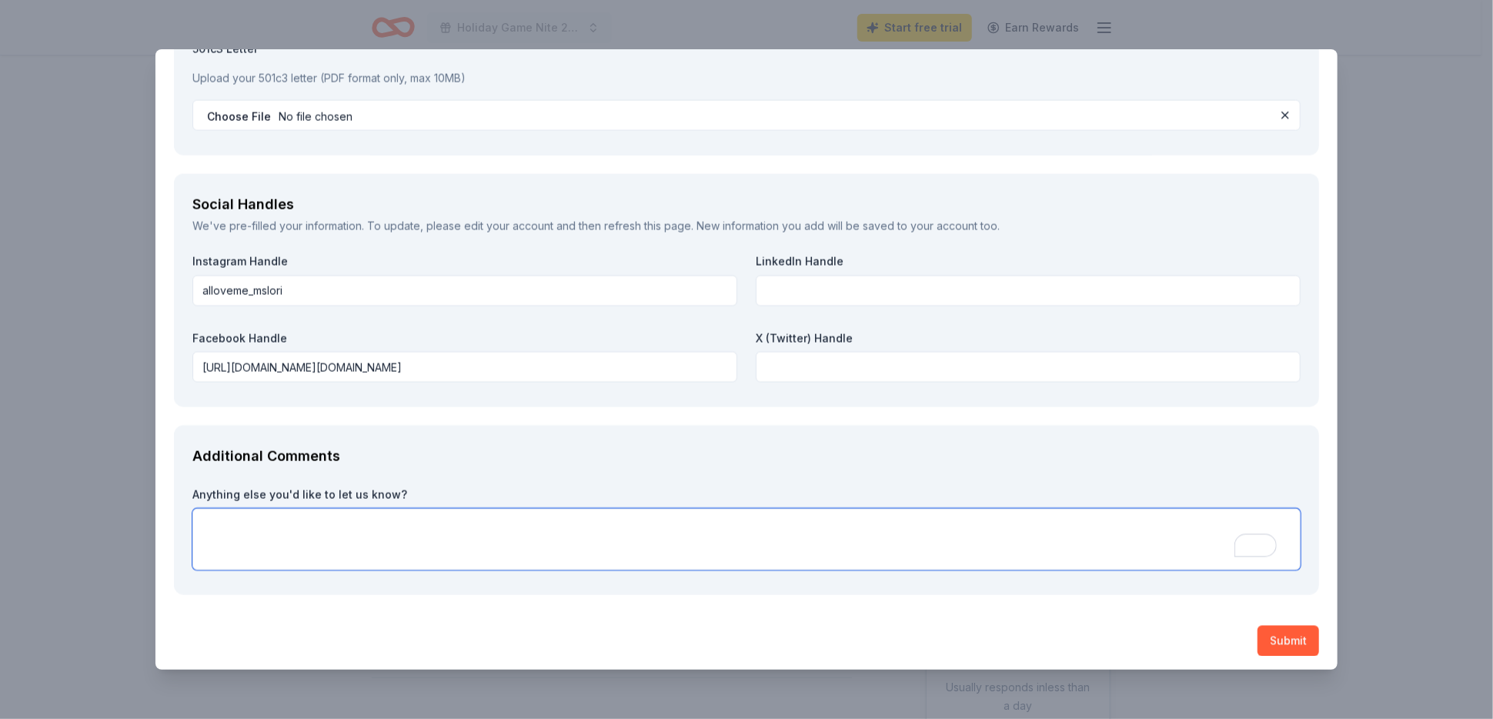
click at [272, 509] on textarea "To enrich screen reader interactions, please activate Accessibility in Grammarl…" at bounding box center [746, 540] width 1108 height 62
type textarea "We look forward to hearing from you."
click at [1275, 637] on button "Submit" at bounding box center [1289, 641] width 62 height 31
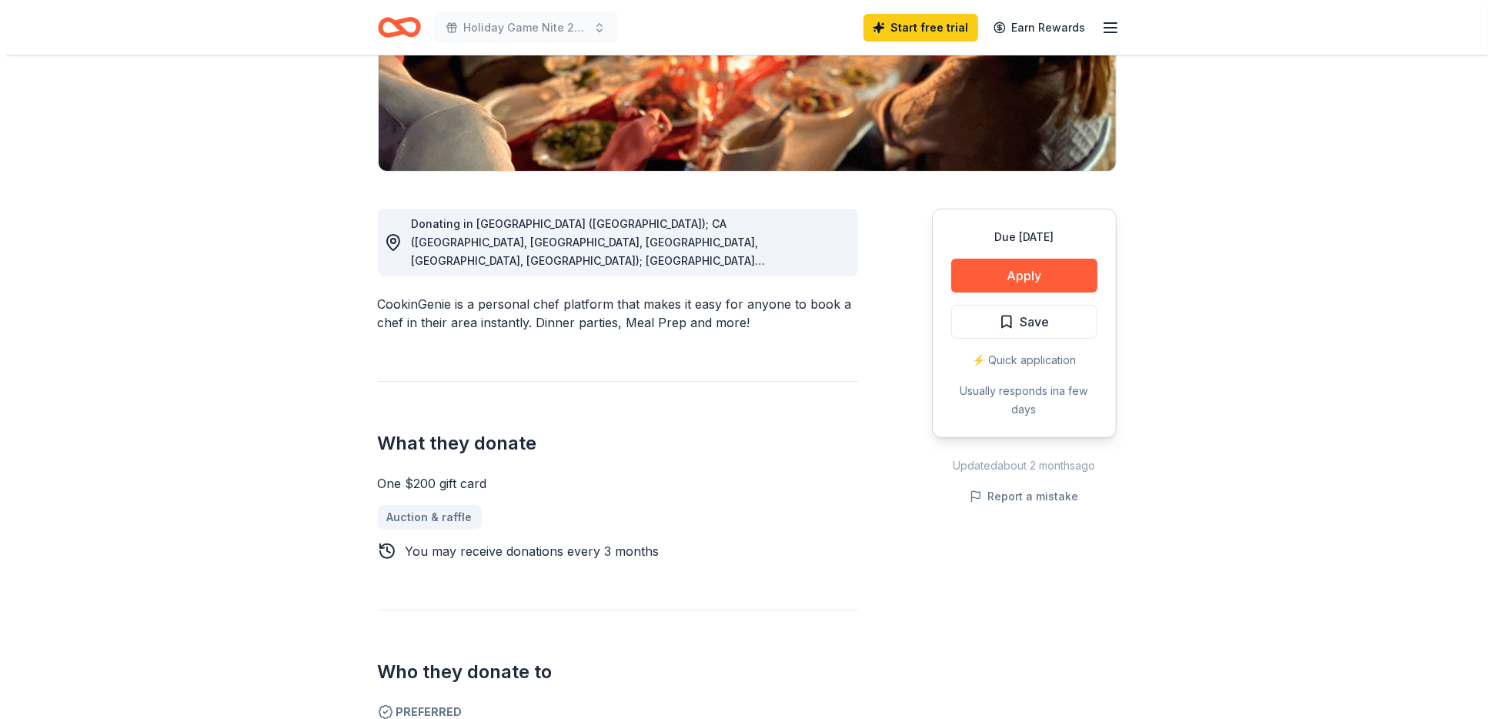
scroll to position [231, 0]
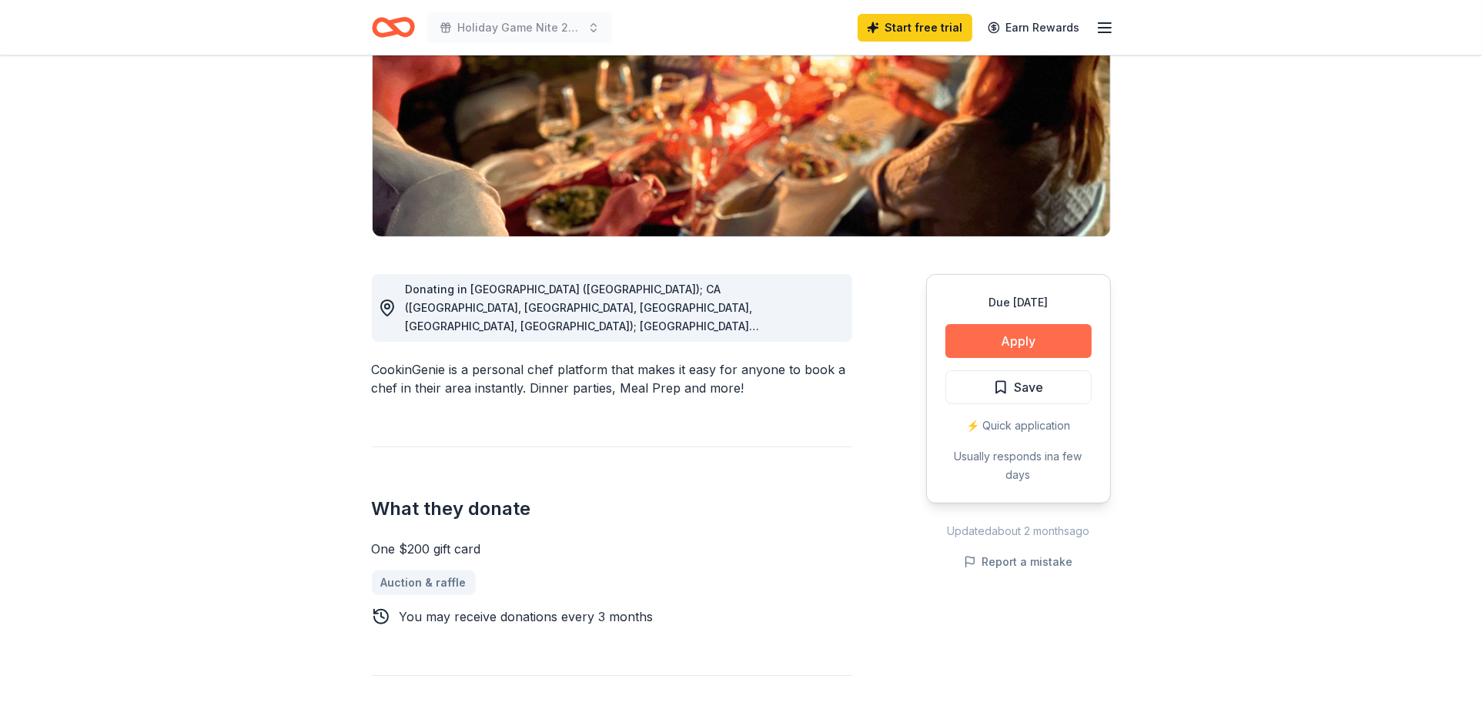
click at [1055, 340] on button "Apply" at bounding box center [1018, 341] width 146 height 34
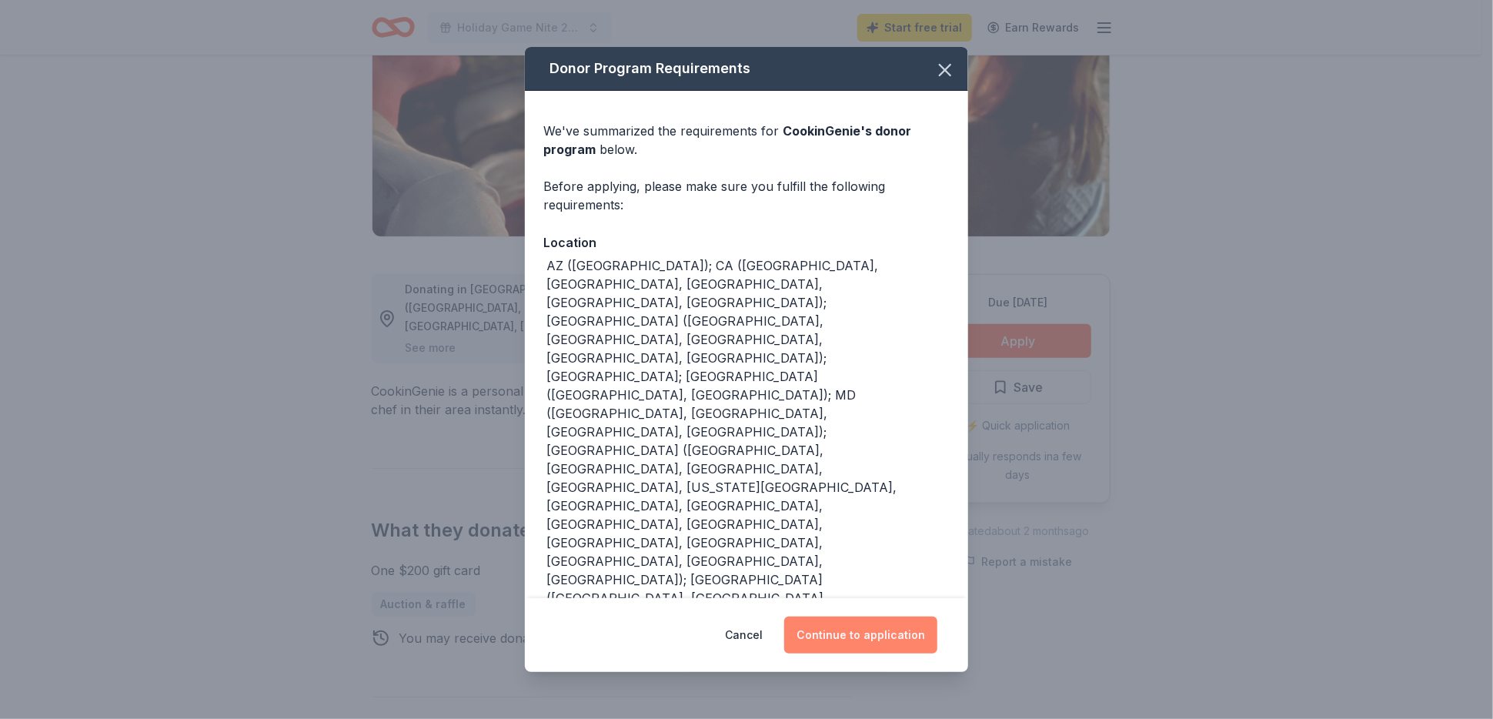
click at [886, 643] on button "Continue to application" at bounding box center [860, 634] width 153 height 37
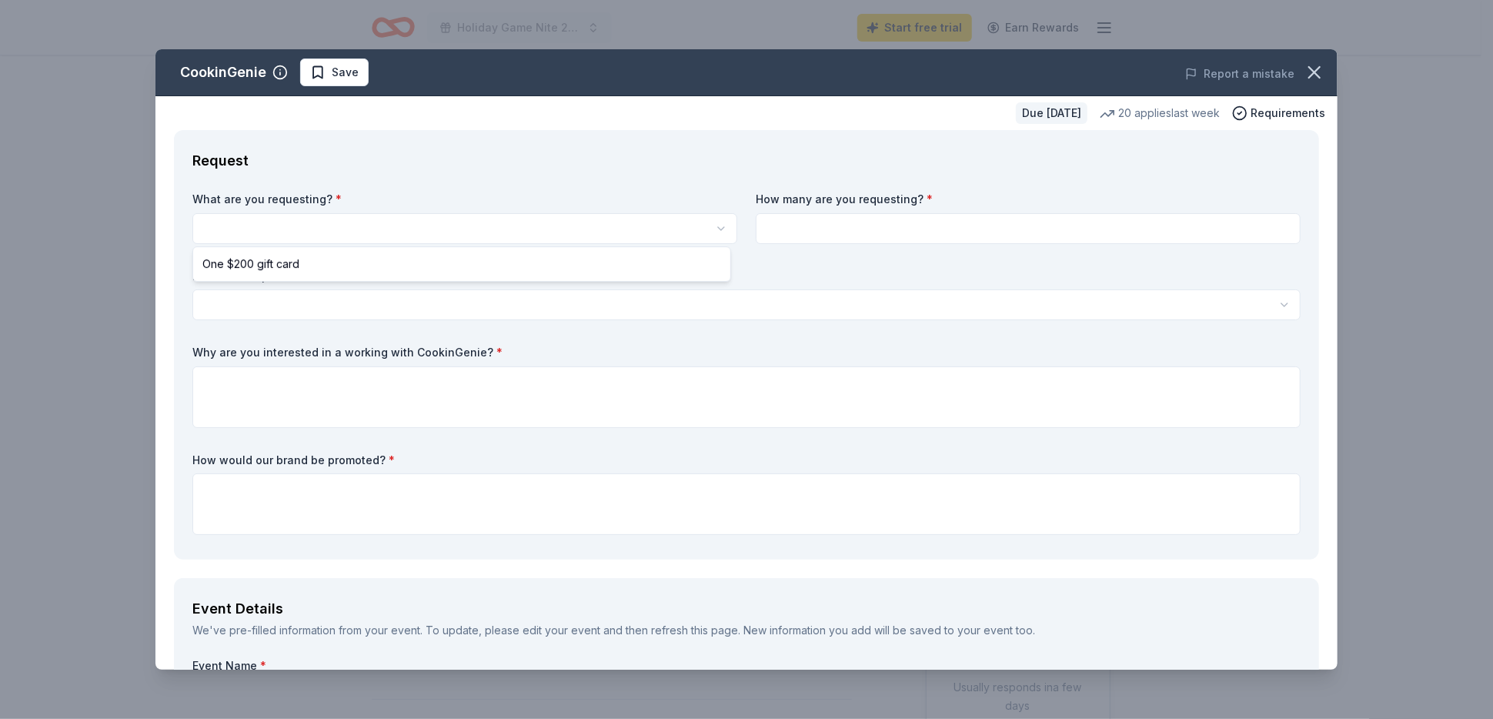
scroll to position [0, 0]
click at [717, 227] on html "Holiday Game Nite 2025 Start free trial Earn Rewards Due in 52 days Share Cooki…" at bounding box center [746, 359] width 1493 height 719
select select "One $200 gift card"
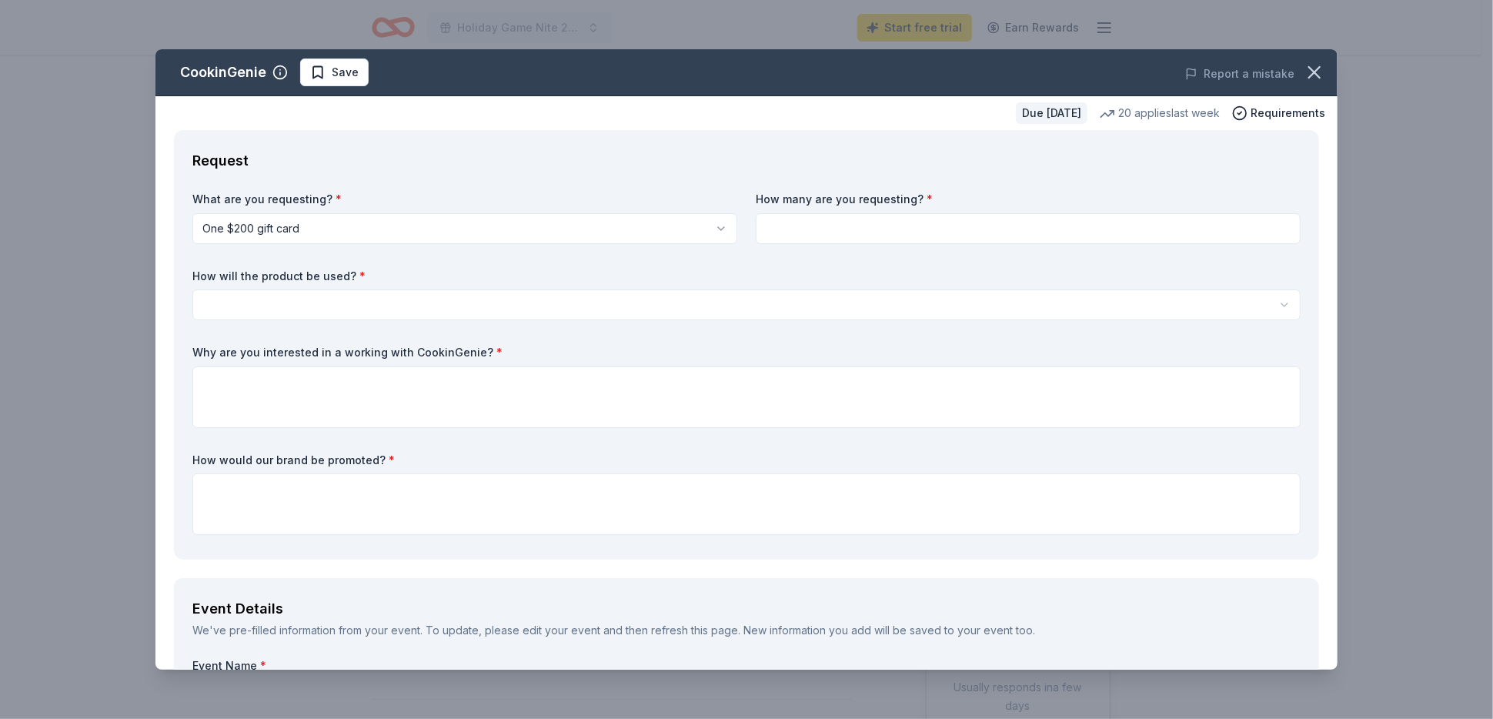
click at [1253, 234] on input at bounding box center [1028, 228] width 545 height 31
type input "1"
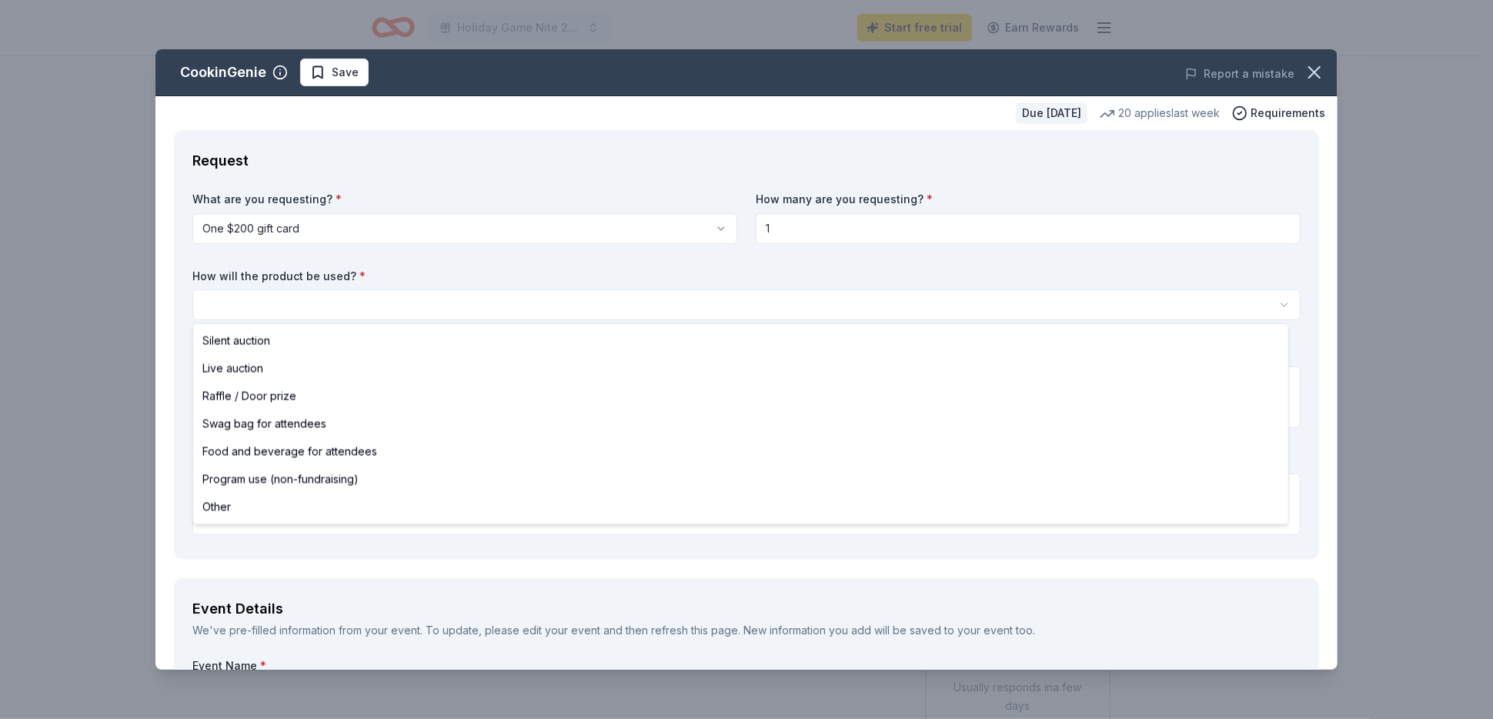
click at [228, 309] on html "Holiday Game Nite 2025 Start free trial Earn Rewards Due in 52 days Share Cooki…" at bounding box center [746, 359] width 1493 height 719
select select "raffleDoorPrize"
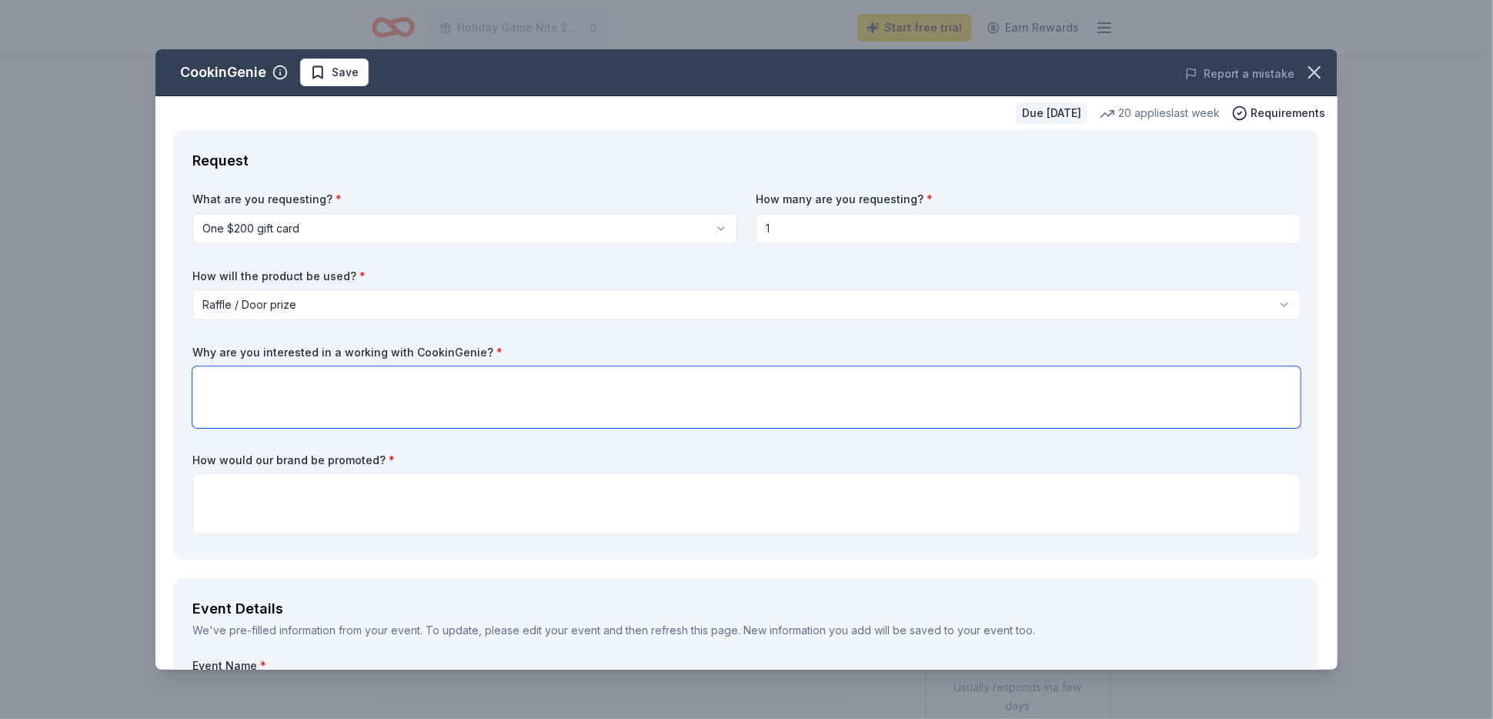
click at [222, 386] on textarea at bounding box center [746, 397] width 1108 height 62
click at [237, 489] on textarea "To enrich screen reader interactions, please activate Accessibility in Grammarl…" at bounding box center [746, 504] width 1108 height 62
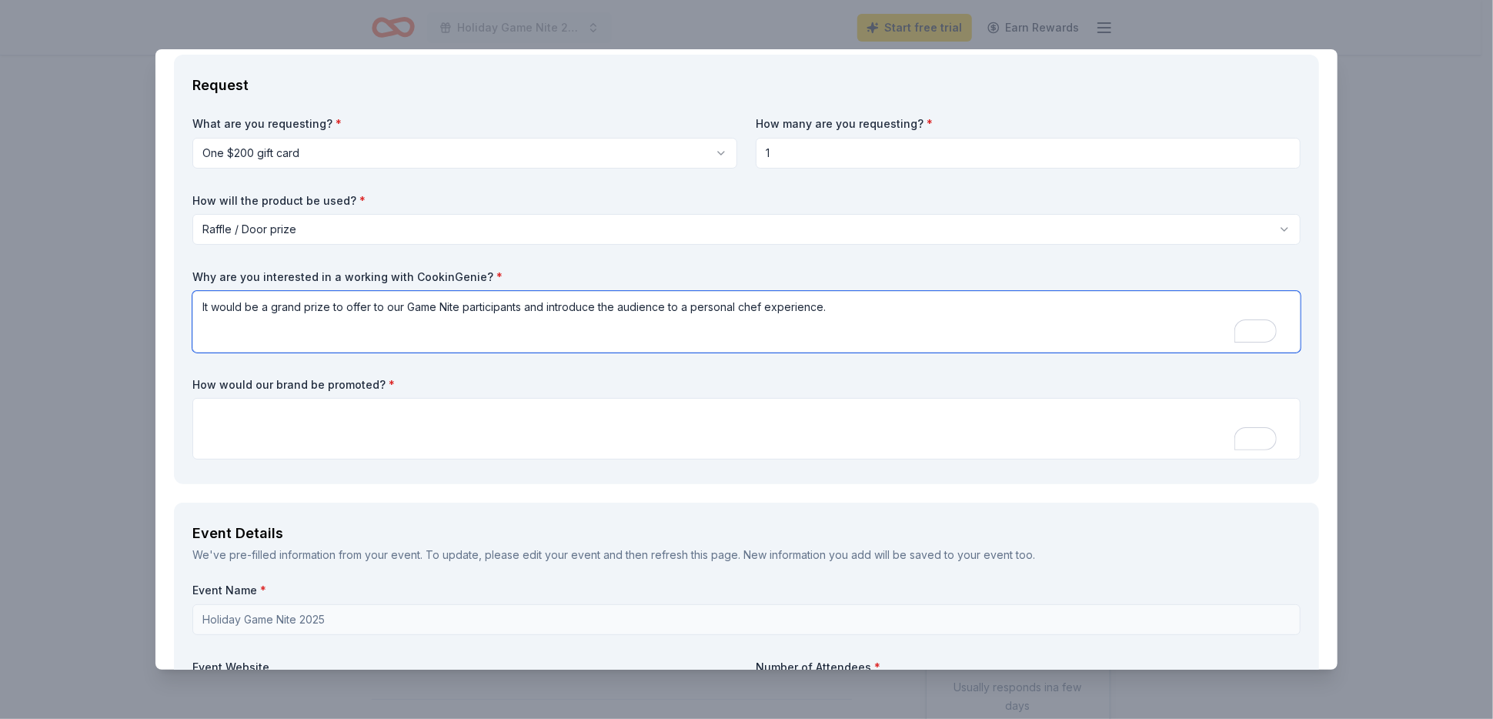
scroll to position [154, 0]
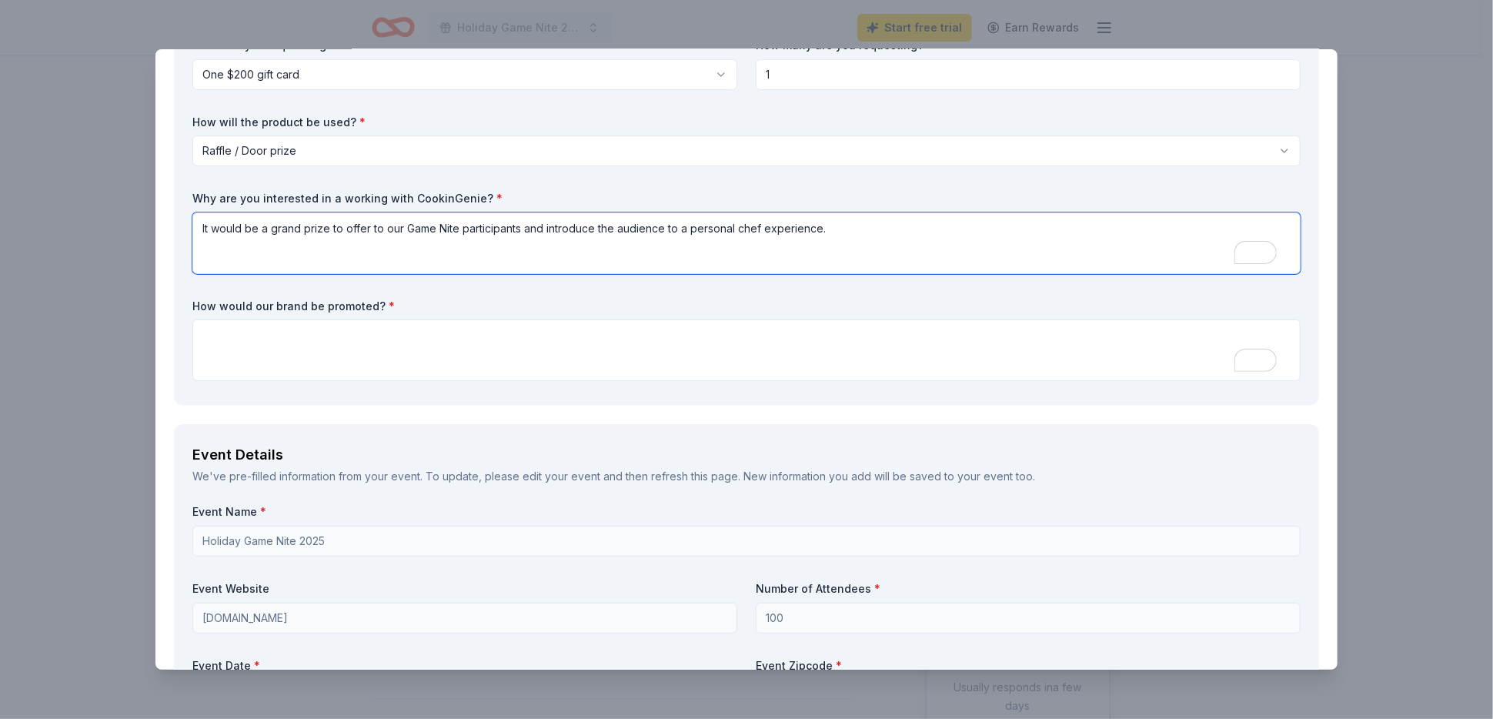
type textarea "It would be a grand prize to offer to our Game Nite participants and introduce …"
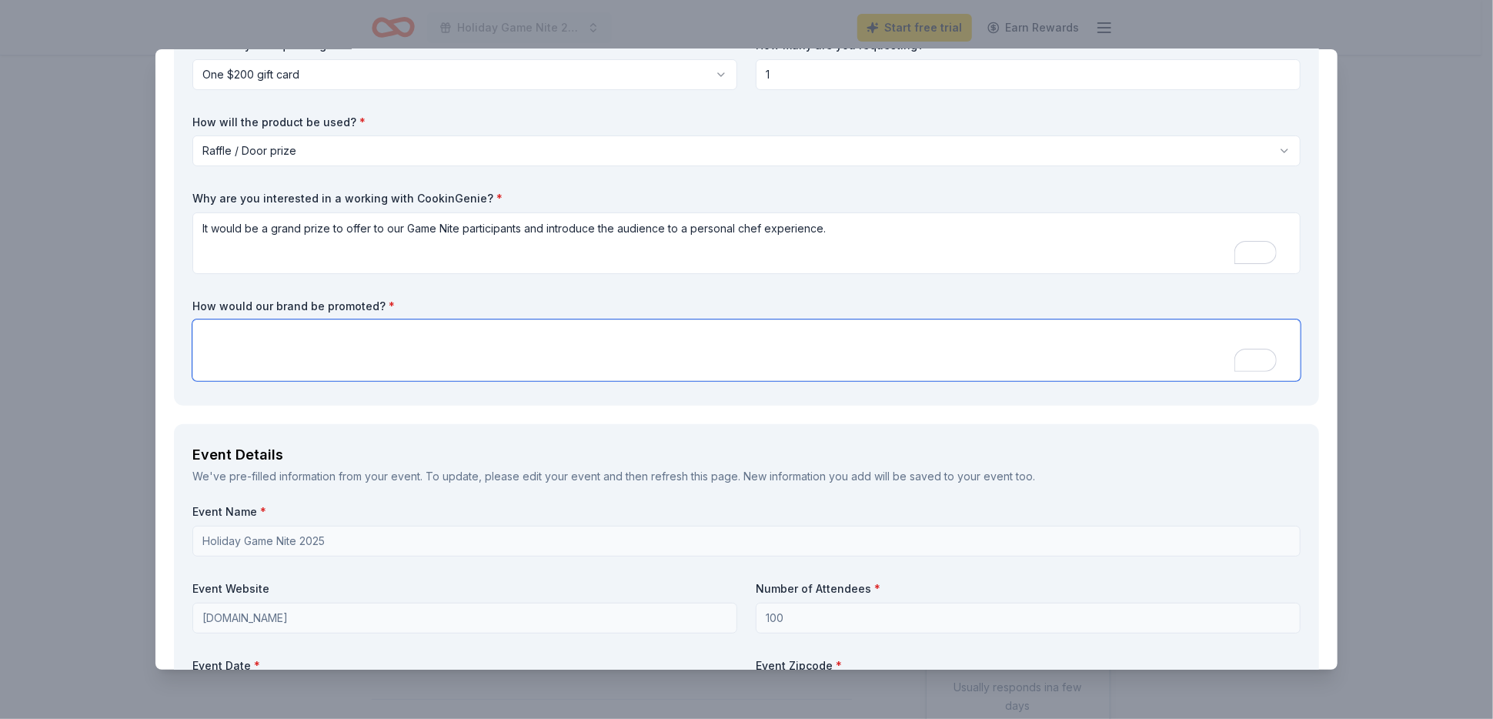
click at [215, 329] on textarea "To enrich screen reader interactions, please activate Accessibility in Grammarl…" at bounding box center [746, 350] width 1108 height 62
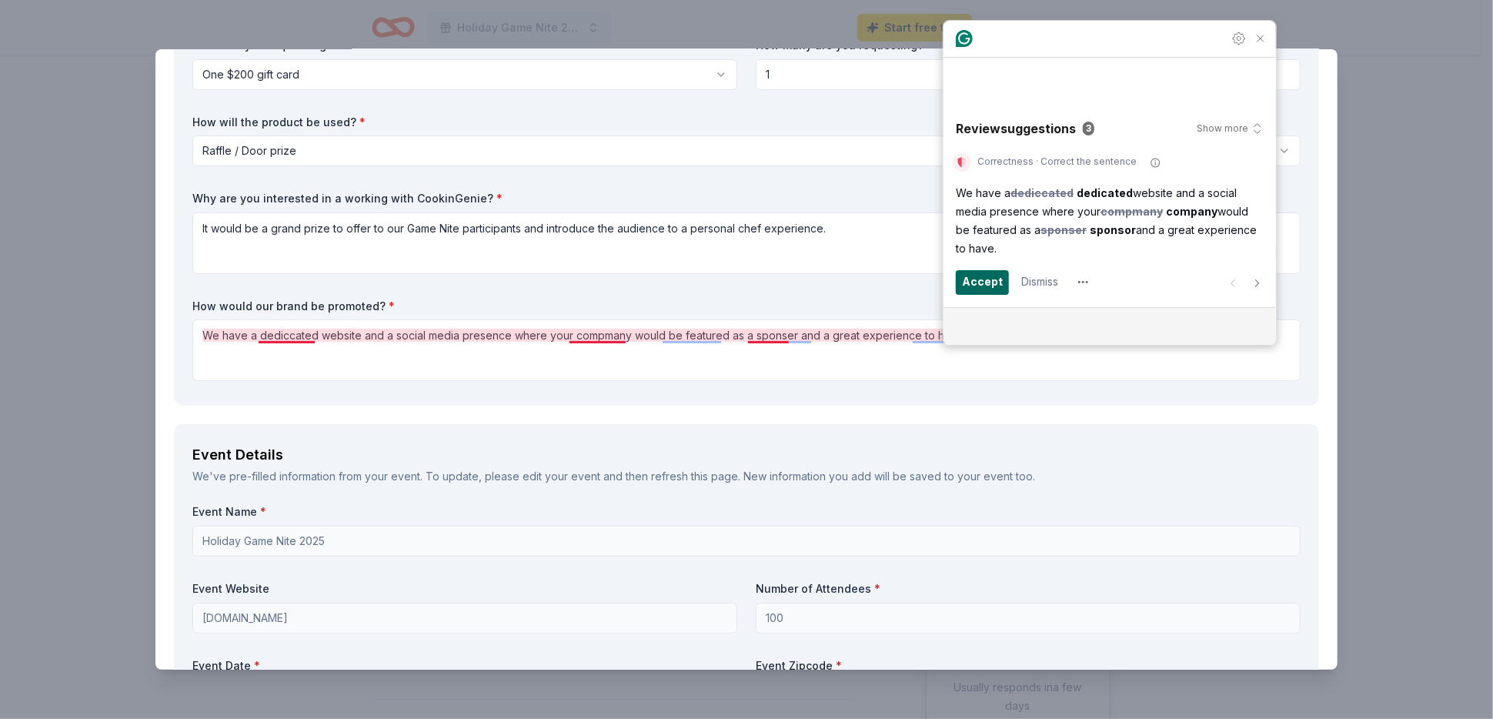
click at [994, 282] on span "Accept" at bounding box center [982, 281] width 41 height 17
type textarea "We have a dedicated website and a social media presence where your company woul…"
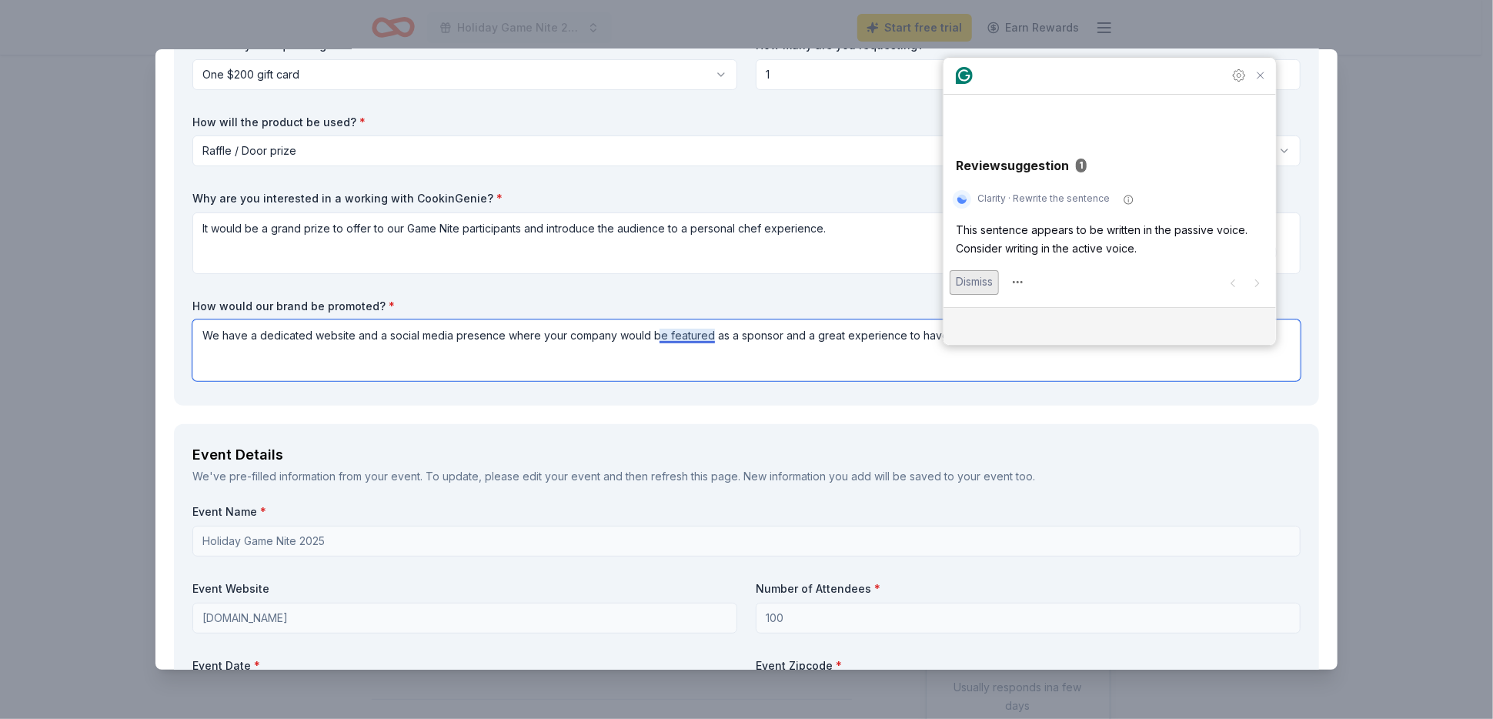
scroll to position [132, 0]
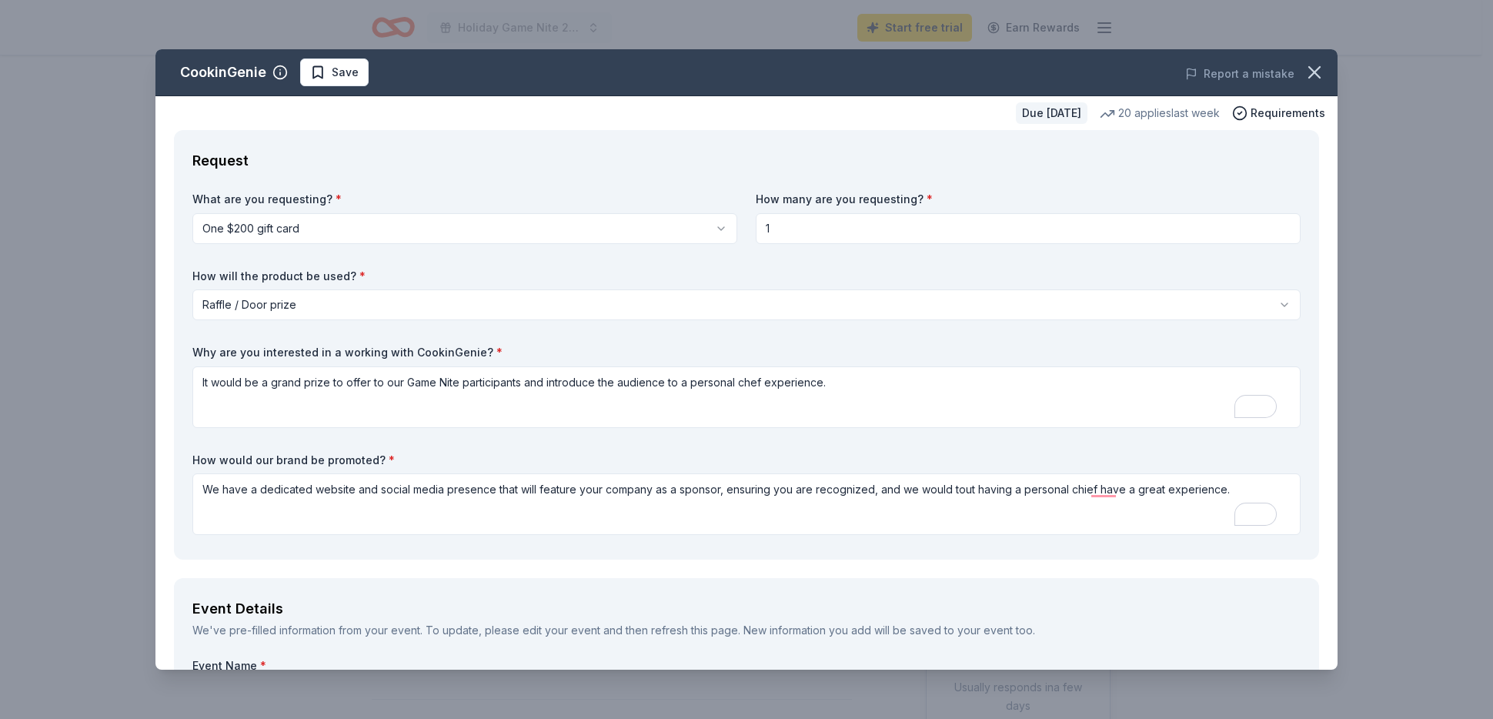
select select "raffleDoorPrize"
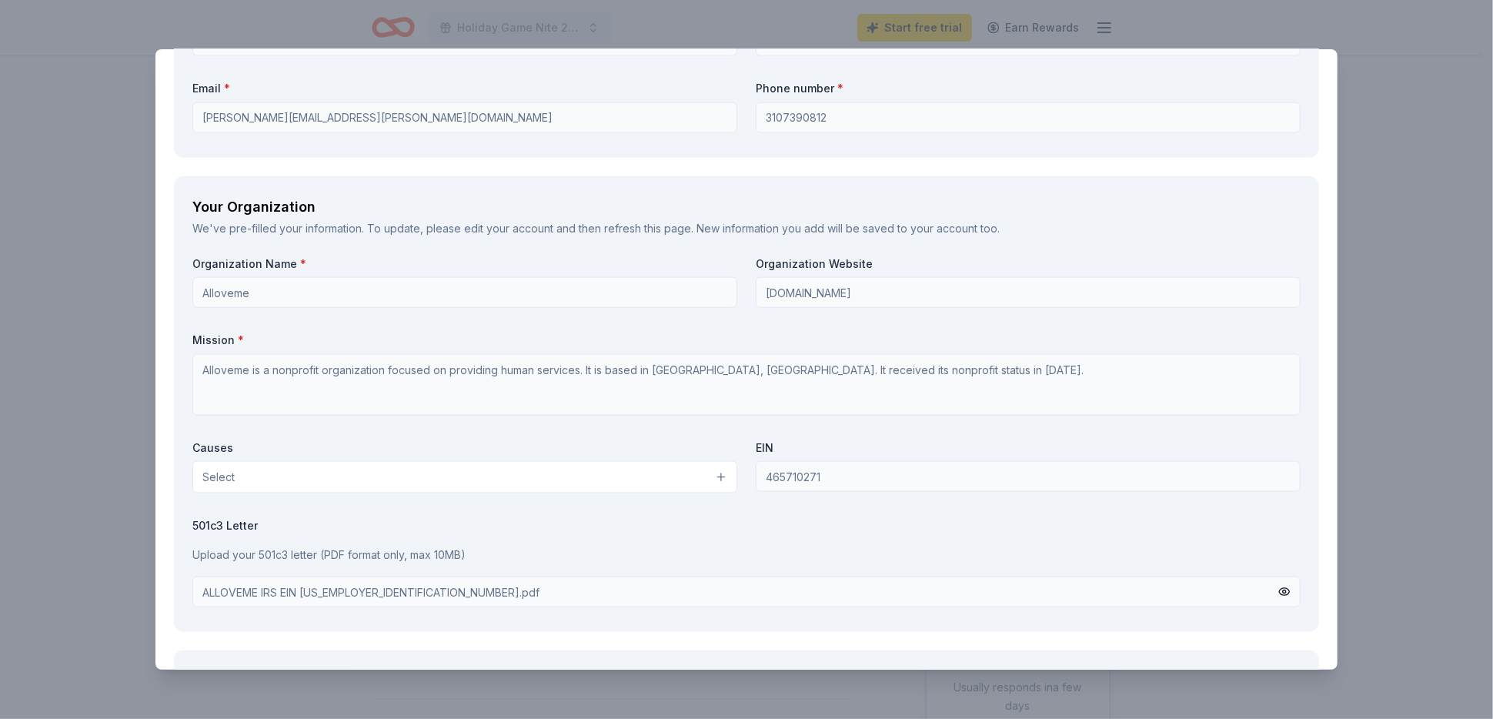
scroll to position [1265, 0]
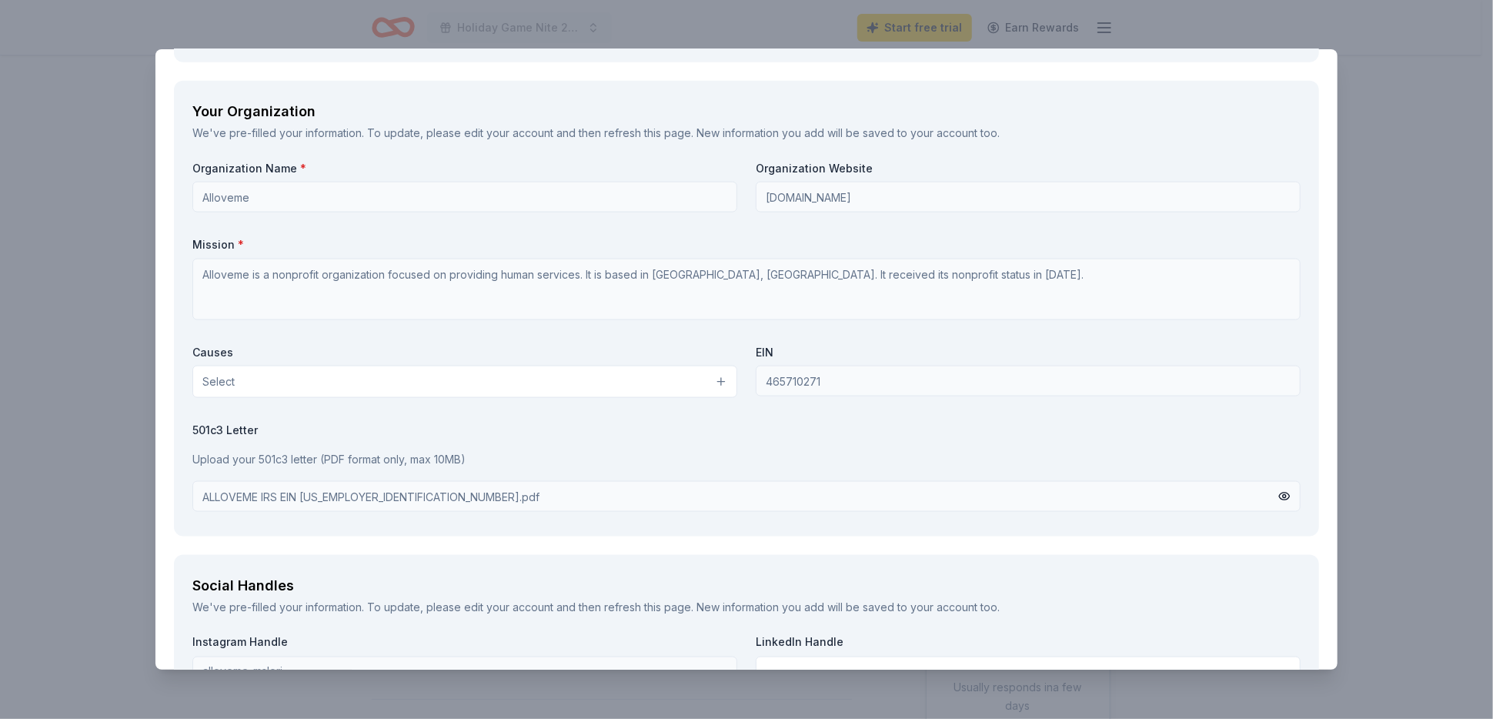
type textarea "We have a dedicated website and social media presence that will feature your co…"
click at [713, 381] on button "Select" at bounding box center [464, 382] width 545 height 32
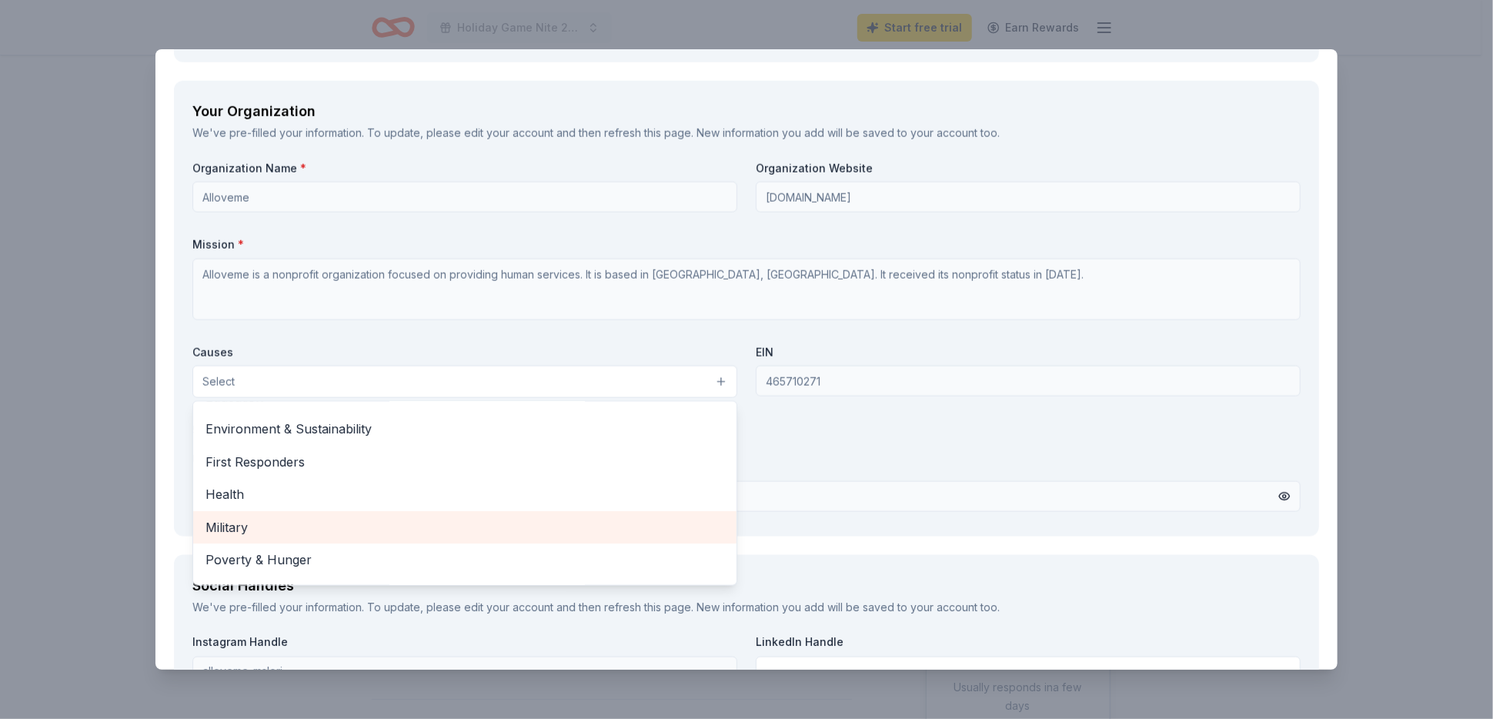
scroll to position [136, 0]
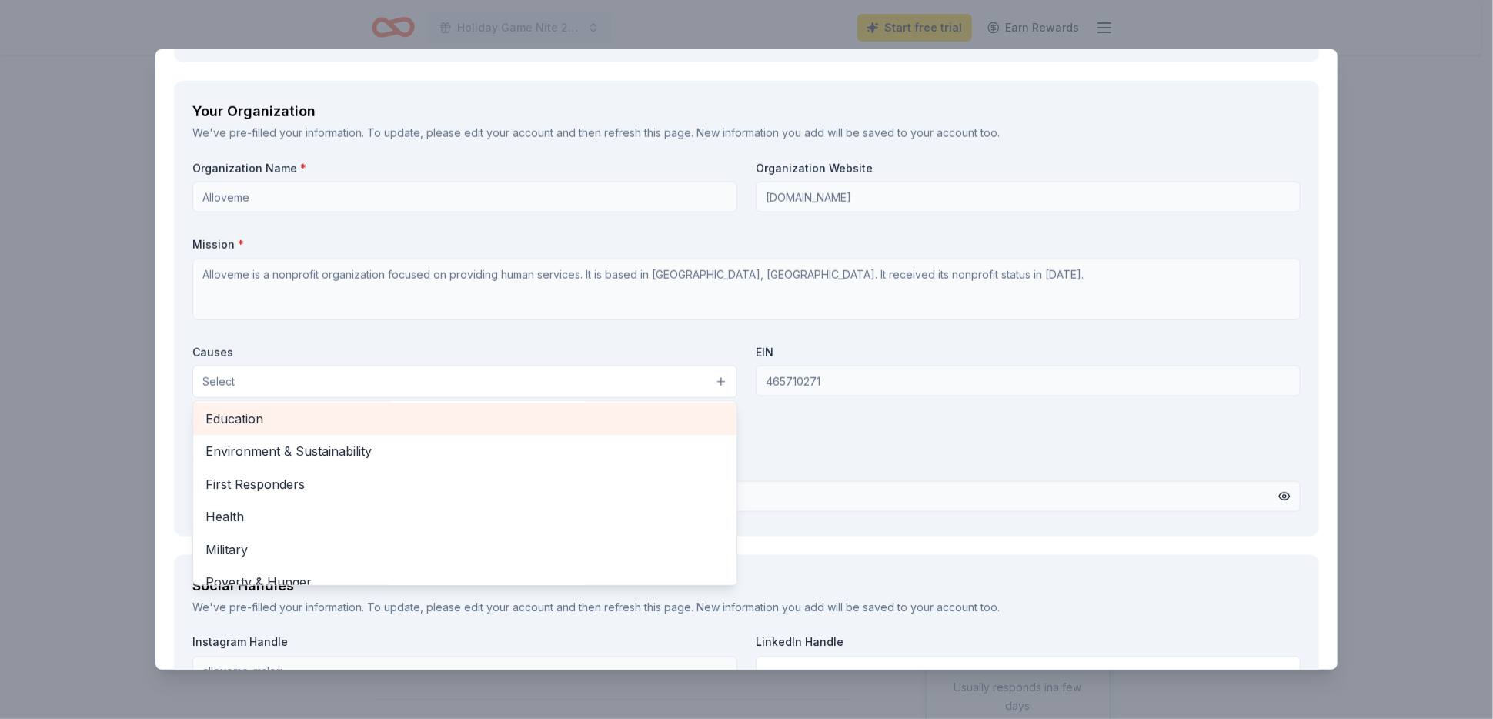
click at [242, 410] on span "Education" at bounding box center [464, 419] width 519 height 20
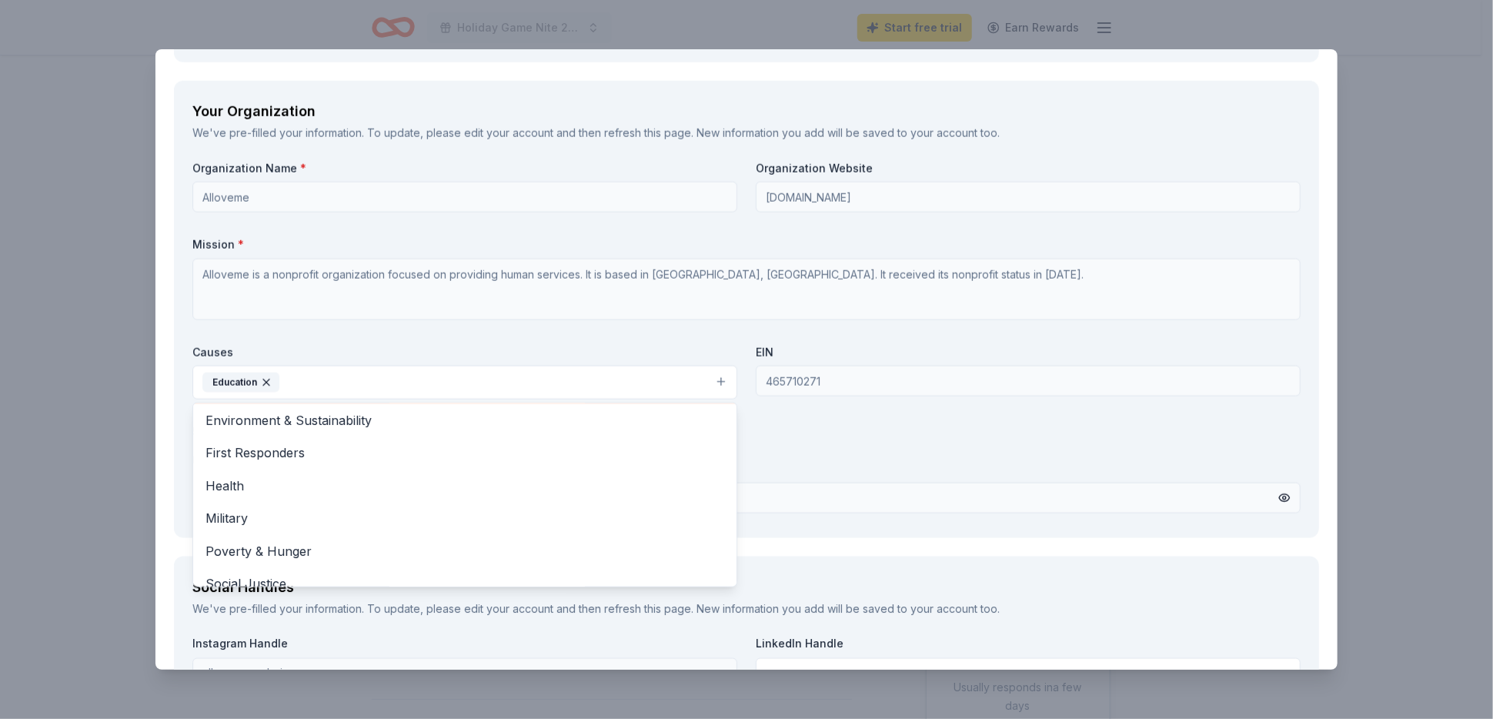
scroll to position [101, 0]
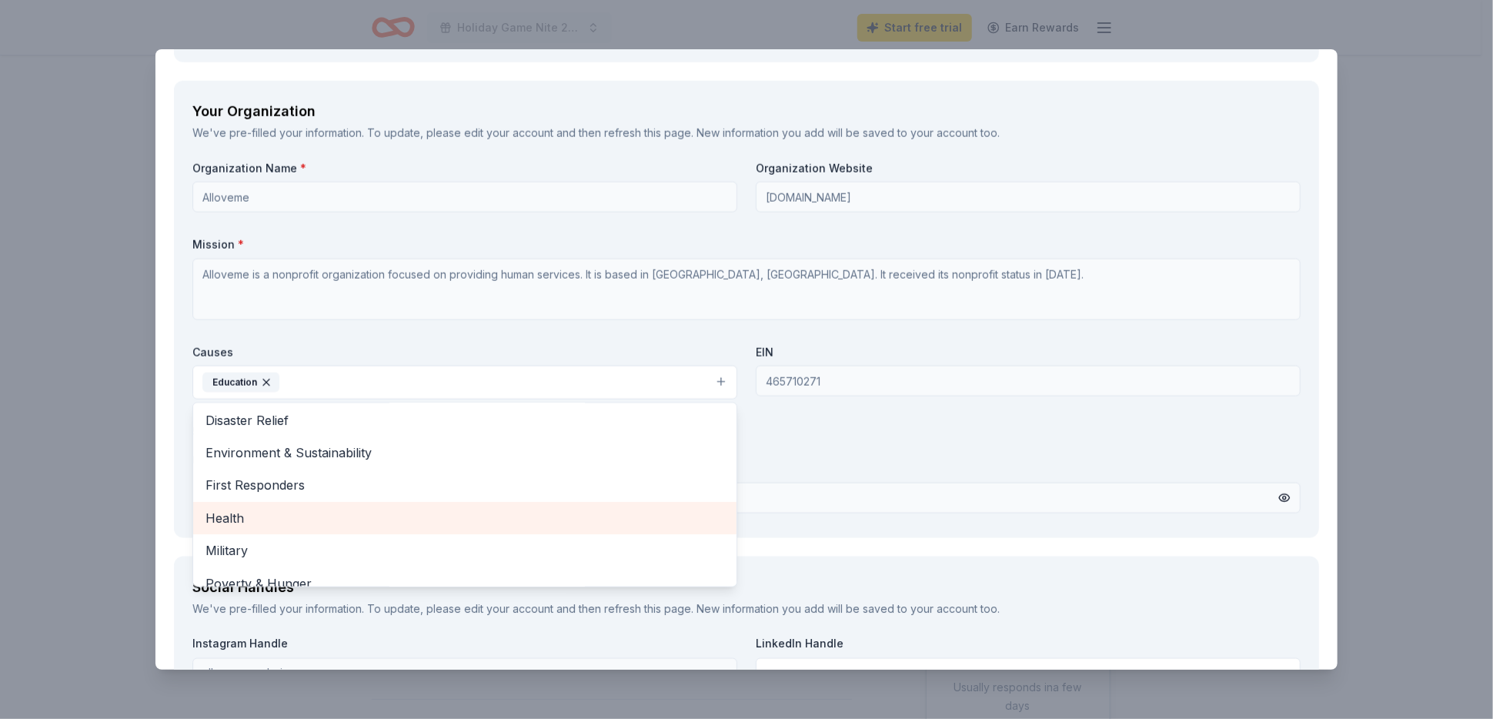
click at [253, 515] on span "Health" at bounding box center [464, 518] width 519 height 20
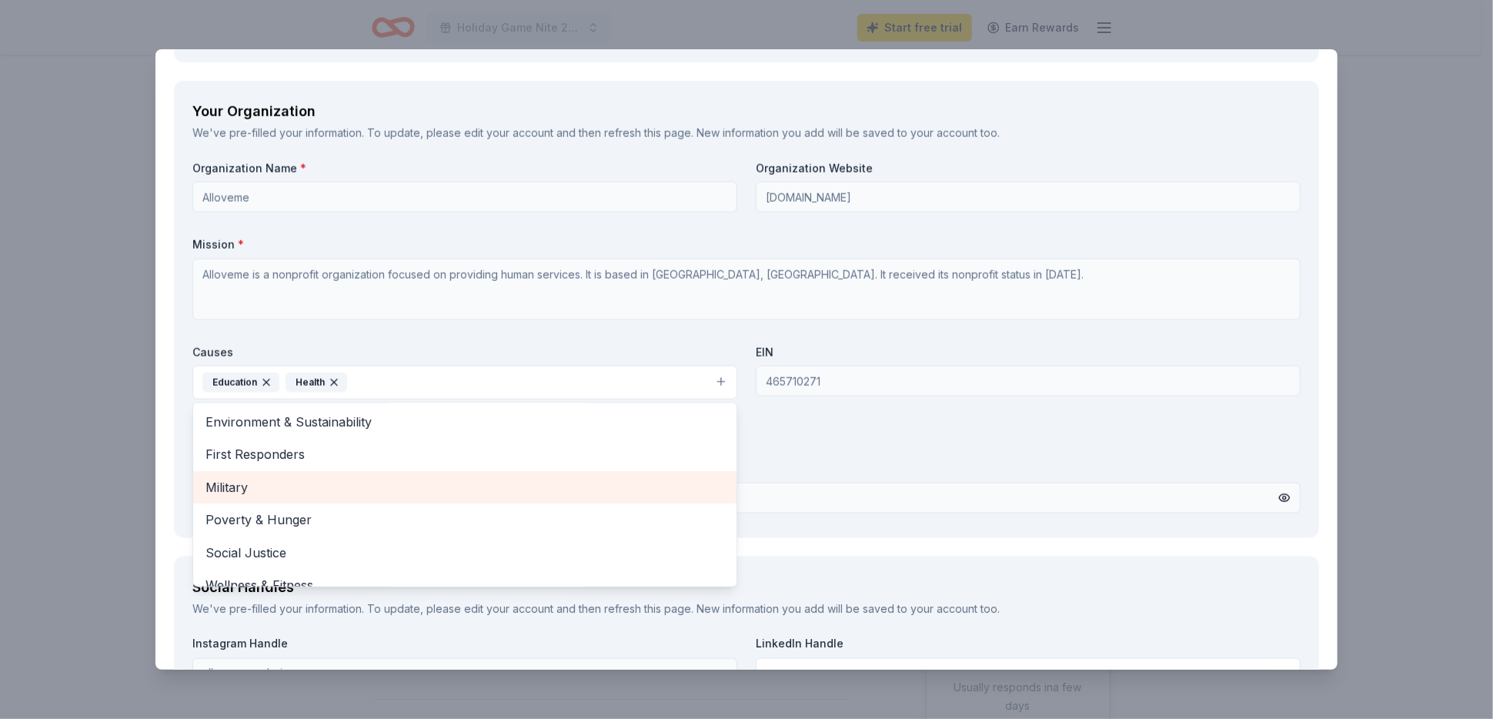
scroll to position [148, 0]
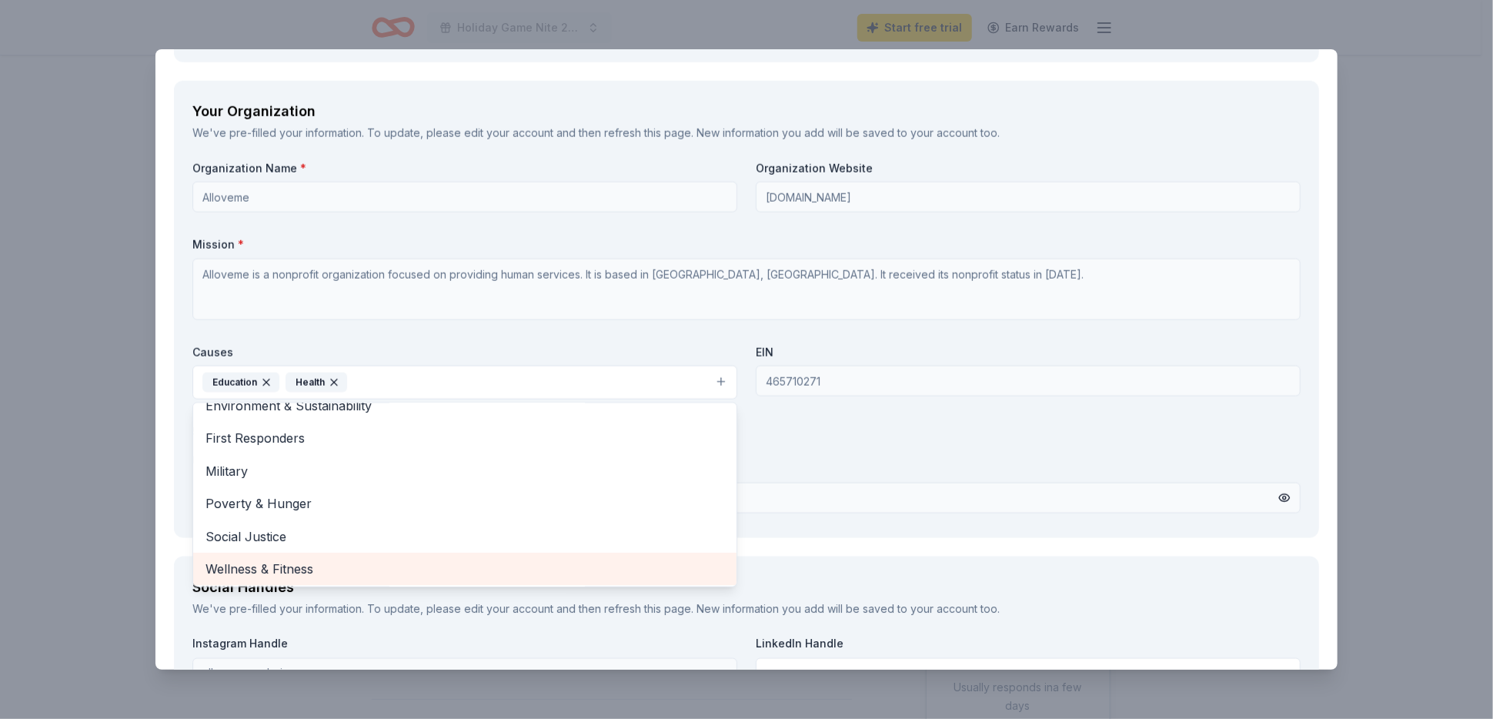
drag, startPoint x: 269, startPoint y: 560, endPoint x: 284, endPoint y: 551, distance: 17.3
click at [271, 560] on span "Wellness & Fitness" at bounding box center [464, 569] width 519 height 20
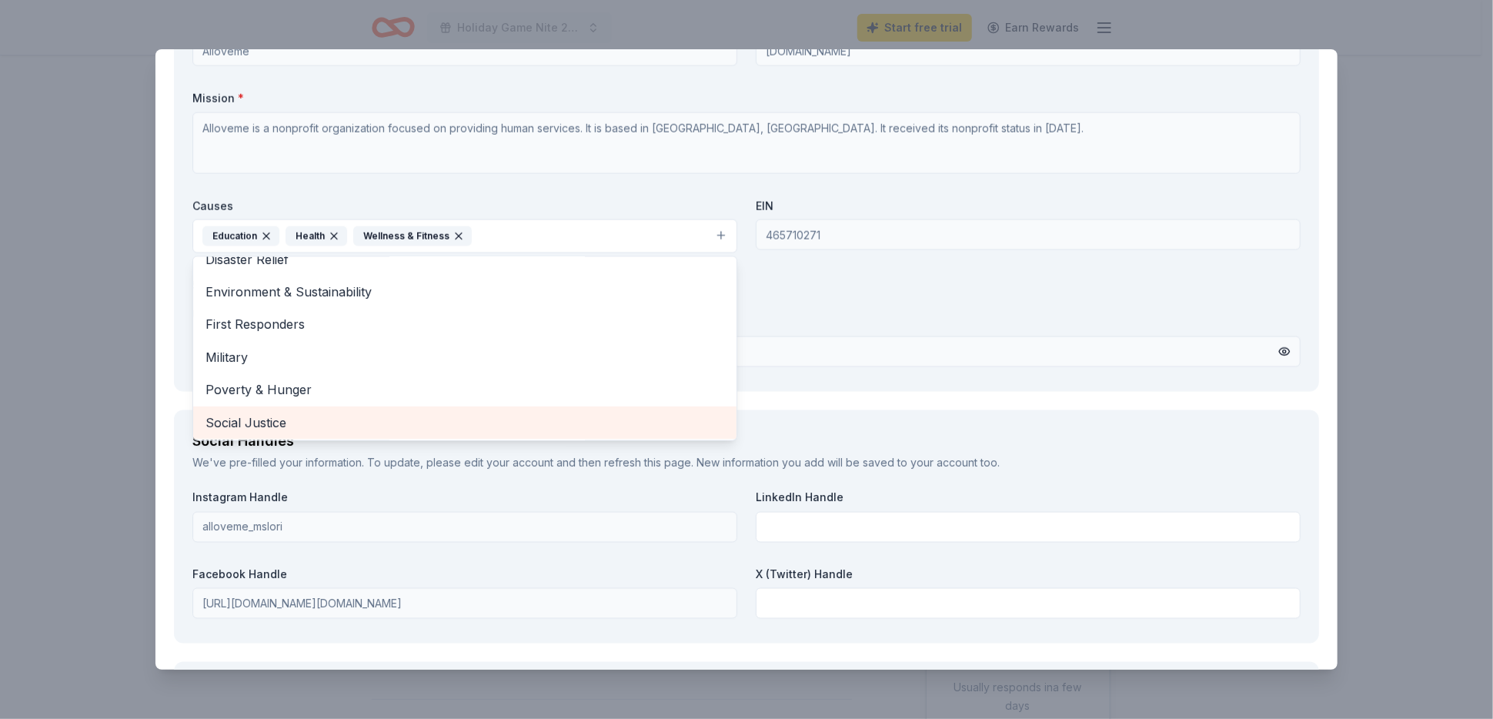
scroll to position [1419, 0]
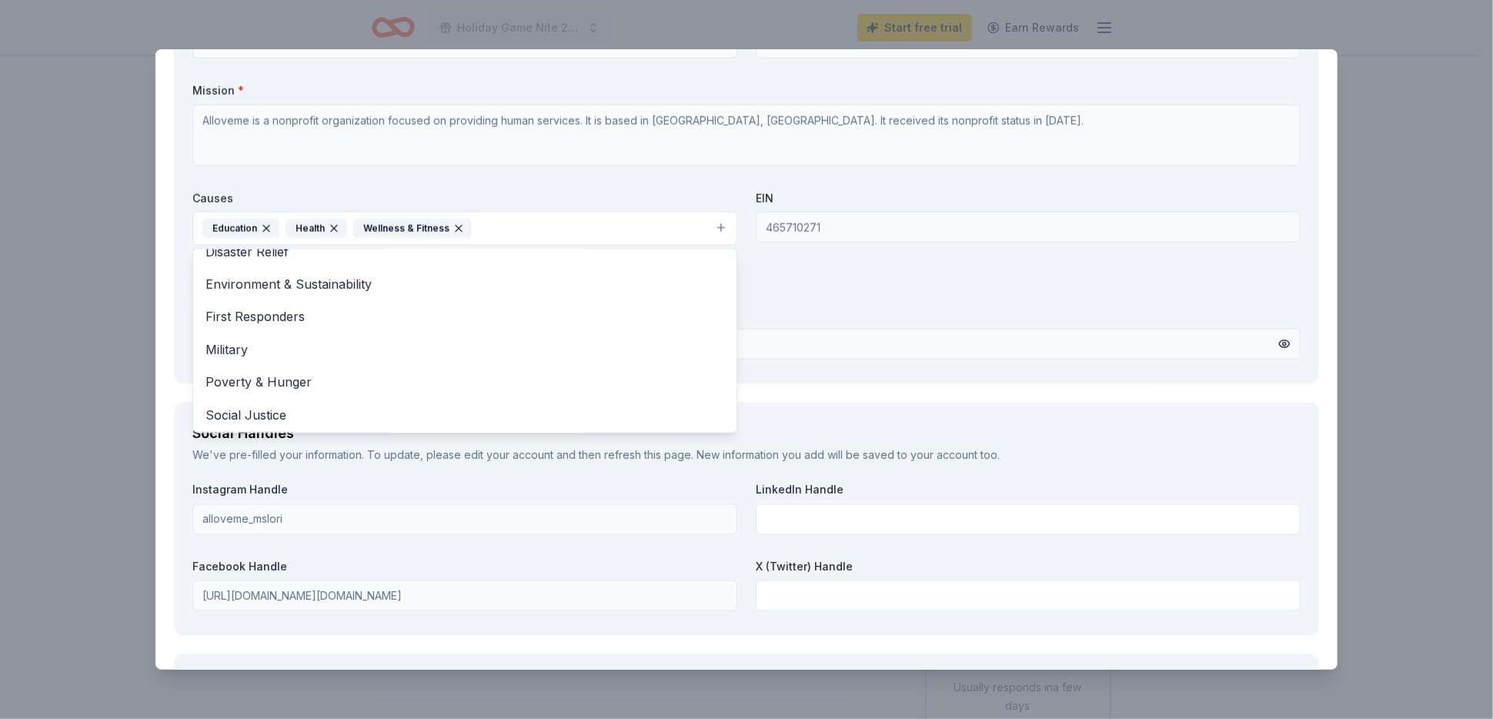
click at [111, 277] on div "CookinGenie Save Report a mistake Due [DATE] 20 applies last week Requirements …" at bounding box center [746, 359] width 1493 height 719
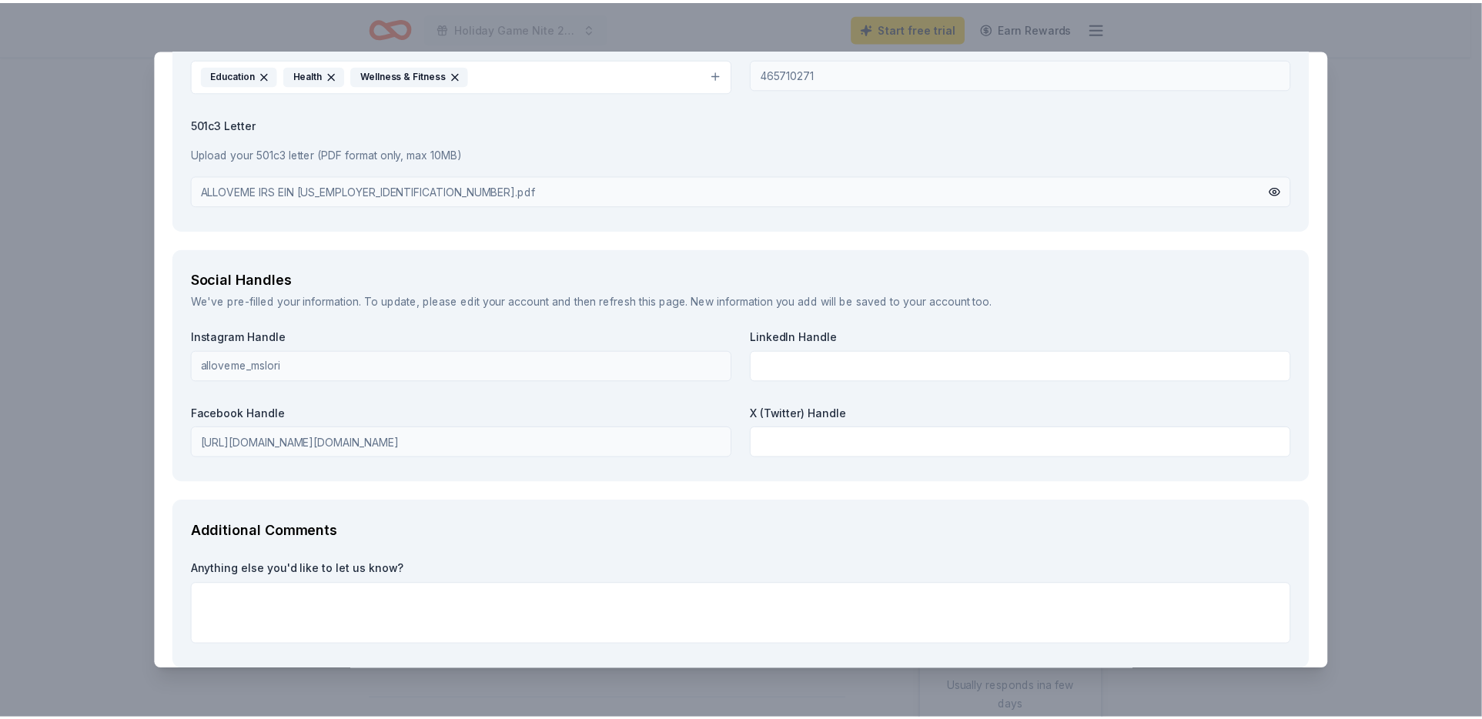
scroll to position [1648, 0]
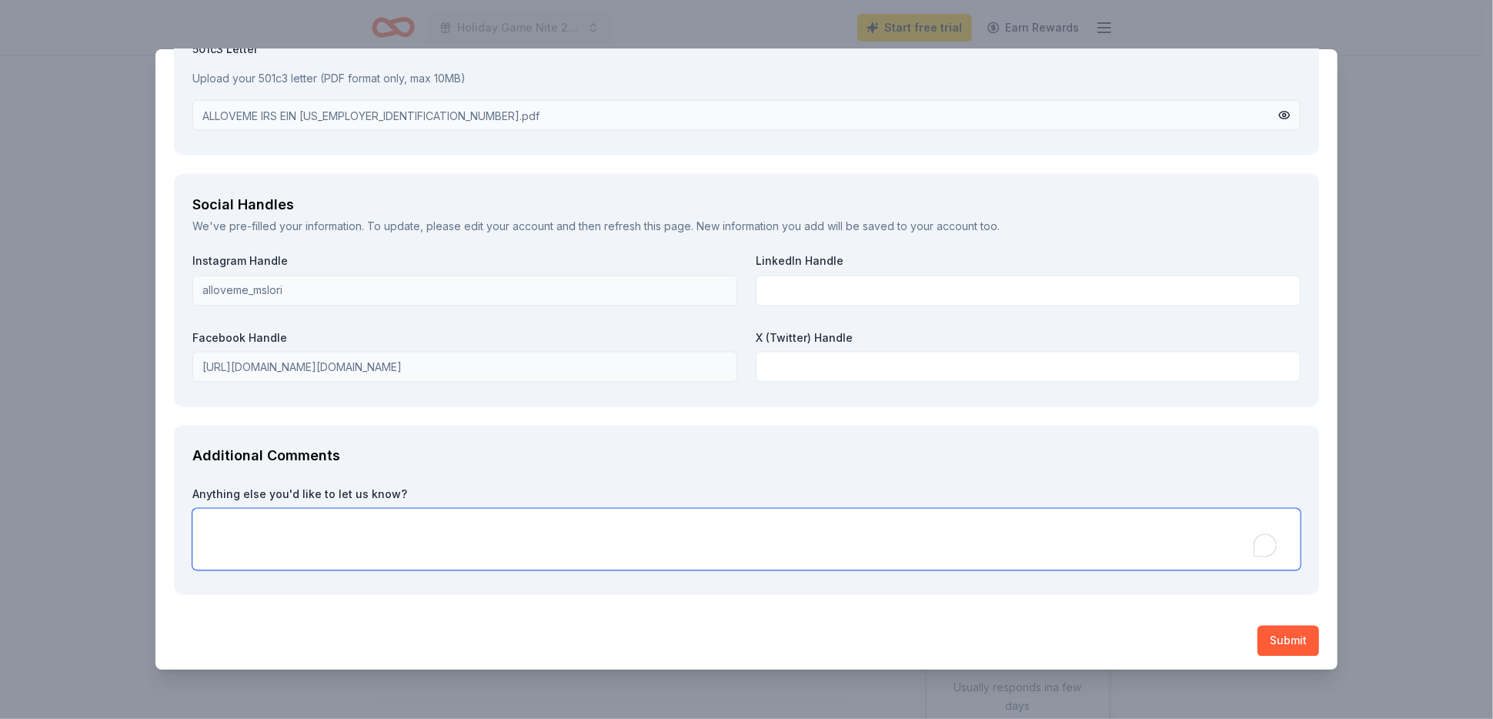
click at [205, 517] on textarea "To enrich screen reader interactions, please activate Accessibility in Grammarl…" at bounding box center [746, 540] width 1108 height 62
type textarea "We look forward to hearing from you."
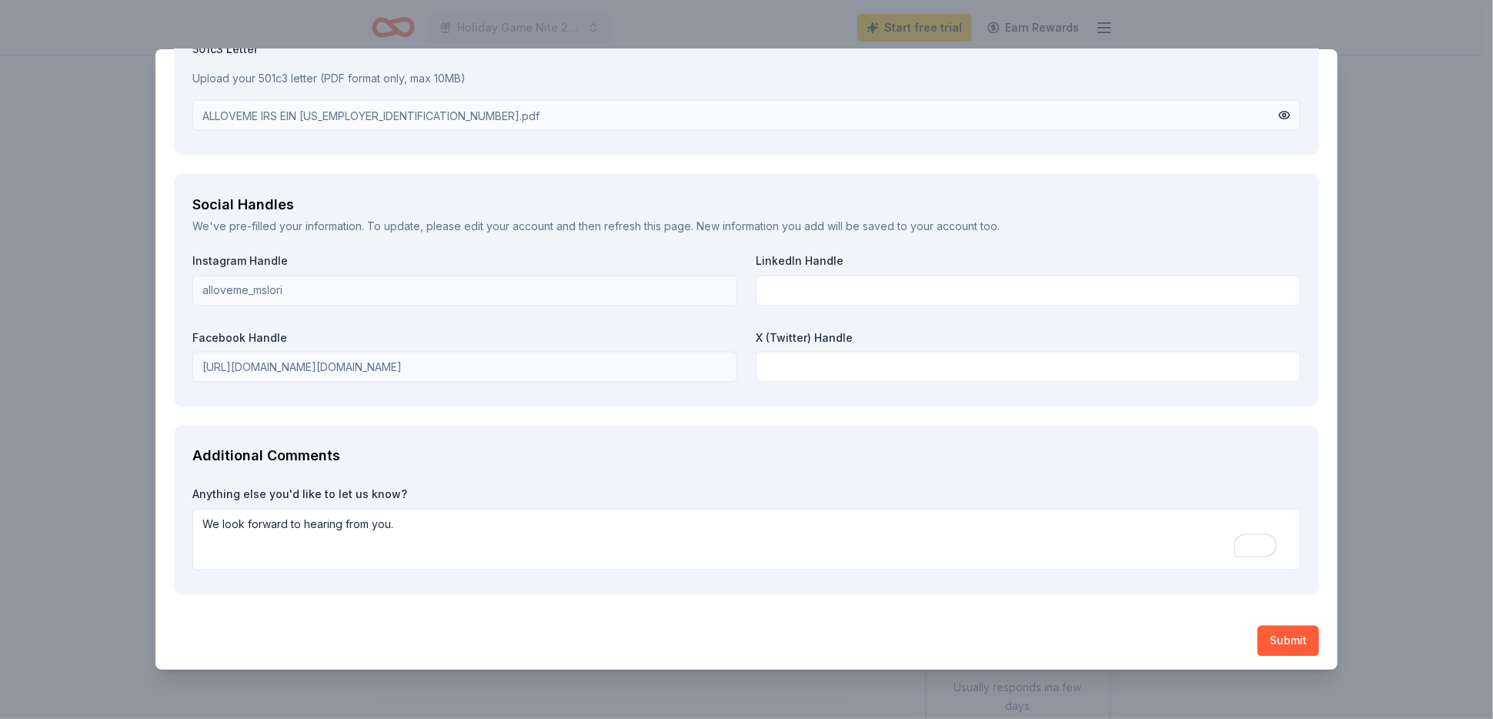
click at [1274, 637] on button "Submit" at bounding box center [1289, 641] width 62 height 31
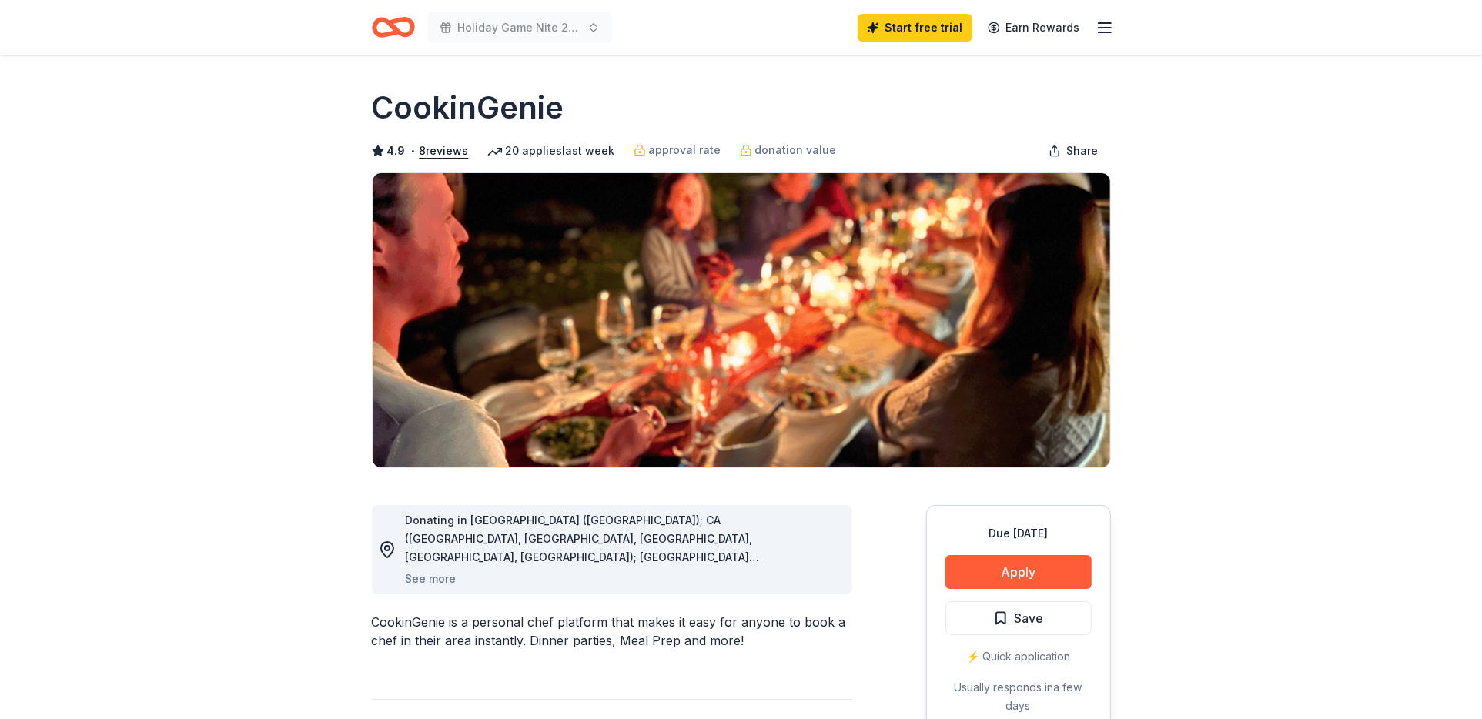
click at [1103, 28] on icon "button" at bounding box center [1104, 27] width 18 height 18
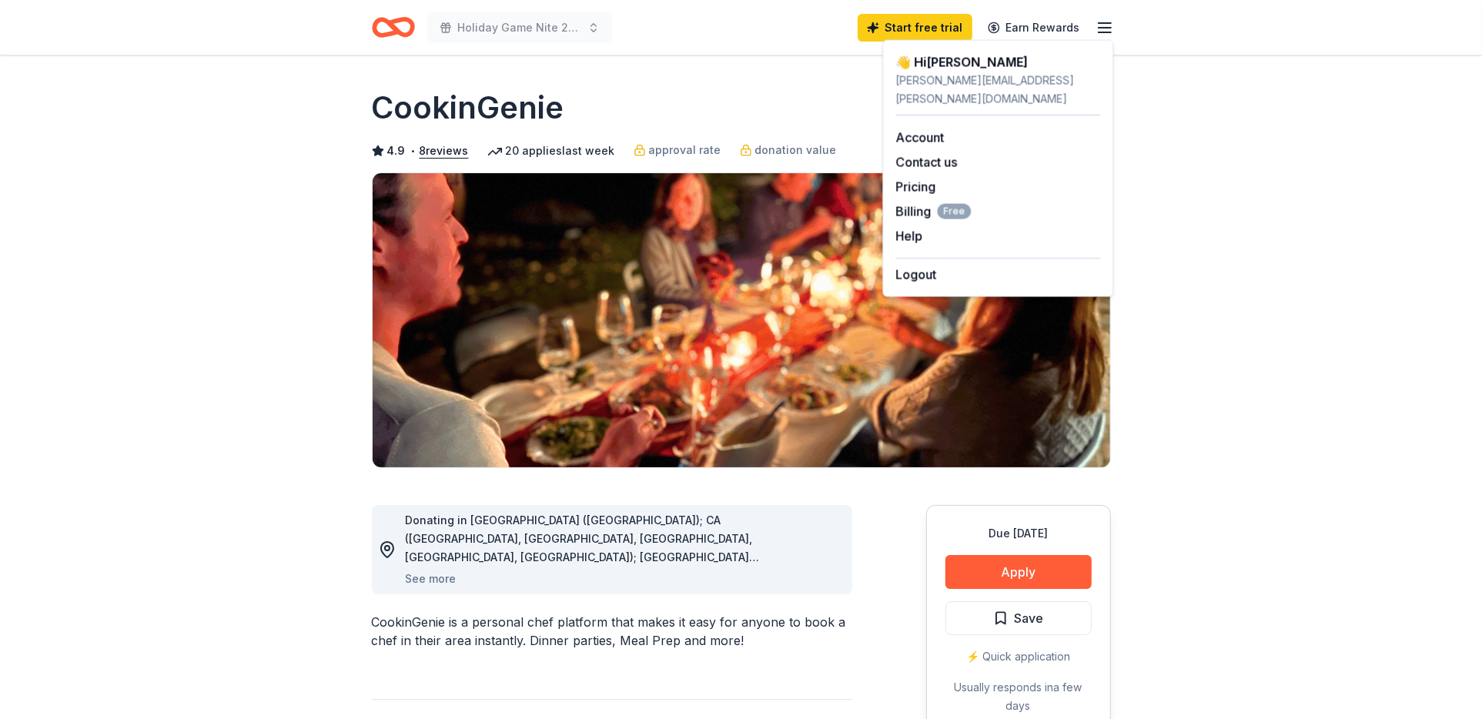
click at [924, 63] on div "👋 Hi [PERSON_NAME]" at bounding box center [997, 62] width 205 height 18
click at [926, 130] on link "Account" at bounding box center [919, 137] width 48 height 15
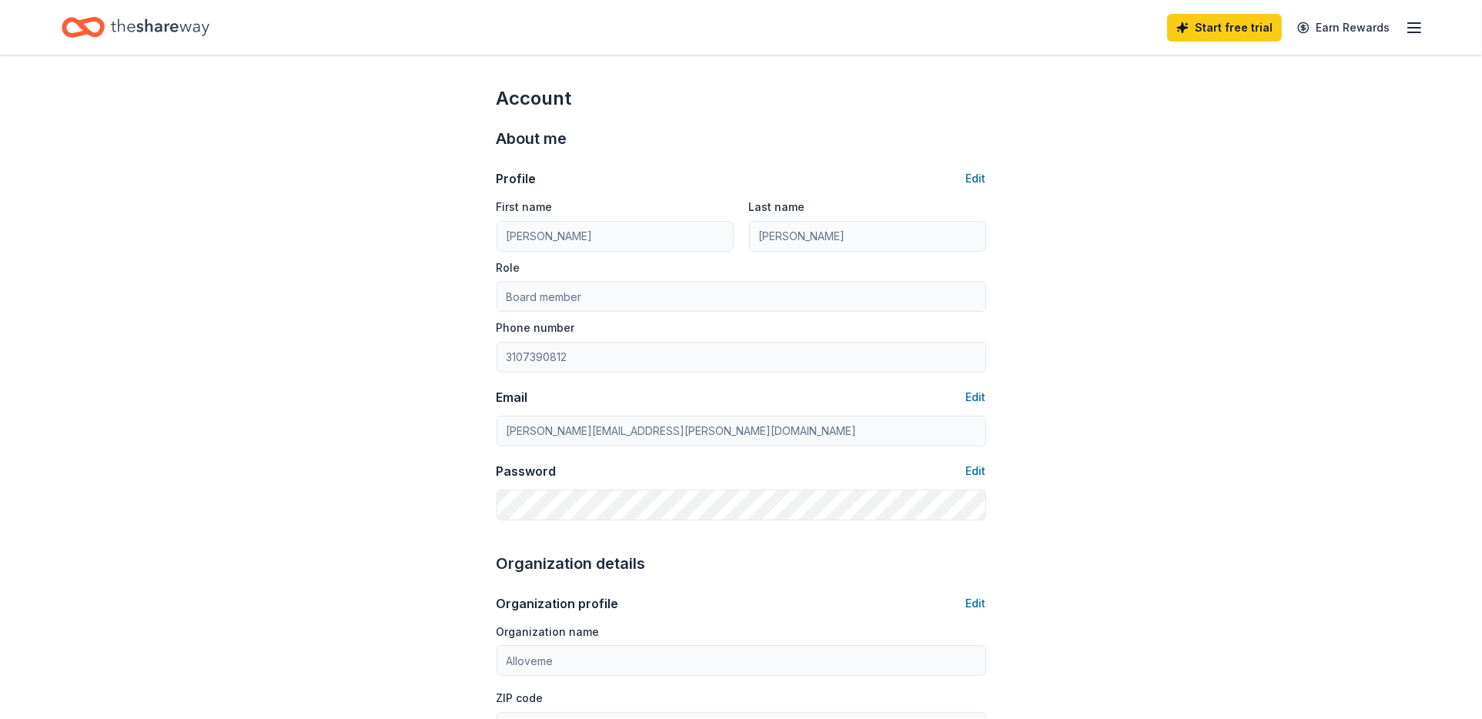
click at [175, 35] on icon "Home" at bounding box center [160, 28] width 99 height 32
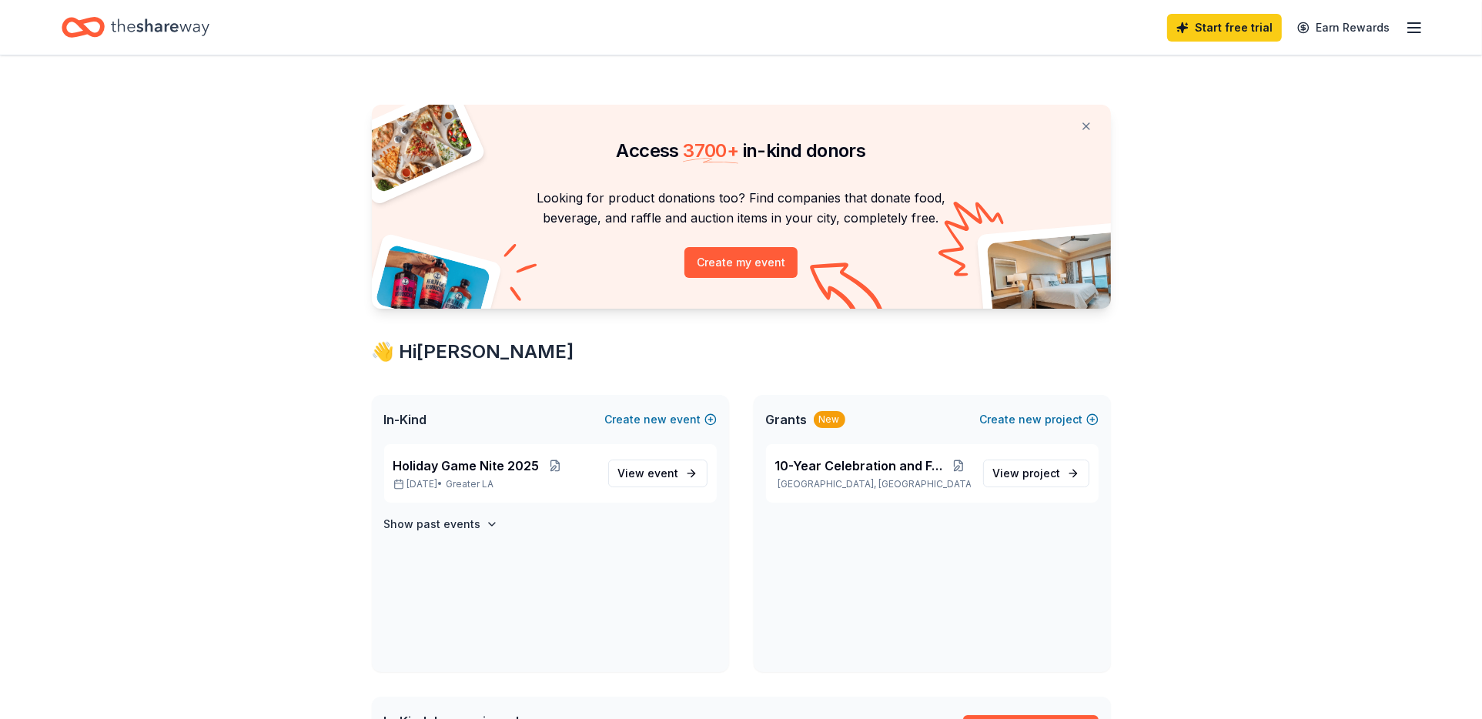
click at [166, 26] on icon "Home" at bounding box center [160, 26] width 99 height 17
click at [1084, 125] on button at bounding box center [1085, 126] width 37 height 31
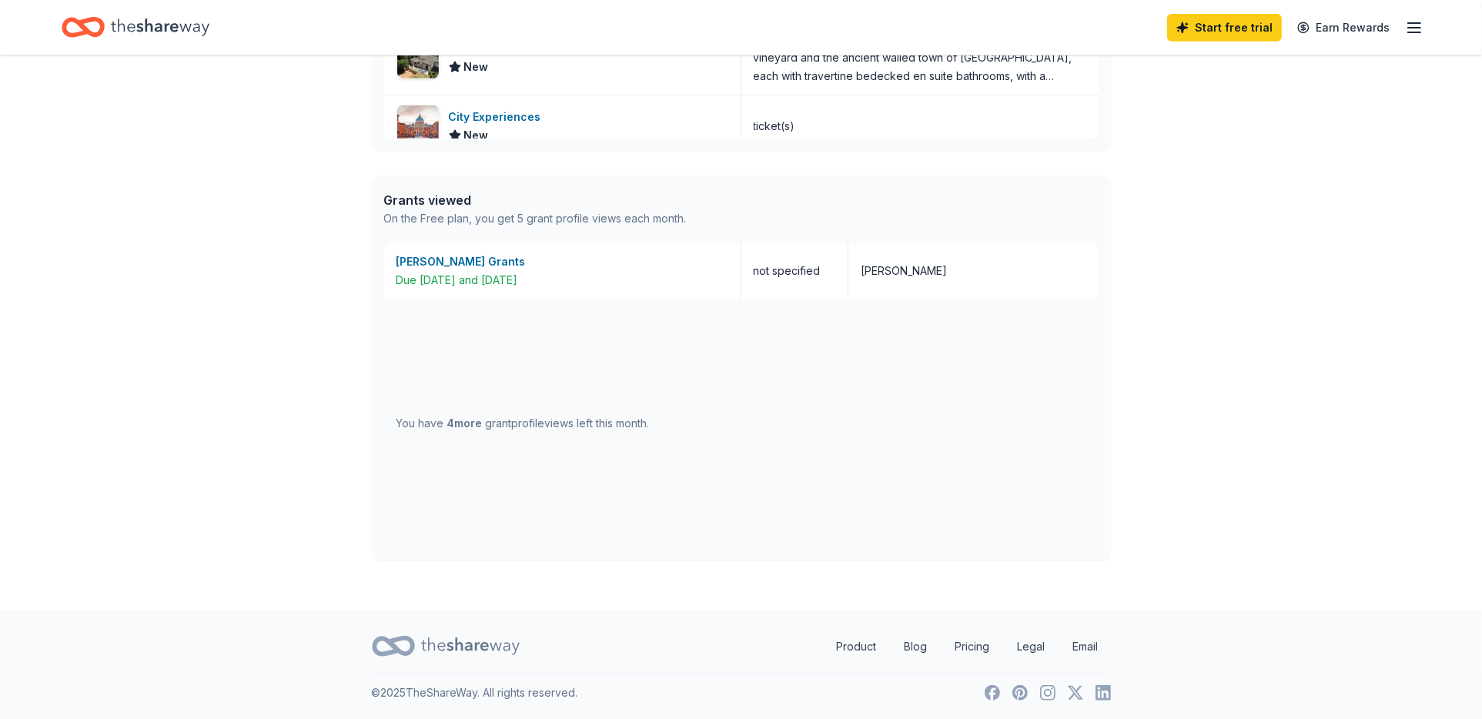
scroll to position [696, 0]
click at [449, 275] on div "Due 11/1 and 2/1/26" at bounding box center [562, 280] width 332 height 18
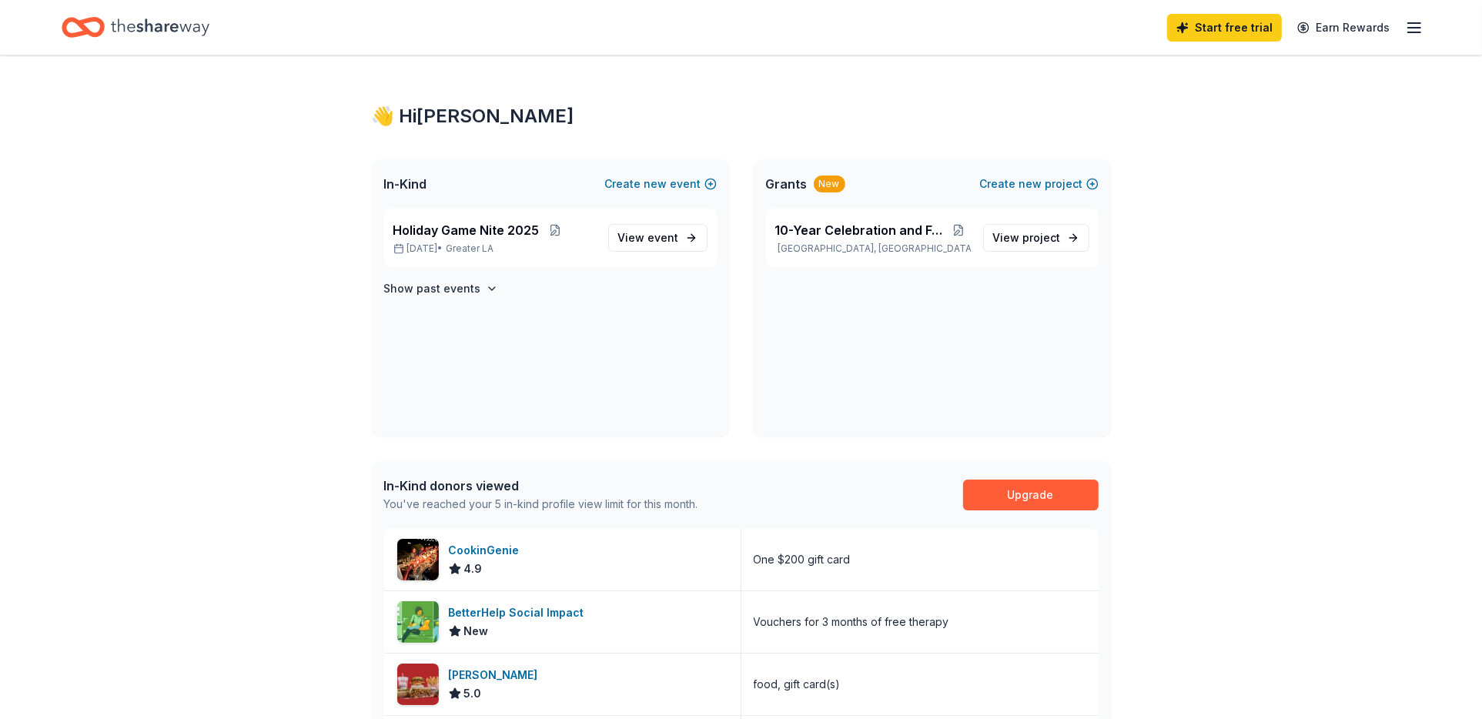
scroll to position [0, 0]
click at [129, 32] on icon "Home" at bounding box center [160, 28] width 99 height 32
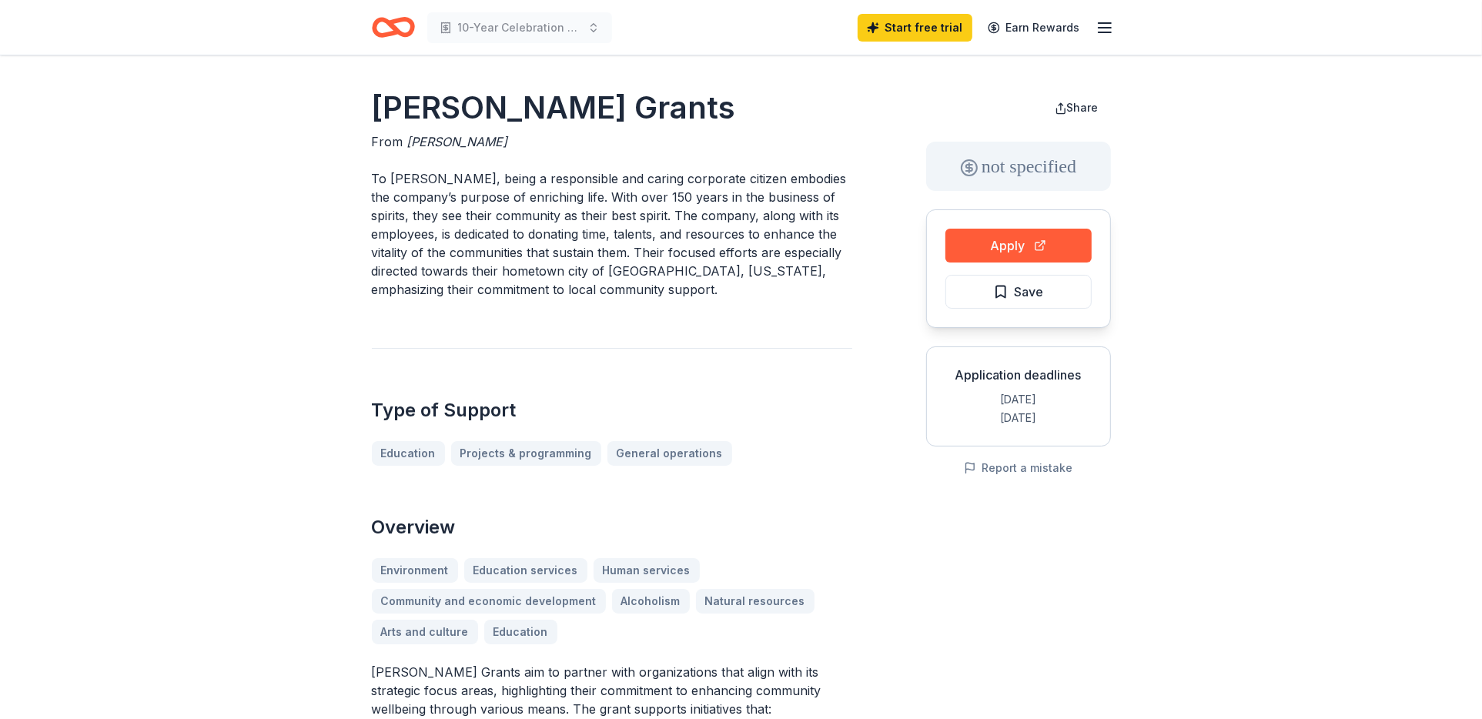
click at [1108, 32] on line "button" at bounding box center [1104, 32] width 12 height 0
